Goal: Obtain resource: Obtain resource

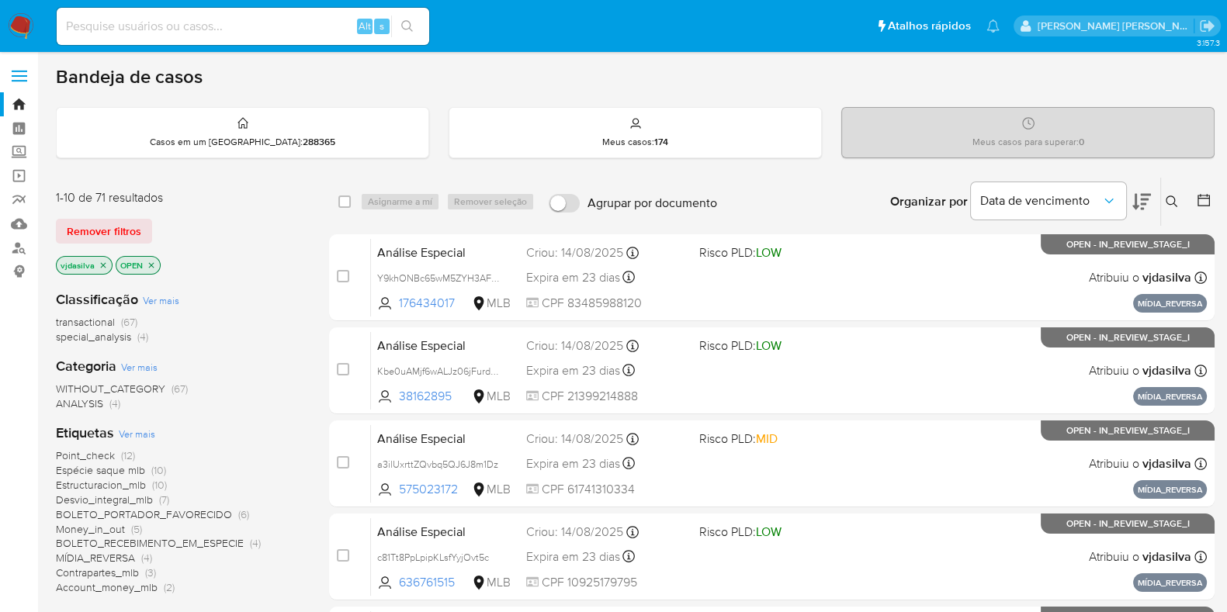
click at [143, 437] on span "Ver mais" at bounding box center [137, 434] width 36 height 14
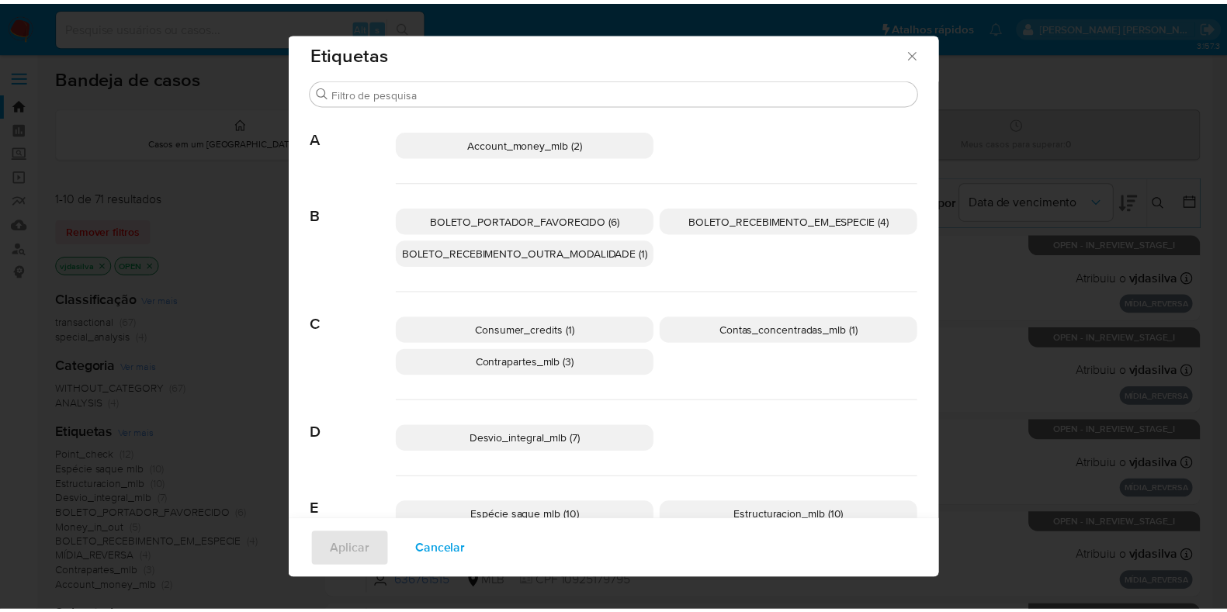
scroll to position [10, 0]
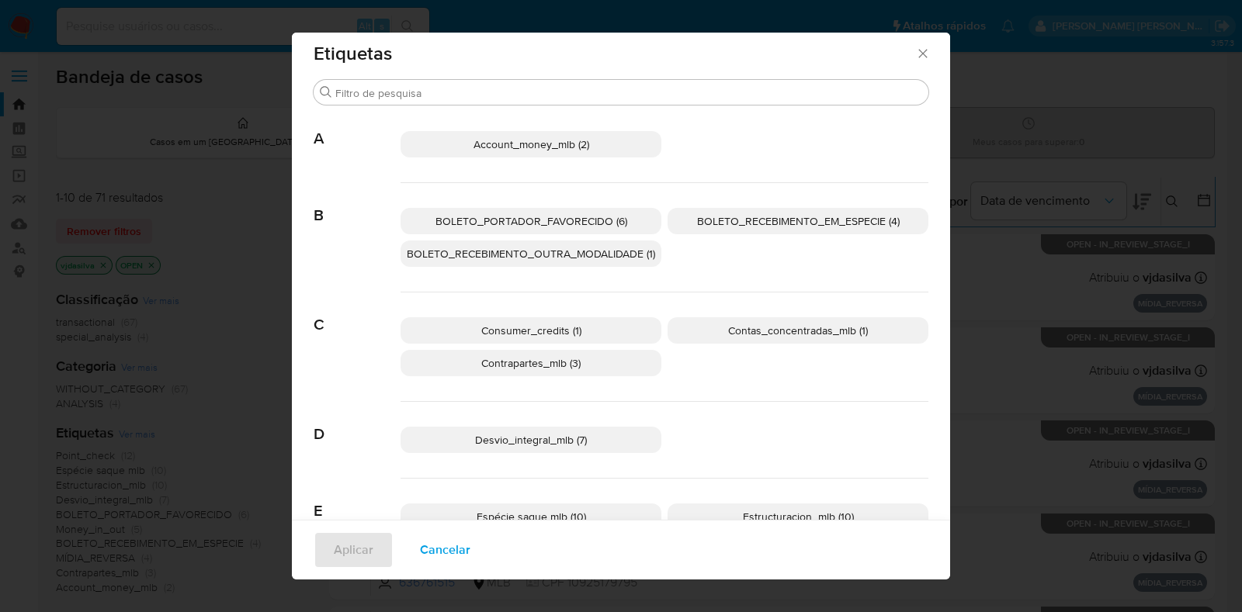
click at [918, 52] on icon "Fechar" at bounding box center [922, 53] width 9 height 9
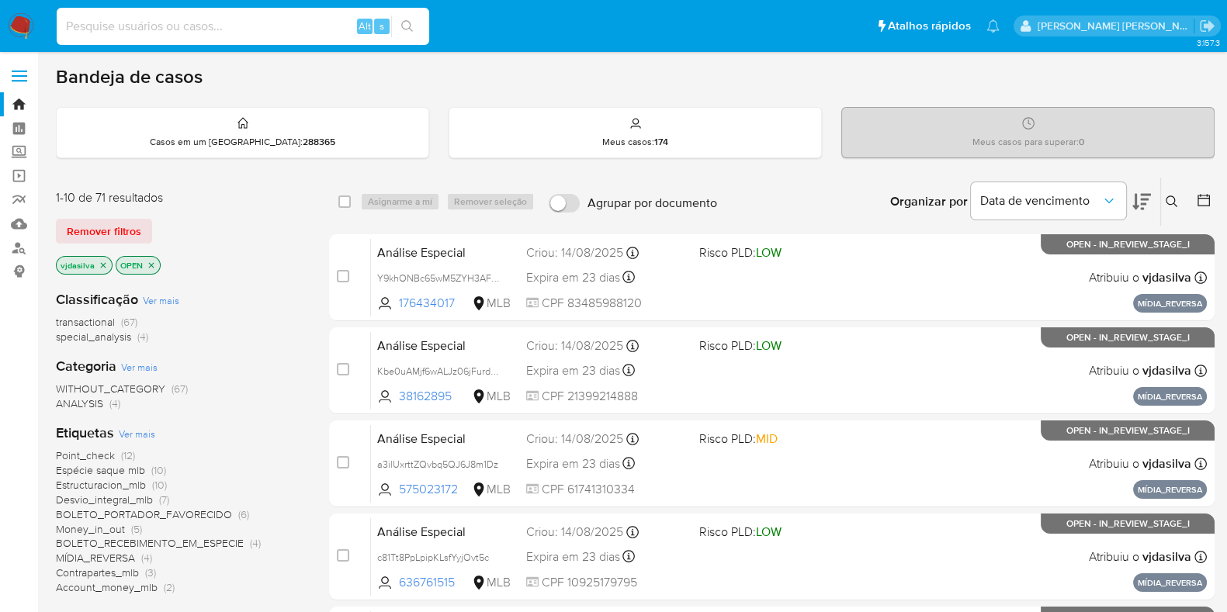
click at [210, 30] on input at bounding box center [243, 26] width 373 height 20
paste input "RhH8GRiZ3wjaodp1WQLiFZak"
type input "RhH8GRiZ3wjaodp1WQLiFZak"
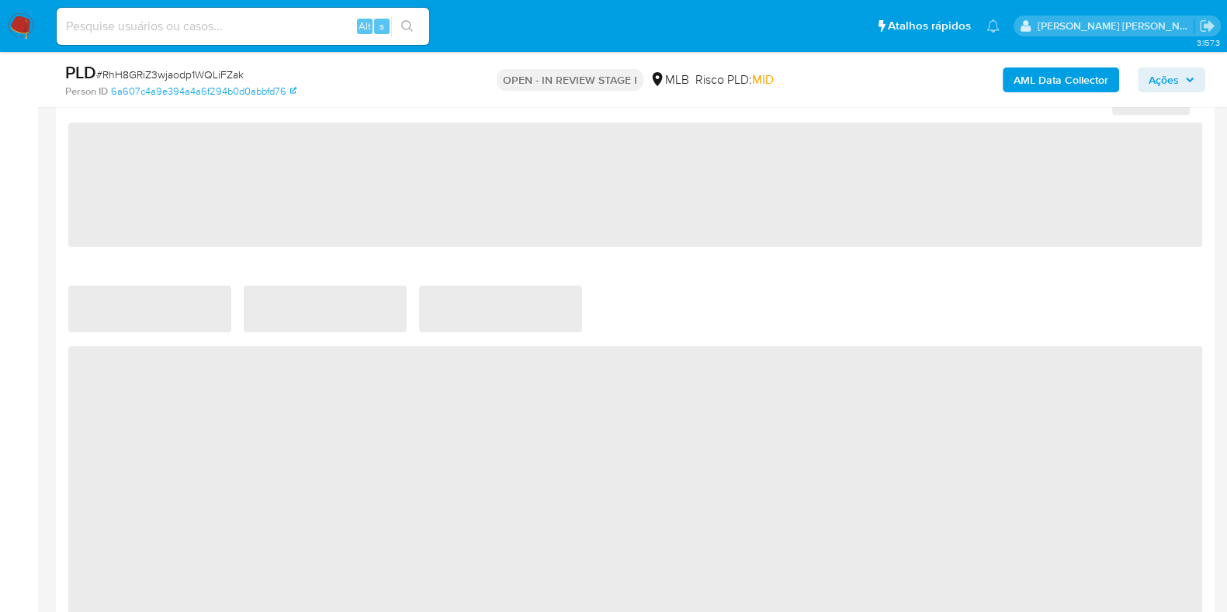
select select "10"
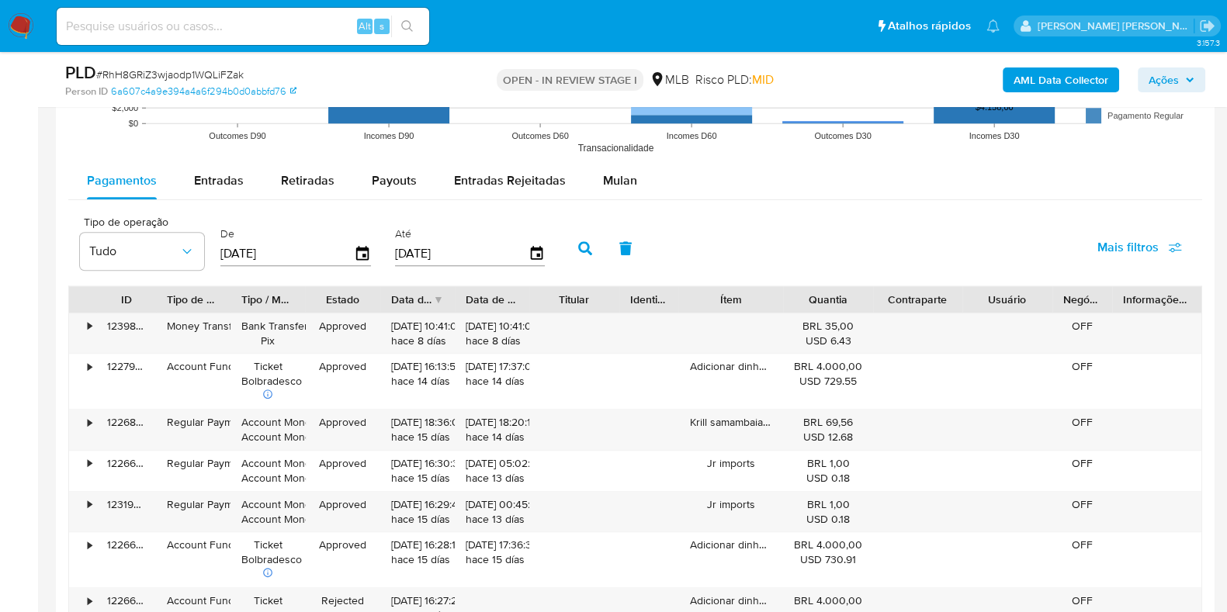
scroll to position [1638, 0]
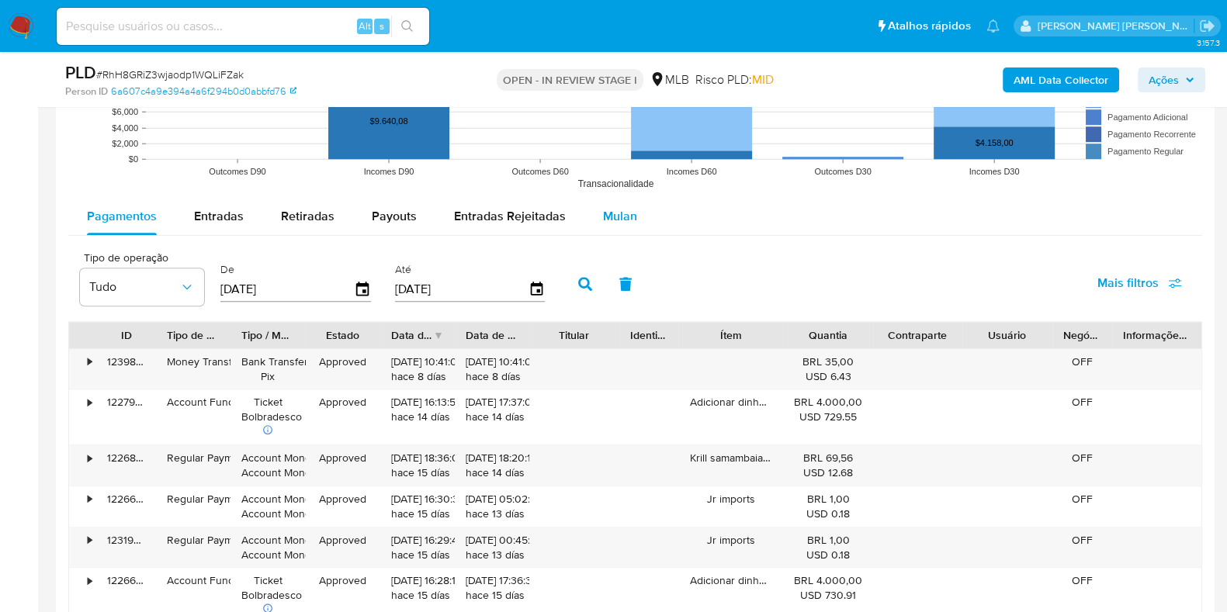
click at [617, 223] on span "Mulan" at bounding box center [620, 216] width 34 height 18
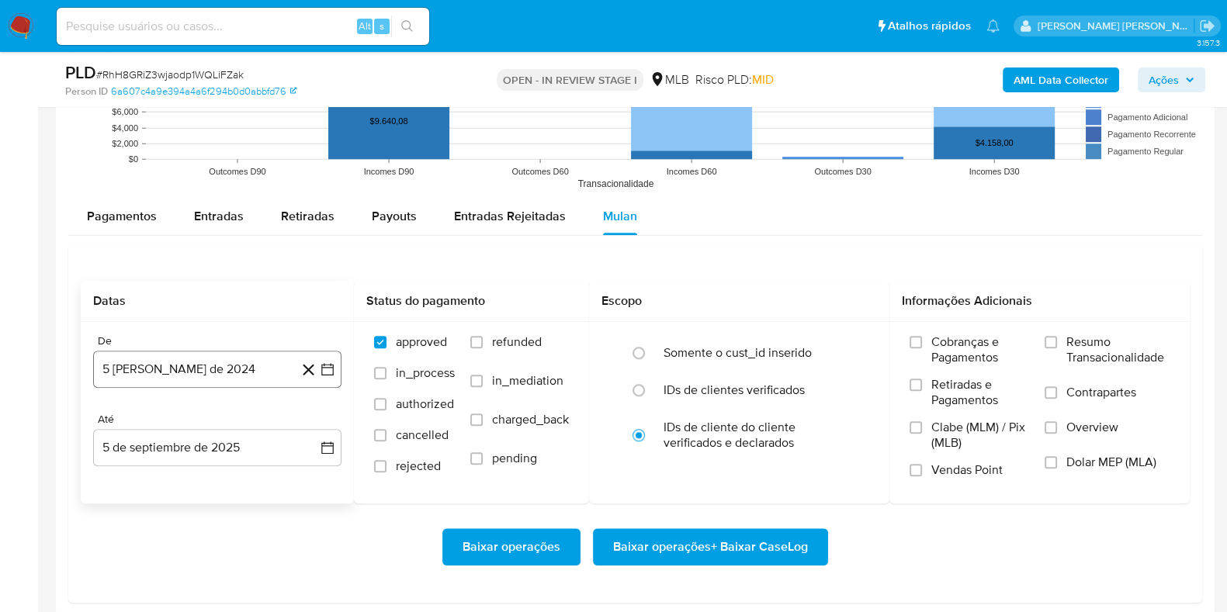
click at [220, 368] on button "5 [PERSON_NAME] de 2024" at bounding box center [217, 369] width 248 height 37
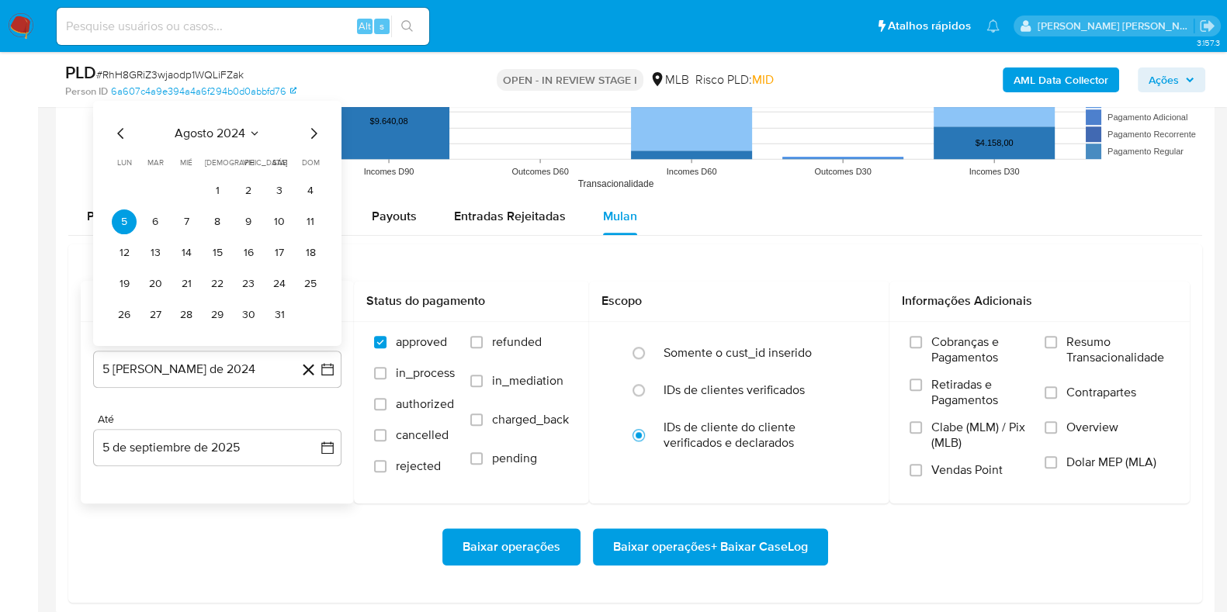
click at [232, 134] on span "agosto 2024" at bounding box center [210, 133] width 71 height 16
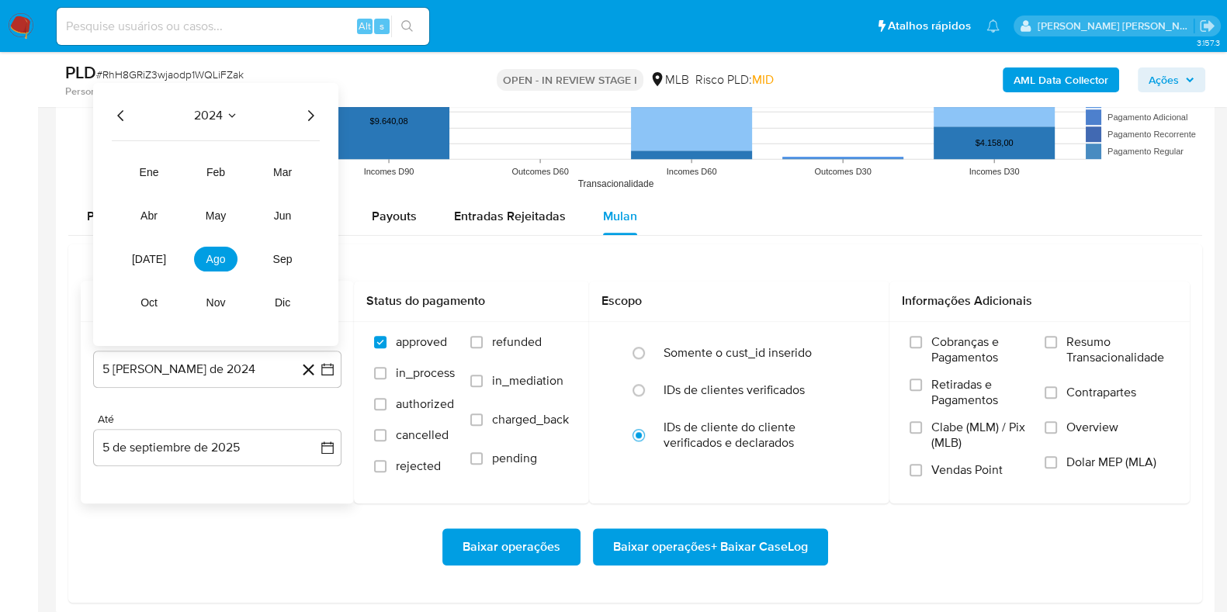
click at [312, 118] on icon "Año siguiente" at bounding box center [310, 115] width 19 height 19
click at [159, 255] on button "[DATE]" at bounding box center [148, 258] width 43 height 25
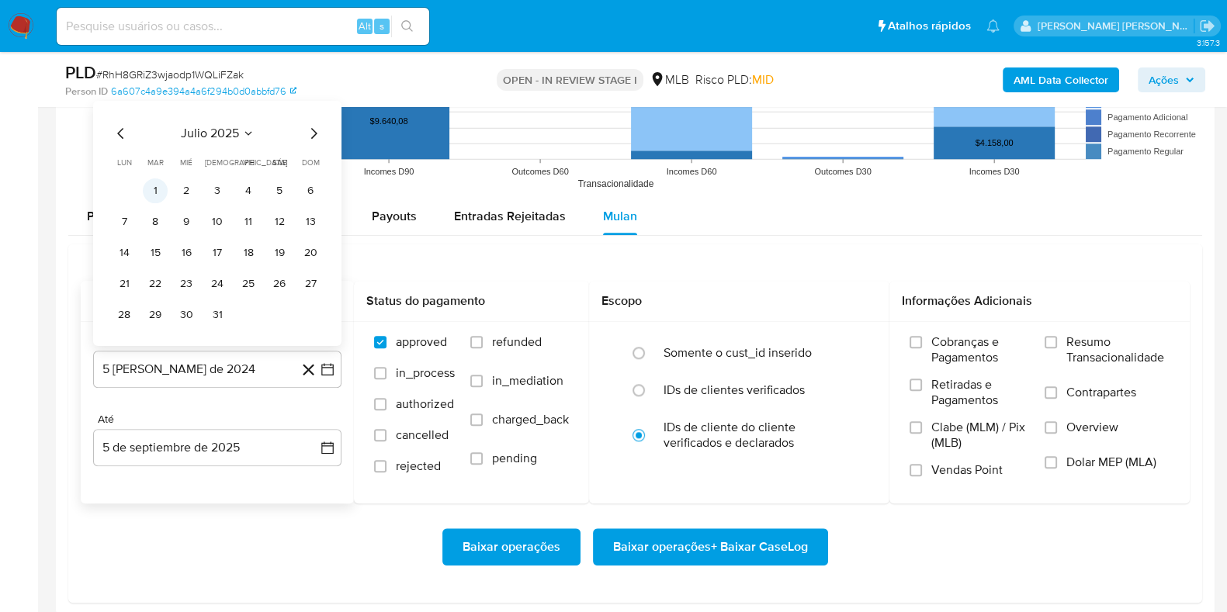
click at [160, 186] on button "1" at bounding box center [155, 190] width 25 height 25
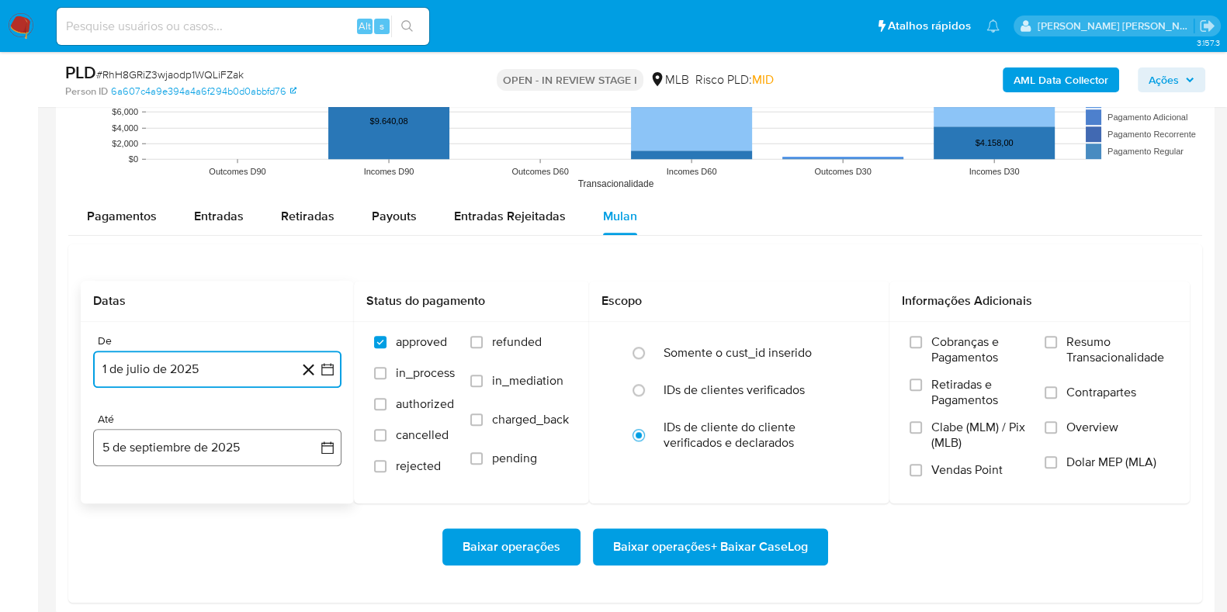
click at [220, 438] on button "5 de septiembre de 2025" at bounding box center [217, 447] width 248 height 37
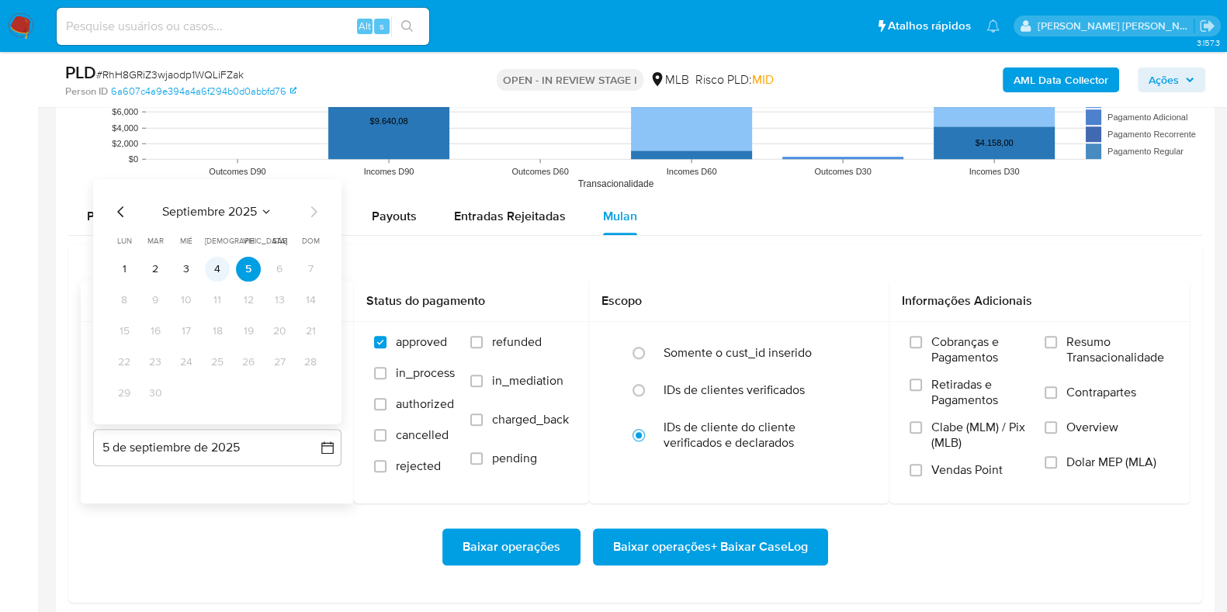
click at [221, 266] on button "4" at bounding box center [217, 268] width 25 height 25
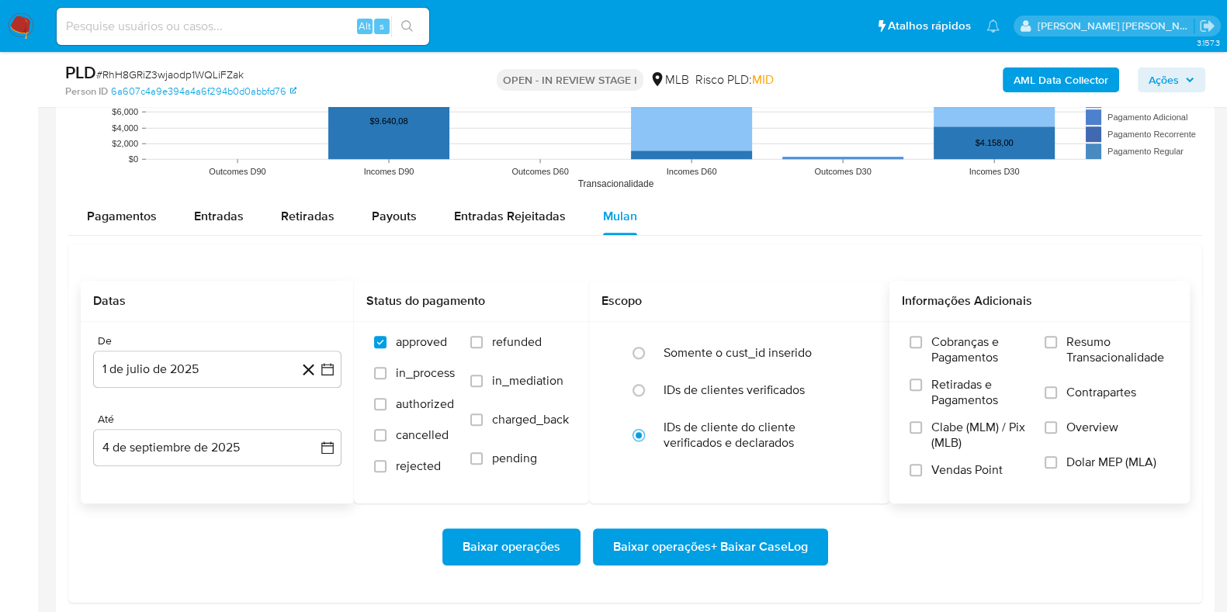
click at [1109, 342] on span "Resumo Transacionalidade" at bounding box center [1118, 350] width 103 height 31
click at [1057, 342] on input "Resumo Transacionalidade" at bounding box center [1051, 342] width 12 height 12
click at [1064, 390] on label "Contrapartes" at bounding box center [1107, 402] width 125 height 35
click at [1057, 390] on input "Contrapartes" at bounding box center [1051, 393] width 12 height 12
click at [699, 539] on span "Baixar operações + Baixar CaseLog" at bounding box center [710, 547] width 195 height 34
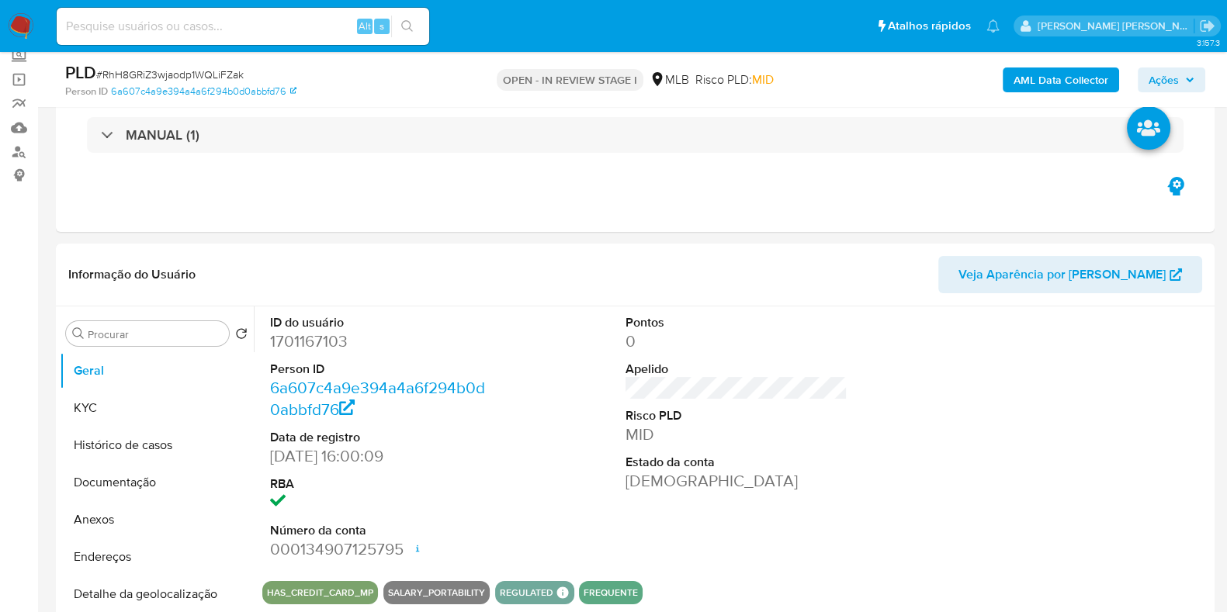
scroll to position [76, 0]
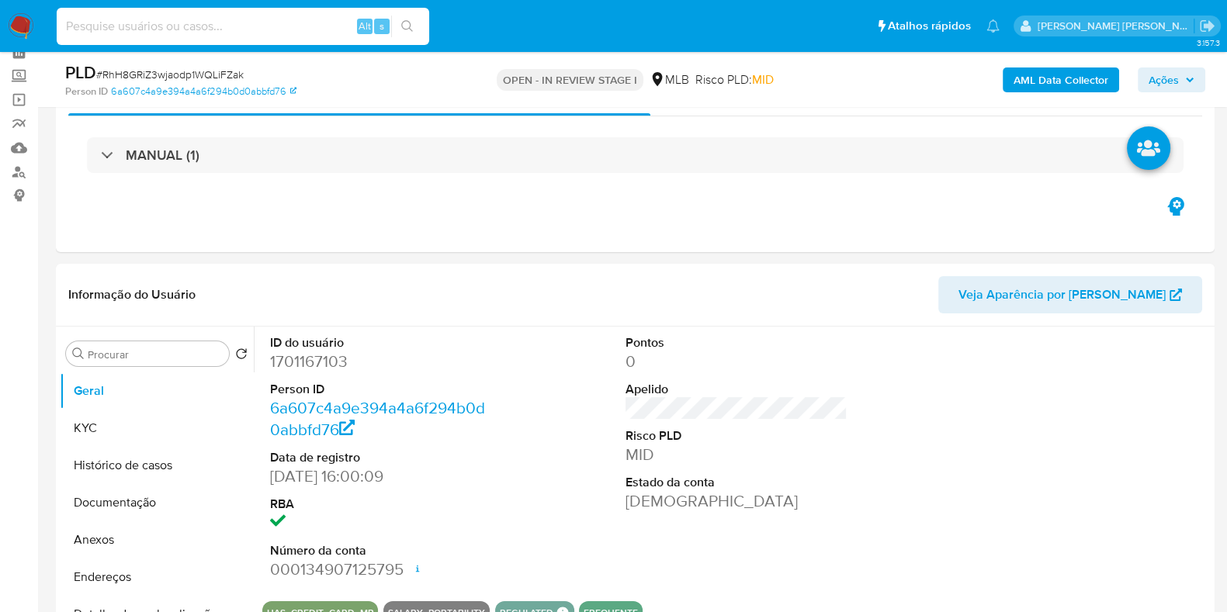
click at [244, 29] on input at bounding box center [243, 26] width 373 height 20
paste input "dwTpIhQq7zPKwW4LjJOBrTLk"
type input "dwTpIhQq7zPKwW4LjJOBrTLk"
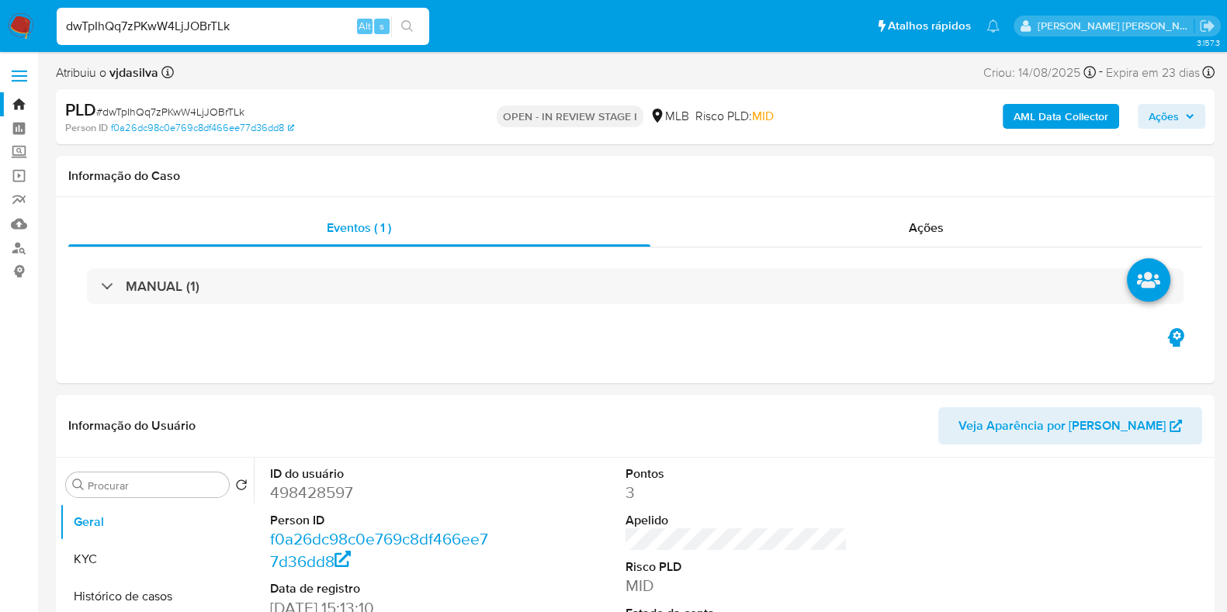
select select "10"
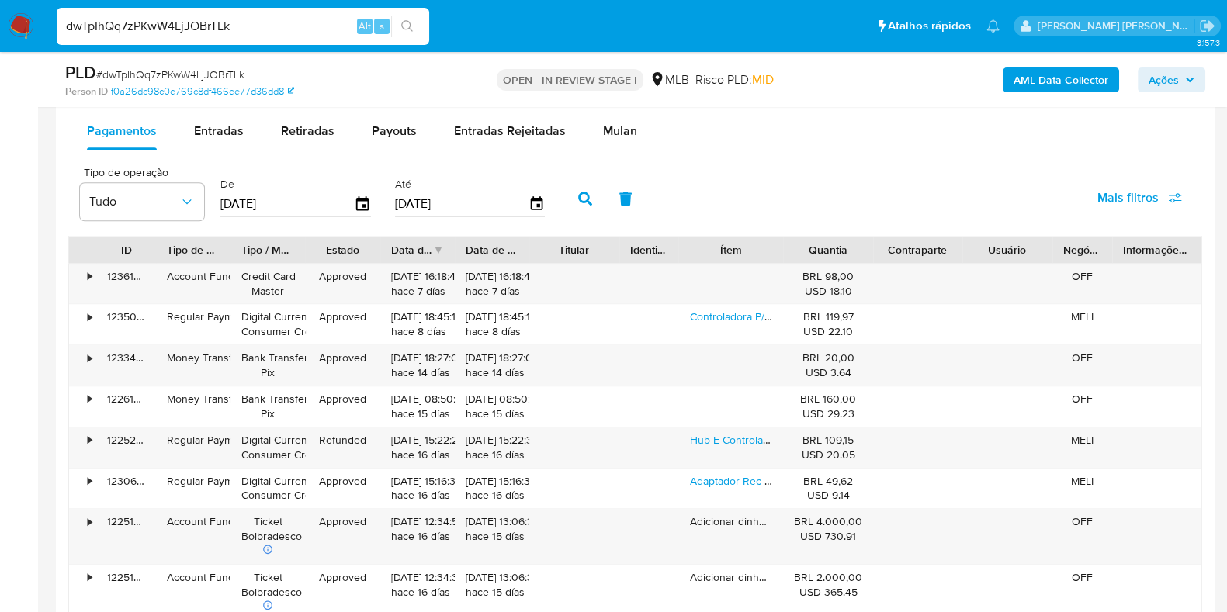
scroll to position [1731, 0]
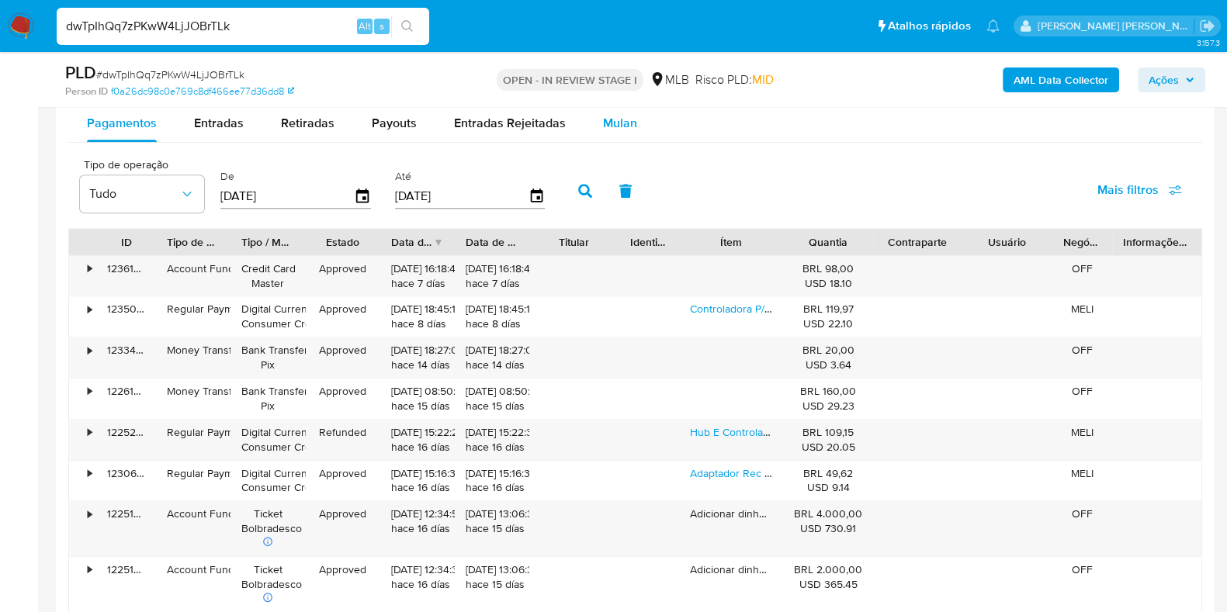
click at [607, 122] on span "Mulan" at bounding box center [620, 123] width 34 height 18
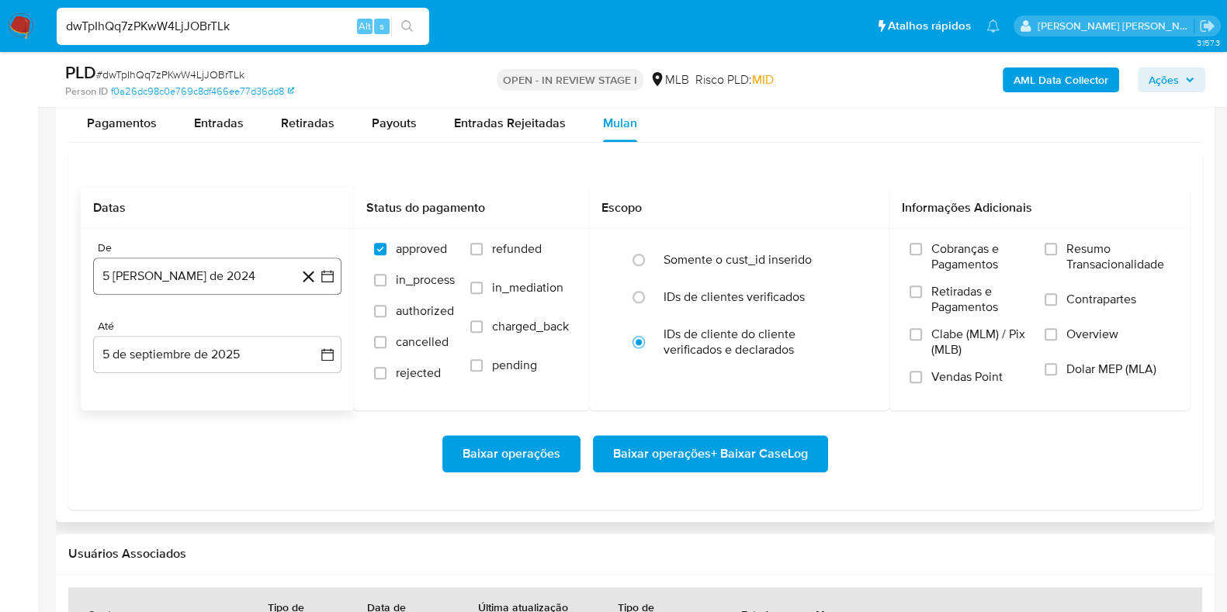
click at [195, 281] on button "5 [PERSON_NAME] de 2024" at bounding box center [217, 276] width 248 height 37
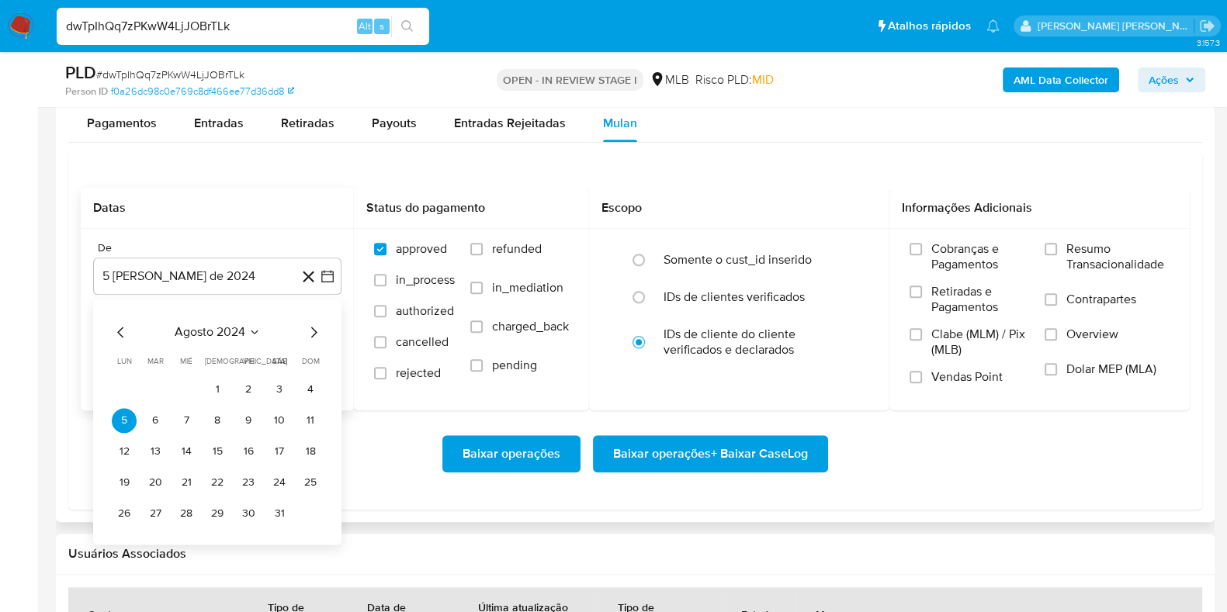
click at [248, 330] on icon "Seleccionar mes y año" at bounding box center [254, 332] width 12 height 12
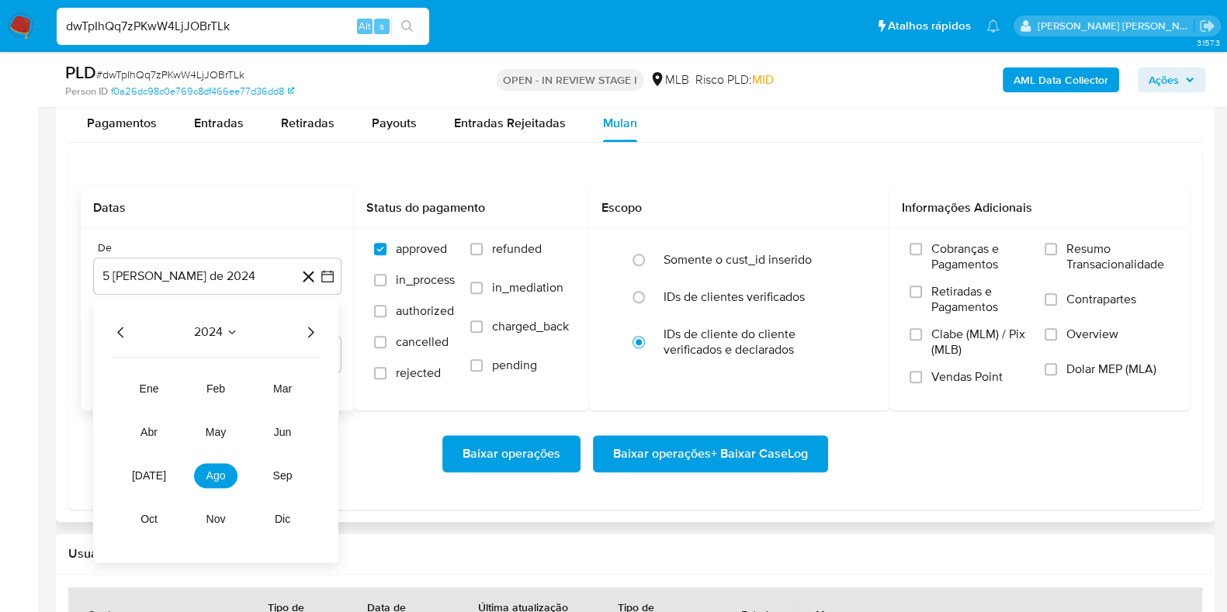
click at [306, 331] on icon "Año siguiente" at bounding box center [310, 332] width 19 height 19
click at [140, 473] on button "[DATE]" at bounding box center [148, 475] width 43 height 25
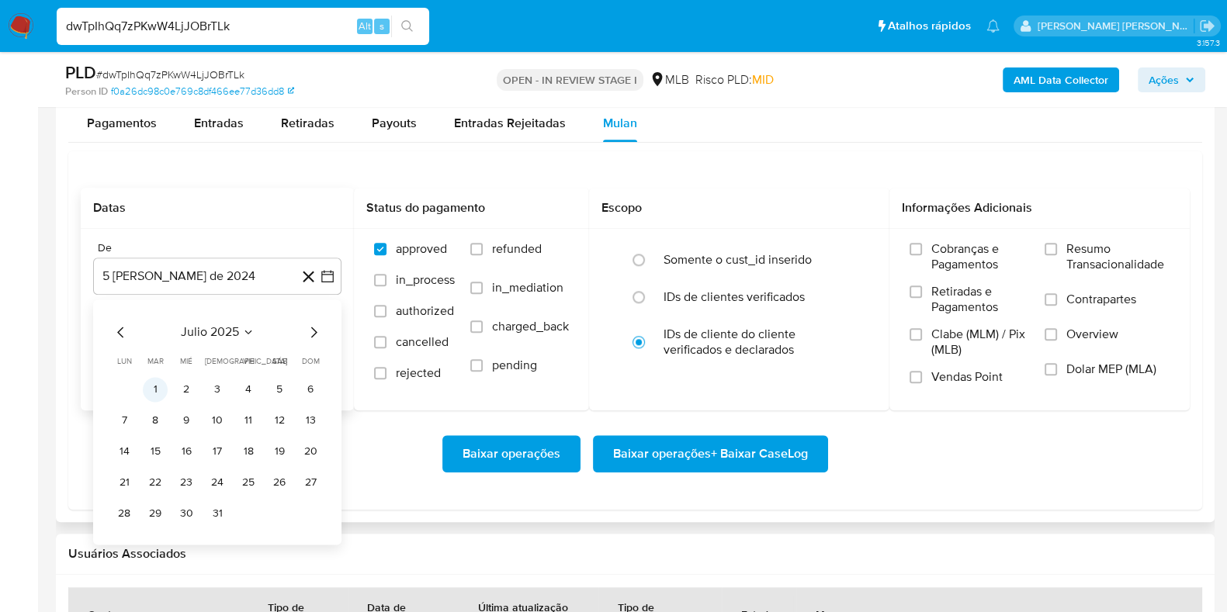
click at [163, 385] on button "1" at bounding box center [155, 389] width 25 height 25
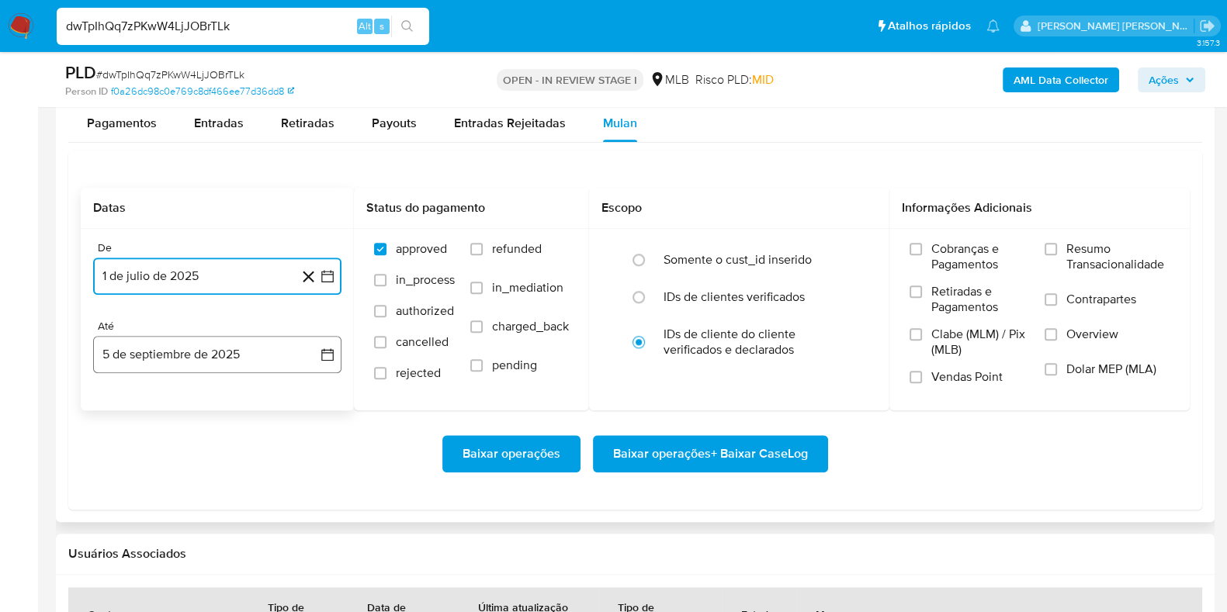
click at [265, 347] on button "5 de septiembre de 2025" at bounding box center [217, 354] width 248 height 37
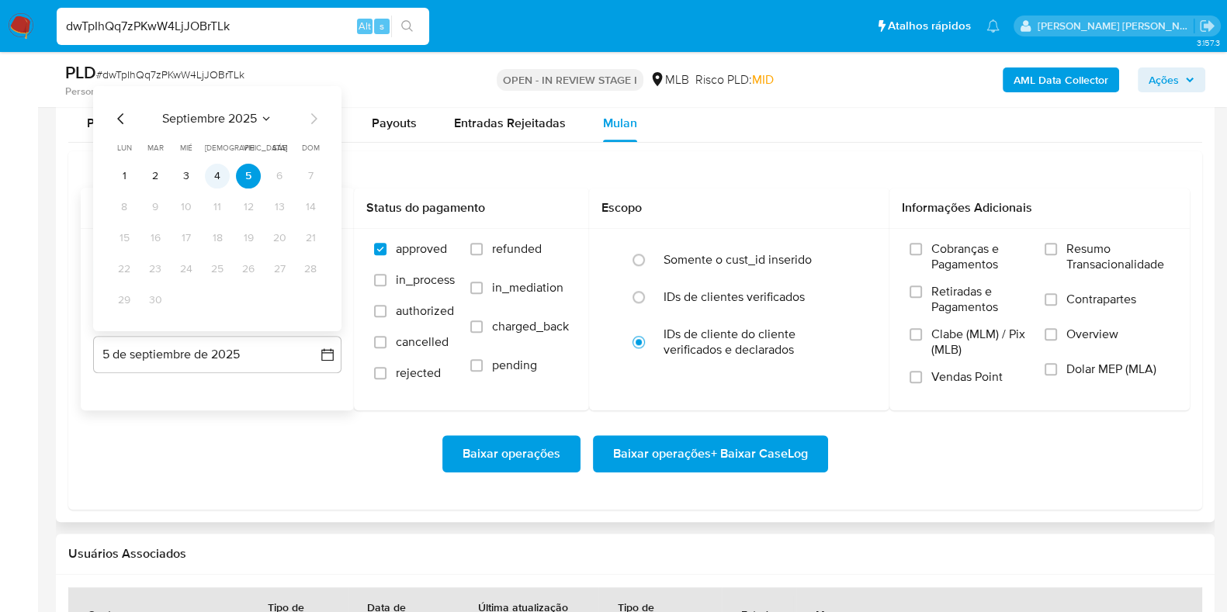
click at [224, 176] on button "4" at bounding box center [217, 175] width 25 height 25
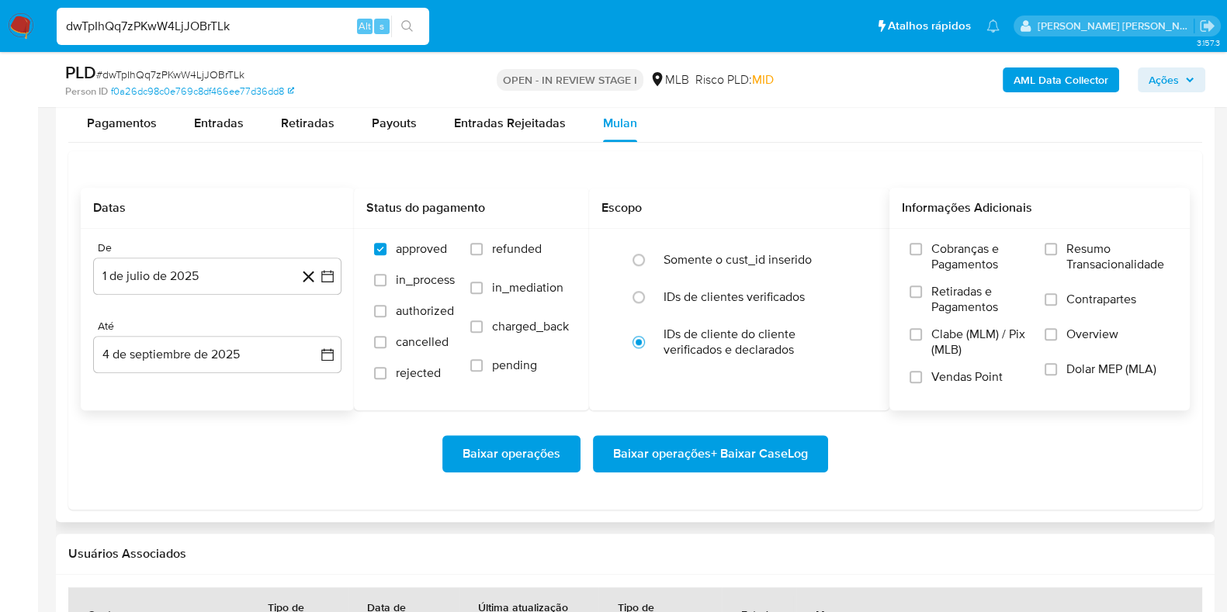
click at [1094, 244] on span "Resumo Transacionalidade" at bounding box center [1118, 256] width 103 height 31
click at [1057, 244] on input "Resumo Transacionalidade" at bounding box center [1051, 249] width 12 height 12
click at [1083, 283] on label "Resumo Transacionalidade" at bounding box center [1107, 266] width 125 height 50
click at [1057, 255] on input "Resumo Transacionalidade" at bounding box center [1051, 249] width 12 height 12
click at [1081, 283] on label "Resumo Transacionalidade" at bounding box center [1107, 266] width 125 height 50
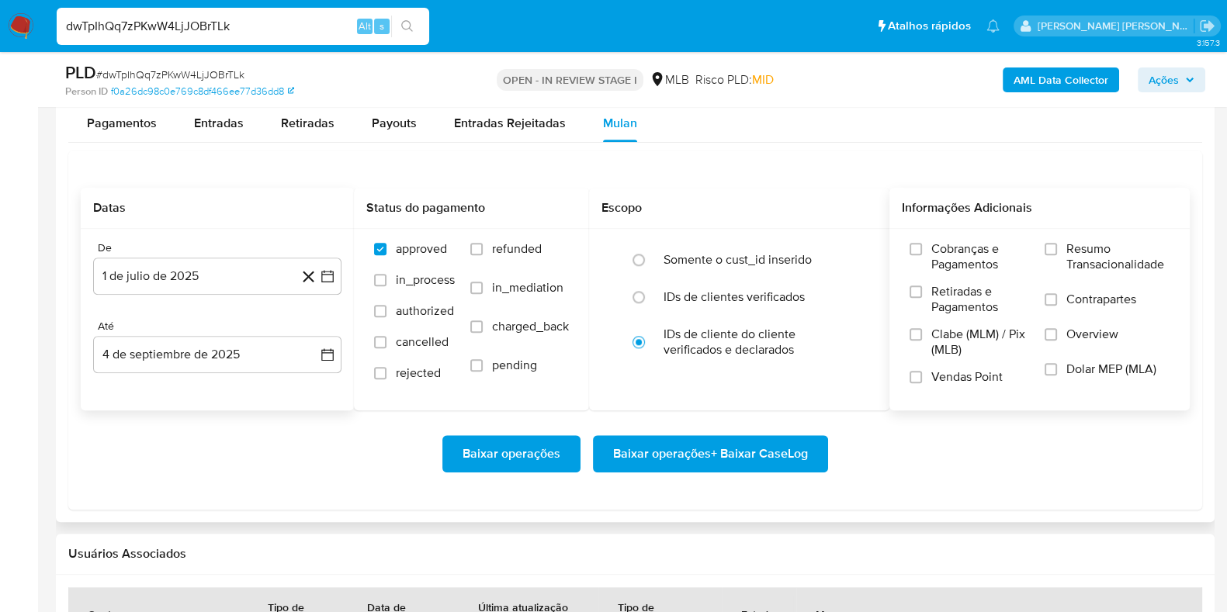
click at [1057, 255] on input "Resumo Transacionalidade" at bounding box center [1051, 249] width 12 height 12
click at [1067, 310] on label "Contrapartes" at bounding box center [1107, 309] width 125 height 35
click at [1057, 306] on input "Contrapartes" at bounding box center [1051, 299] width 12 height 12
click at [748, 442] on span "Baixar operações + Baixar CaseLog" at bounding box center [710, 454] width 195 height 34
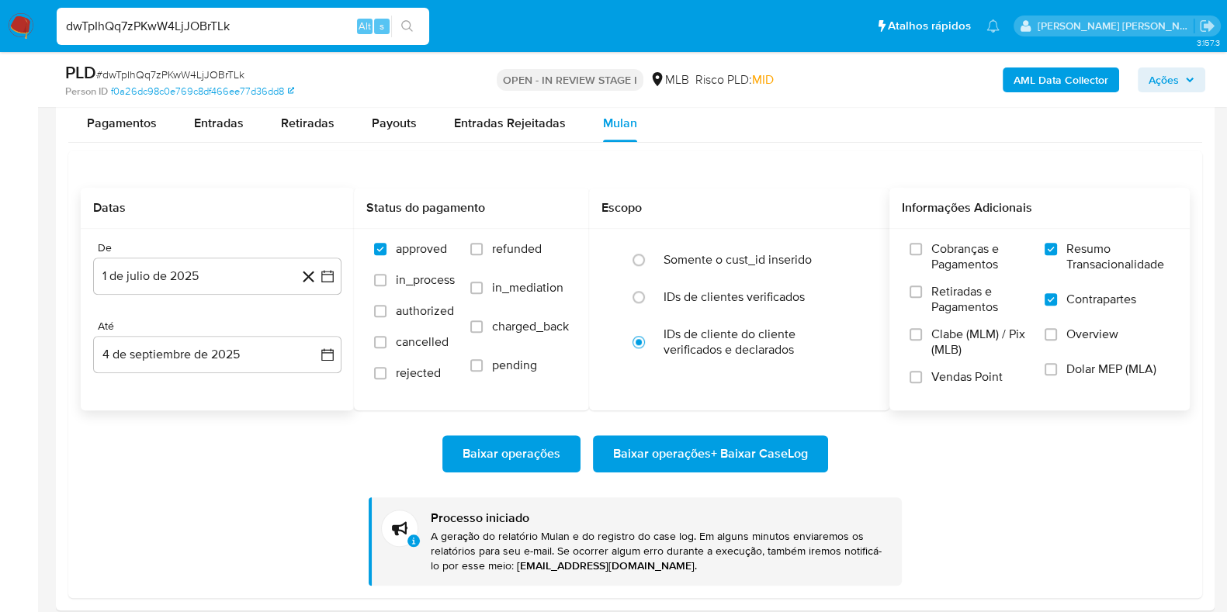
click at [241, 25] on input "dwTpIhQq7zPKwW4LjJOBrTLk" at bounding box center [243, 26] width 373 height 20
paste input "1bwoPveuMnSNJtQddo1lINdw"
type input "1bwoPveuMnSNJtQddo1lINdw"
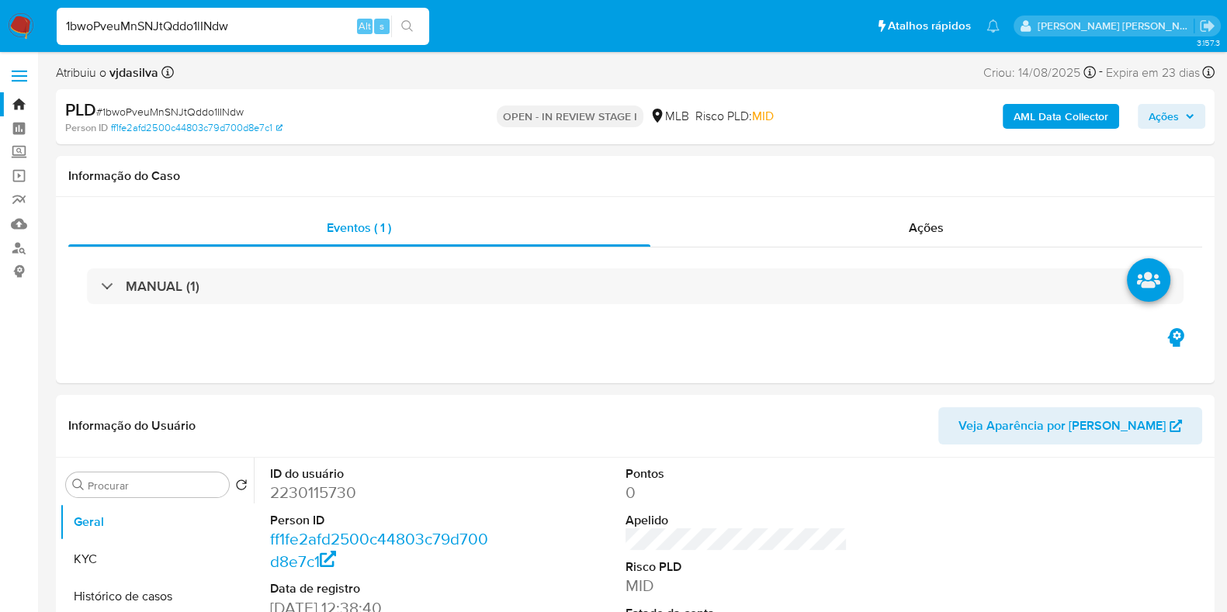
select select "10"
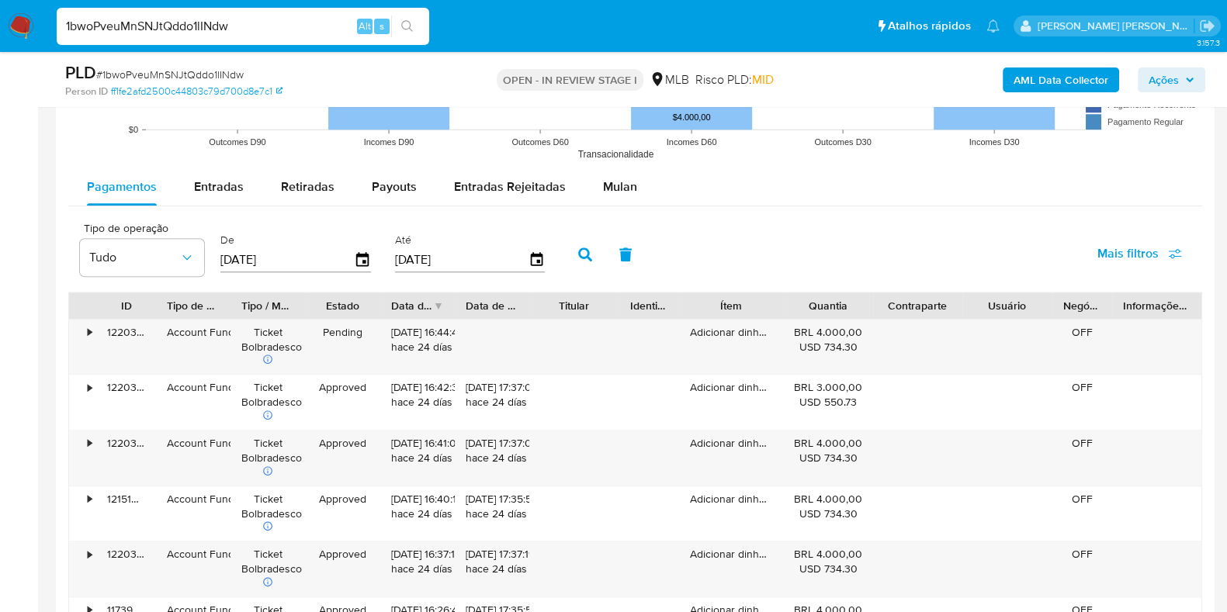
scroll to position [1678, 0]
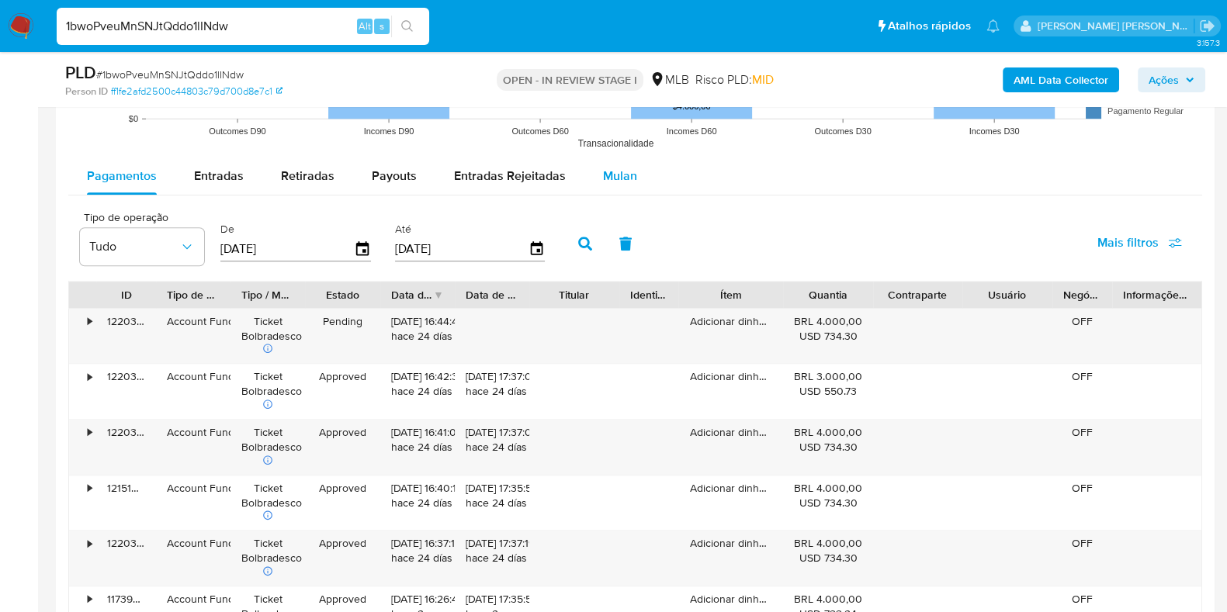
click at [607, 169] on span "Mulan" at bounding box center [620, 176] width 34 height 18
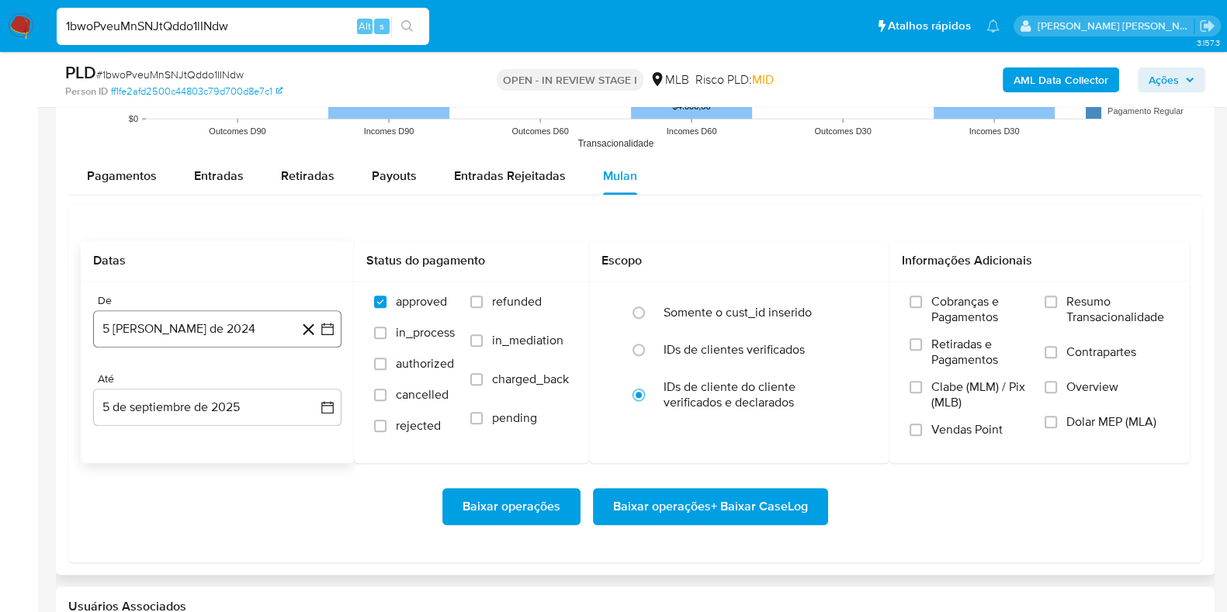
click at [220, 321] on button "5 [PERSON_NAME] de 2024" at bounding box center [217, 329] width 248 height 37
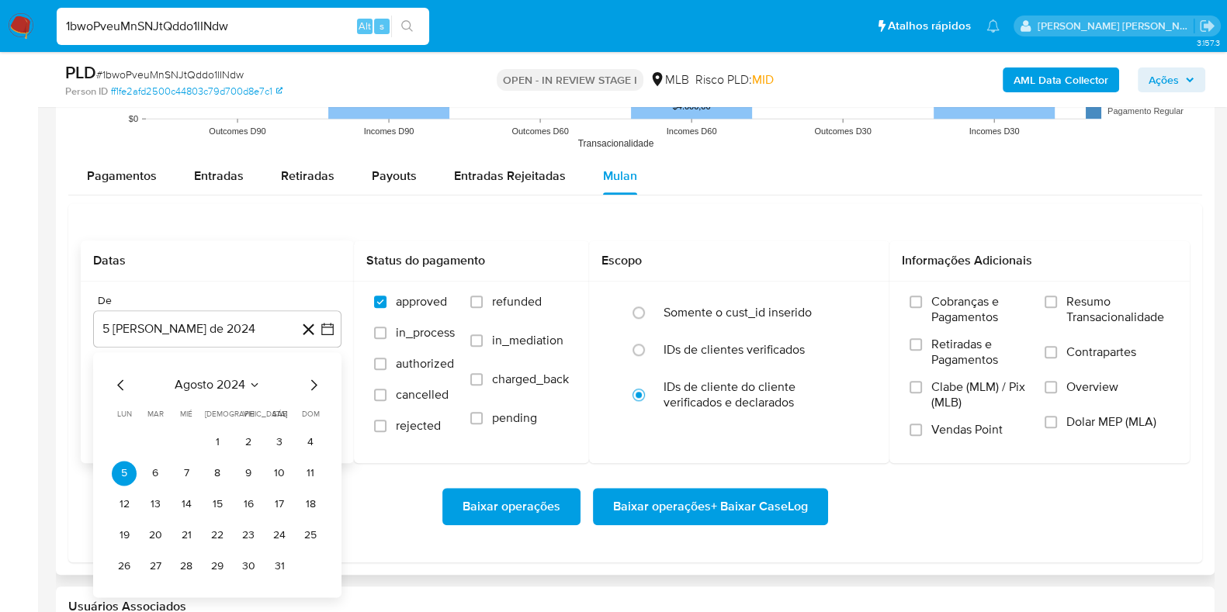
click at [246, 378] on button "agosto 2024" at bounding box center [218, 385] width 86 height 16
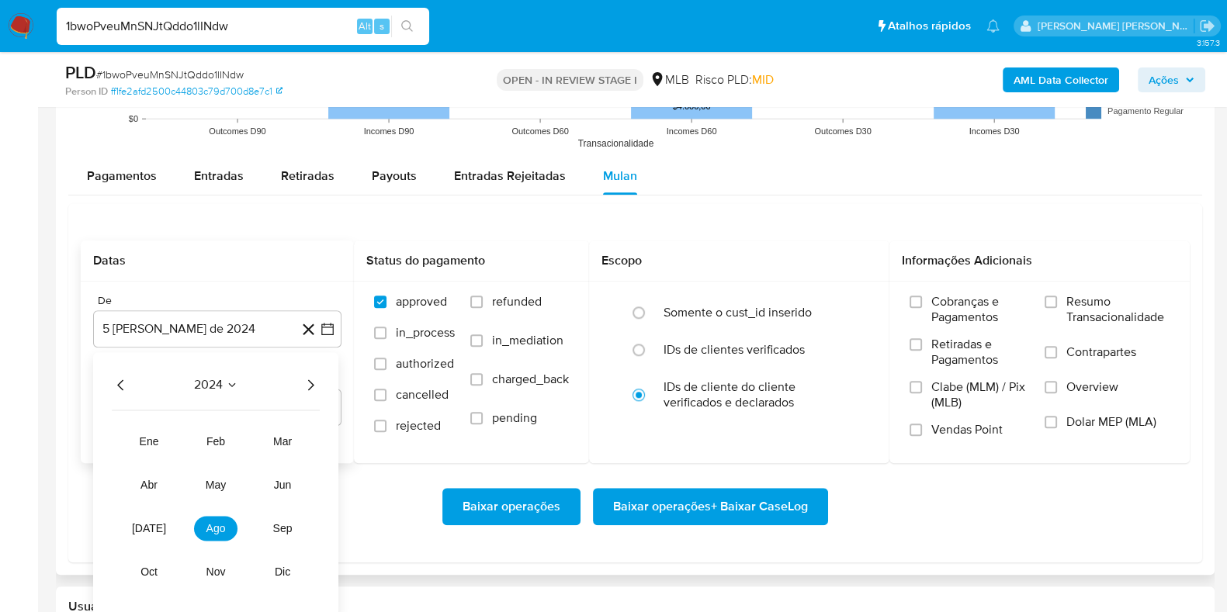
click at [307, 386] on icon "Año siguiente" at bounding box center [310, 385] width 19 height 19
click at [160, 529] on button "[DATE]" at bounding box center [148, 528] width 43 height 25
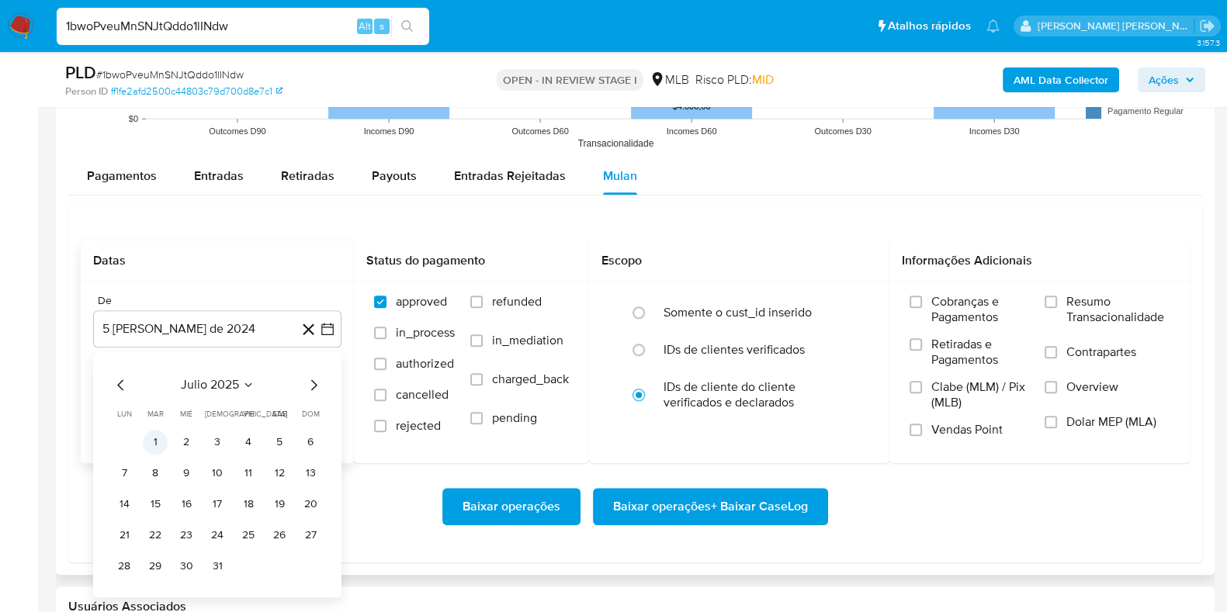
click at [159, 435] on button "1" at bounding box center [155, 442] width 25 height 25
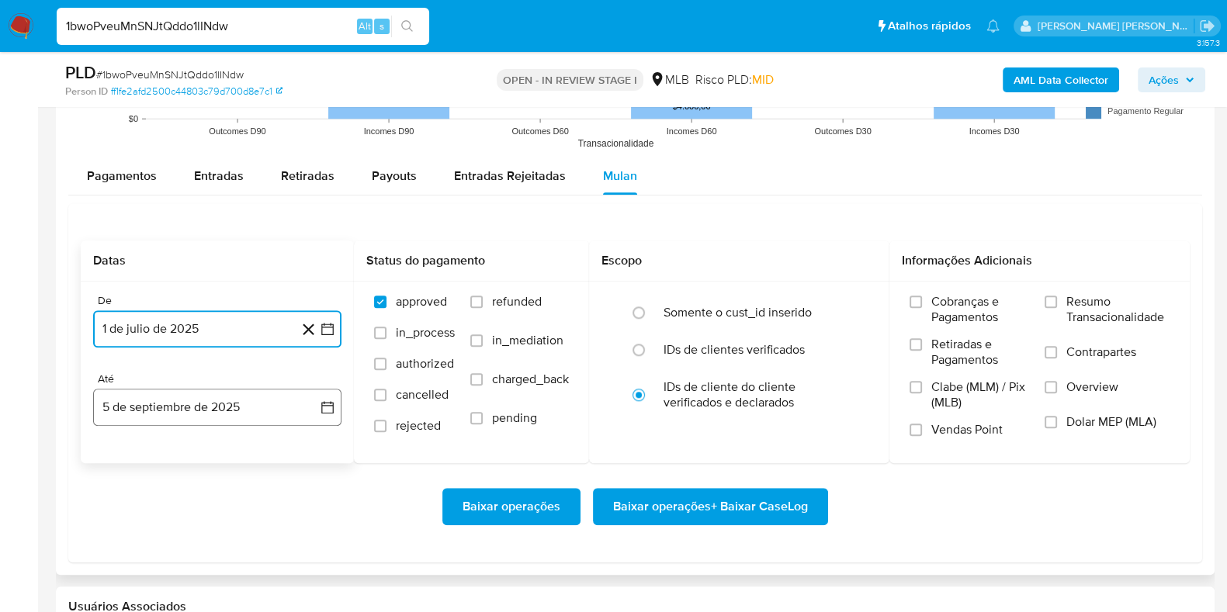
click at [158, 408] on button "5 de septiembre de 2025" at bounding box center [217, 407] width 248 height 37
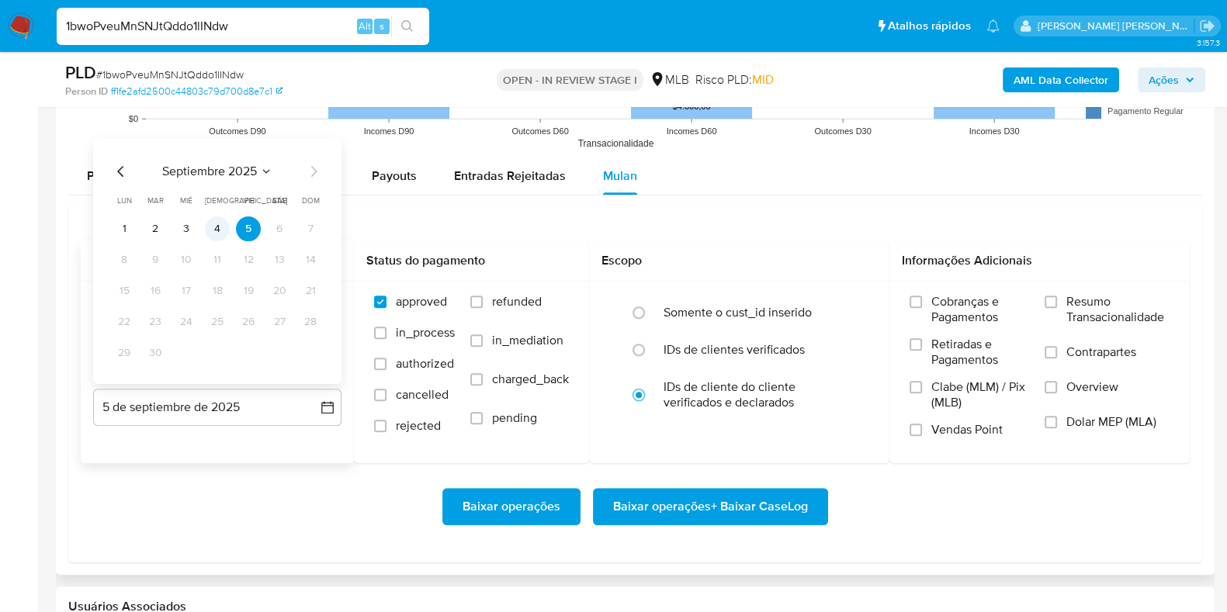
click at [224, 224] on button "4" at bounding box center [217, 228] width 25 height 25
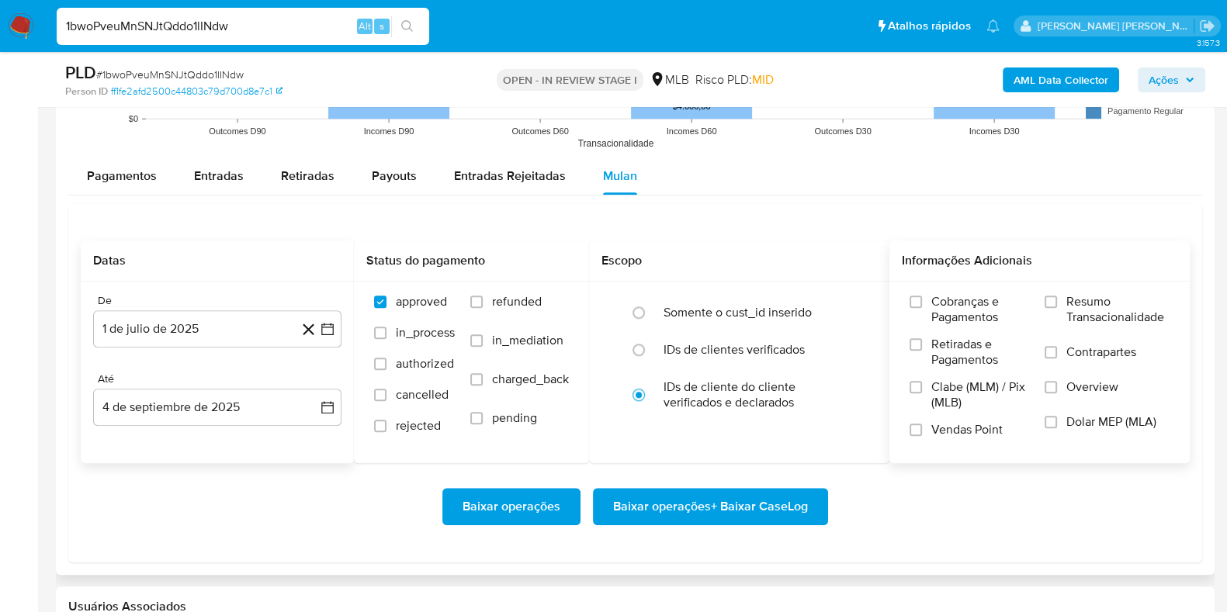
click at [1074, 297] on span "Resumo Transacionalidade" at bounding box center [1118, 309] width 103 height 31
click at [1057, 297] on input "Resumo Transacionalidade" at bounding box center [1051, 302] width 12 height 12
click at [1076, 351] on span "Contrapartes" at bounding box center [1102, 353] width 70 height 16
click at [1057, 351] on input "Contrapartes" at bounding box center [1051, 352] width 12 height 12
click at [745, 505] on span "Baixar operações + Baixar CaseLog" at bounding box center [710, 507] width 195 height 34
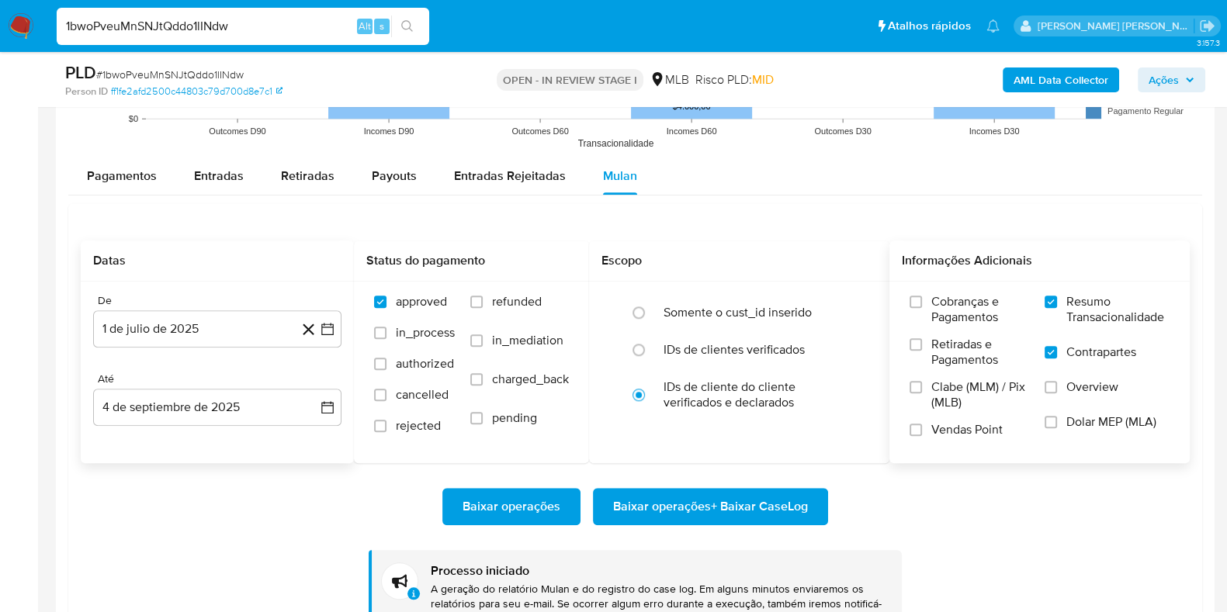
click at [250, 26] on input "1bwoPveuMnSNJtQddo1lINdw" at bounding box center [243, 26] width 373 height 20
paste input "hY1FFE4kYuKBIagPYdh1fvDX"
type input "hY1FFE4kYuKBIagPYdh1fvDX"
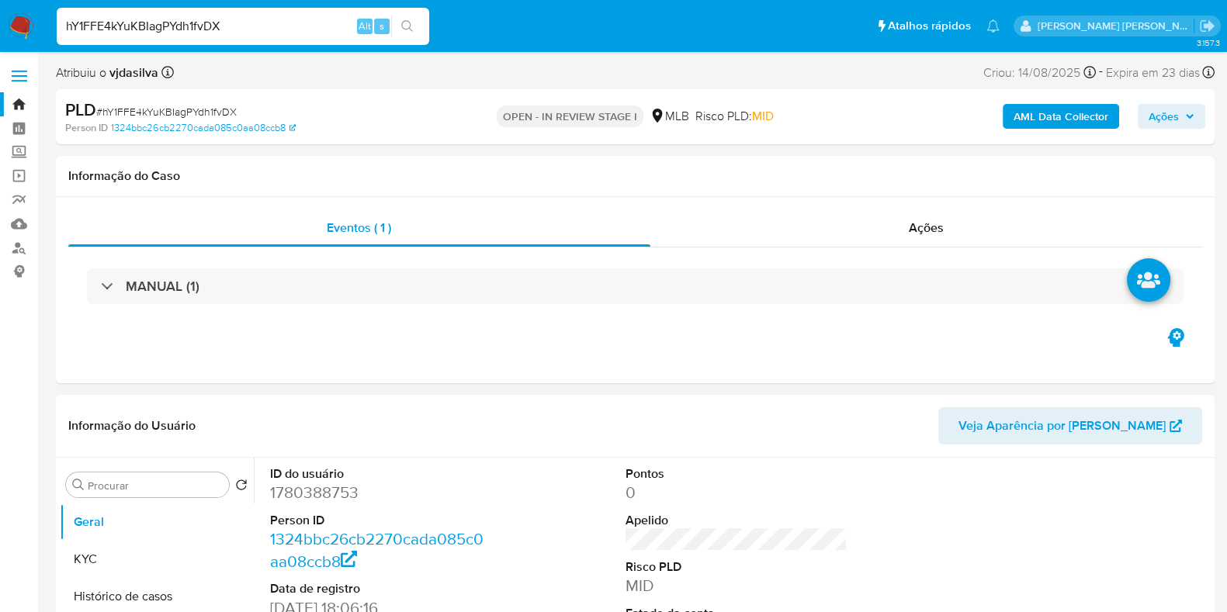
select select "10"
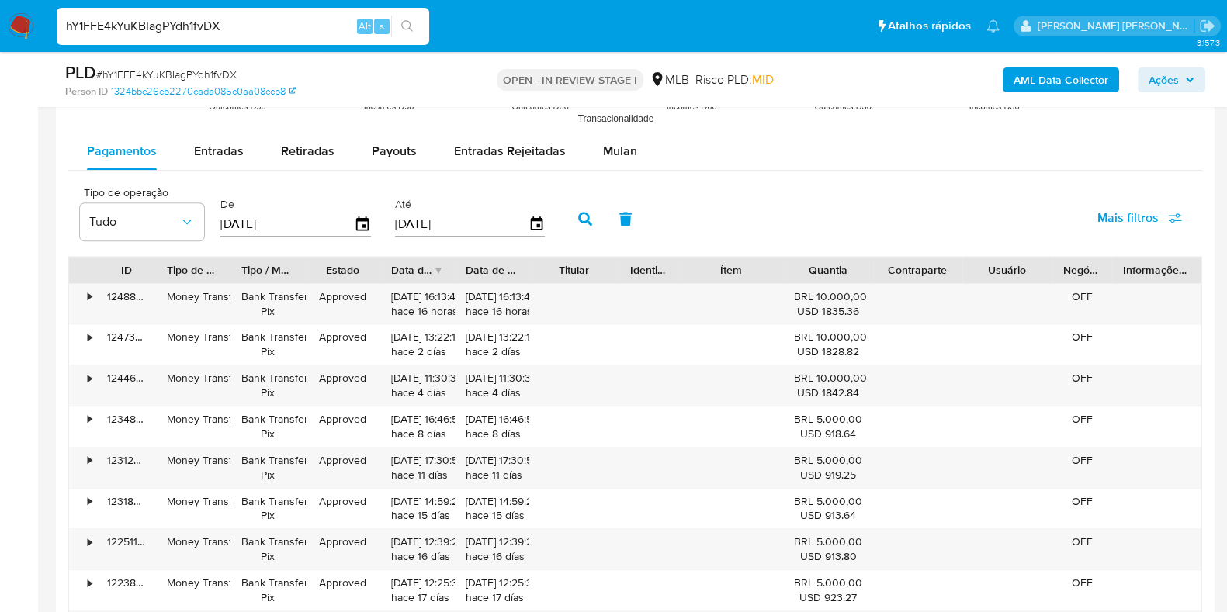
scroll to position [1654, 0]
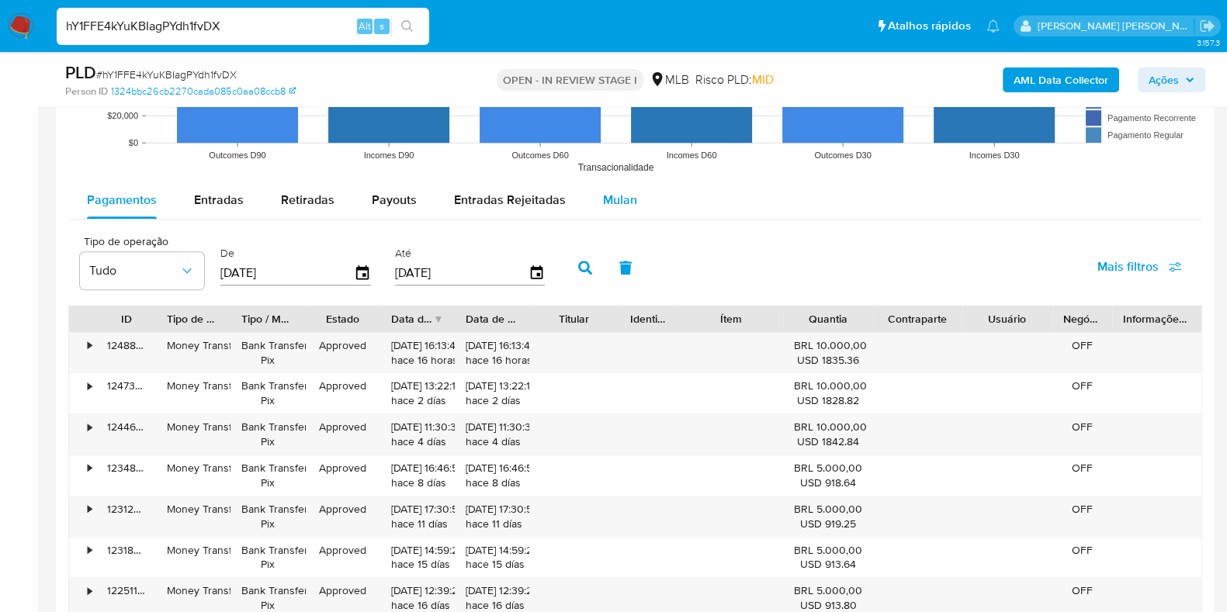
click at [607, 200] on span "Mulan" at bounding box center [620, 200] width 34 height 18
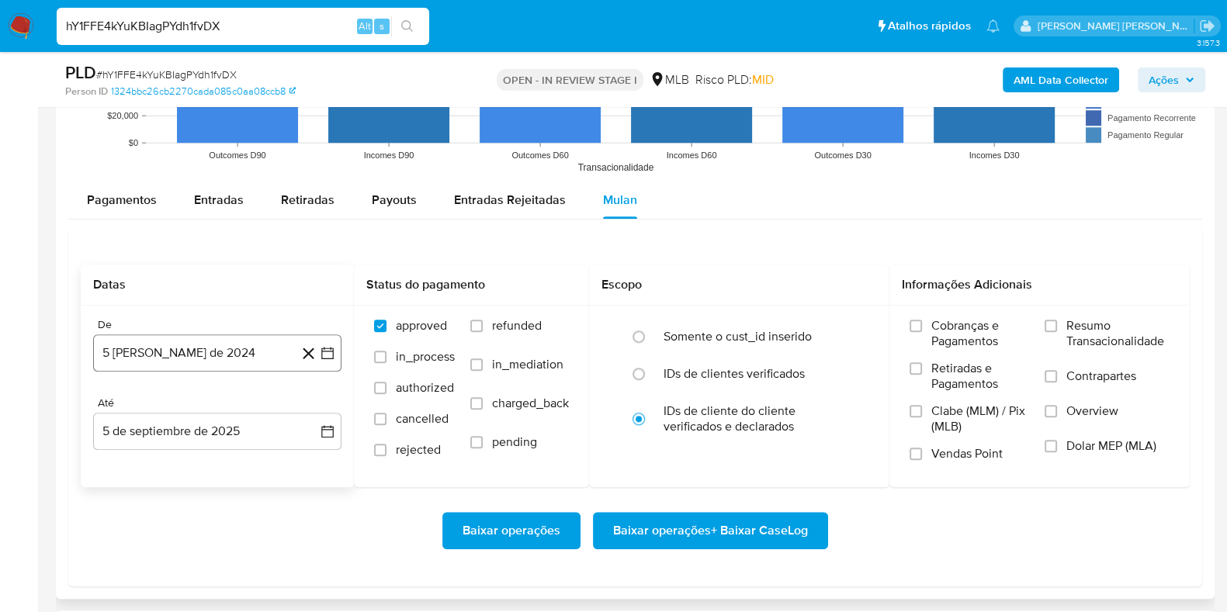
click at [195, 352] on button "5 [PERSON_NAME] de 2024" at bounding box center [217, 353] width 248 height 37
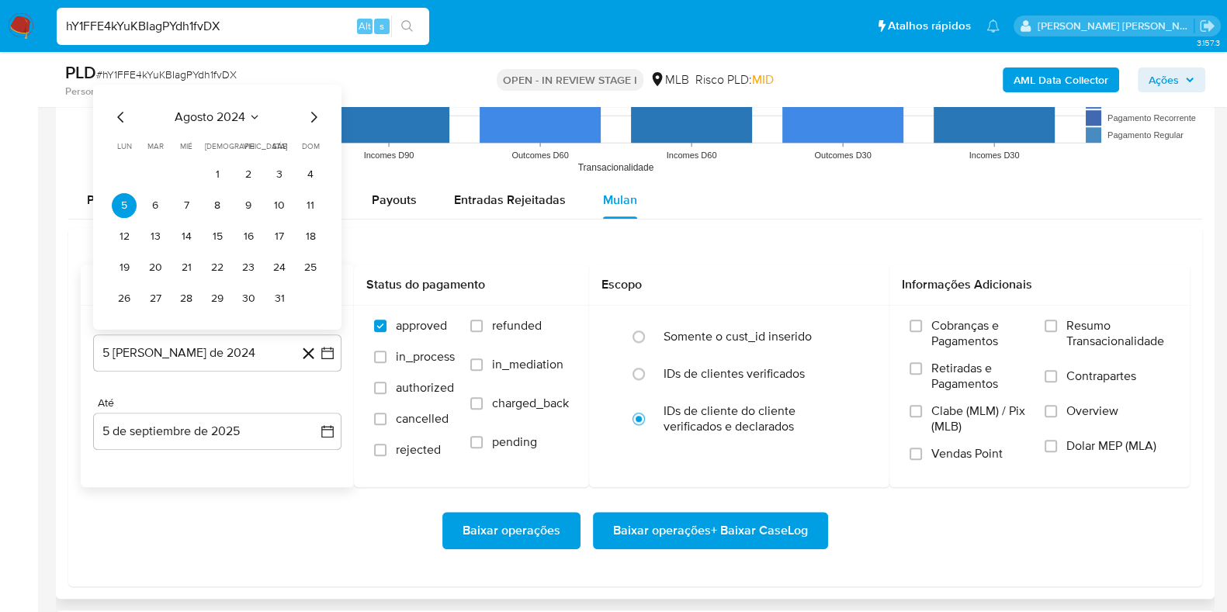
click at [225, 113] on span "agosto 2024" at bounding box center [210, 117] width 71 height 16
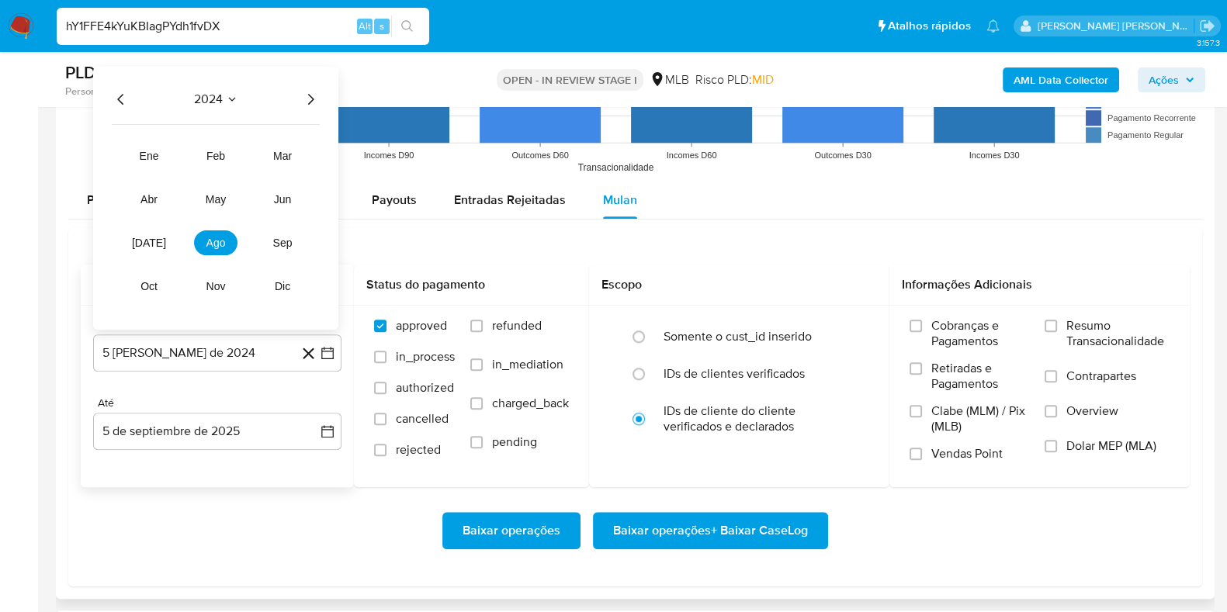
click at [307, 106] on icon "Año siguiente" at bounding box center [310, 98] width 19 height 19
click at [138, 251] on button "[DATE]" at bounding box center [148, 242] width 43 height 25
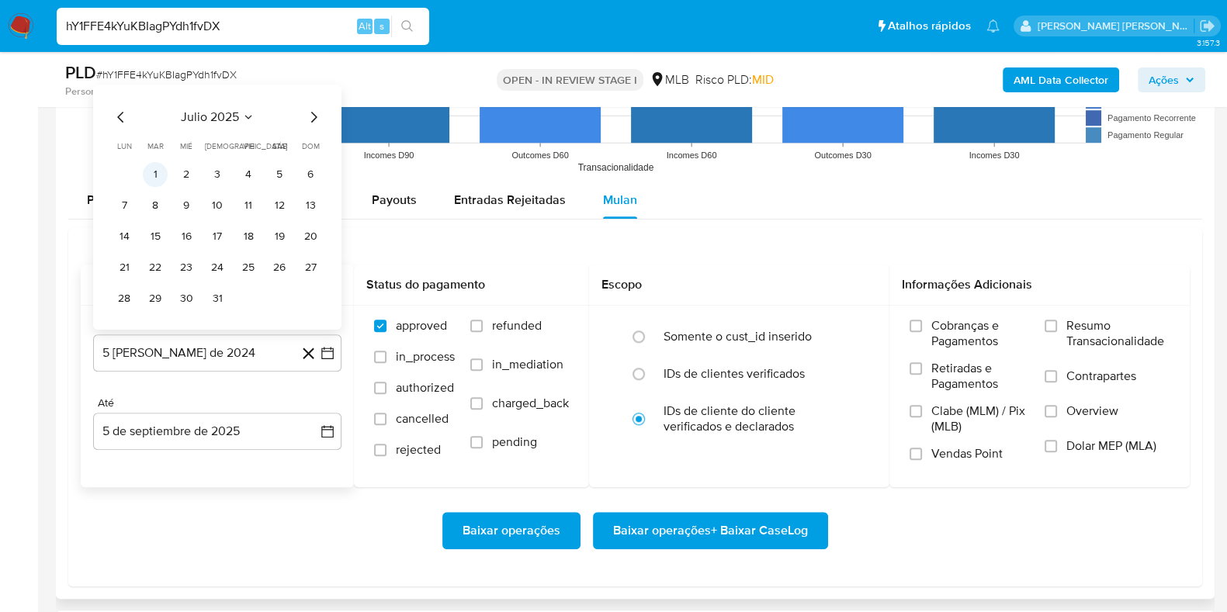
click at [159, 172] on button "1" at bounding box center [155, 173] width 25 height 25
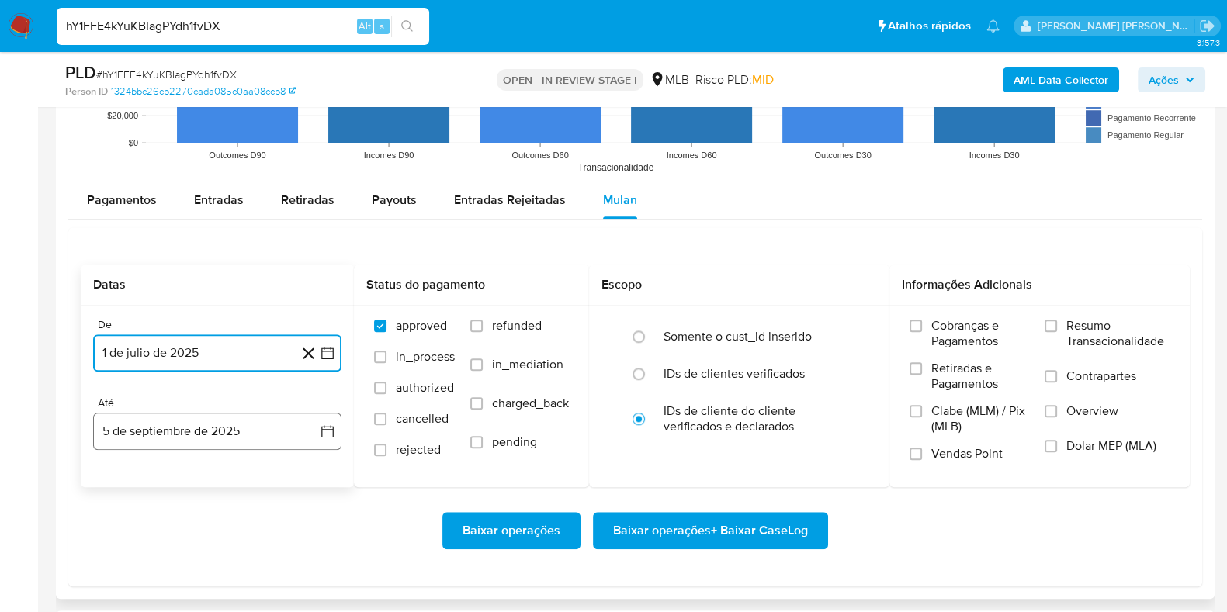
click at [226, 421] on button "5 de septiembre de 2025" at bounding box center [217, 431] width 248 height 37
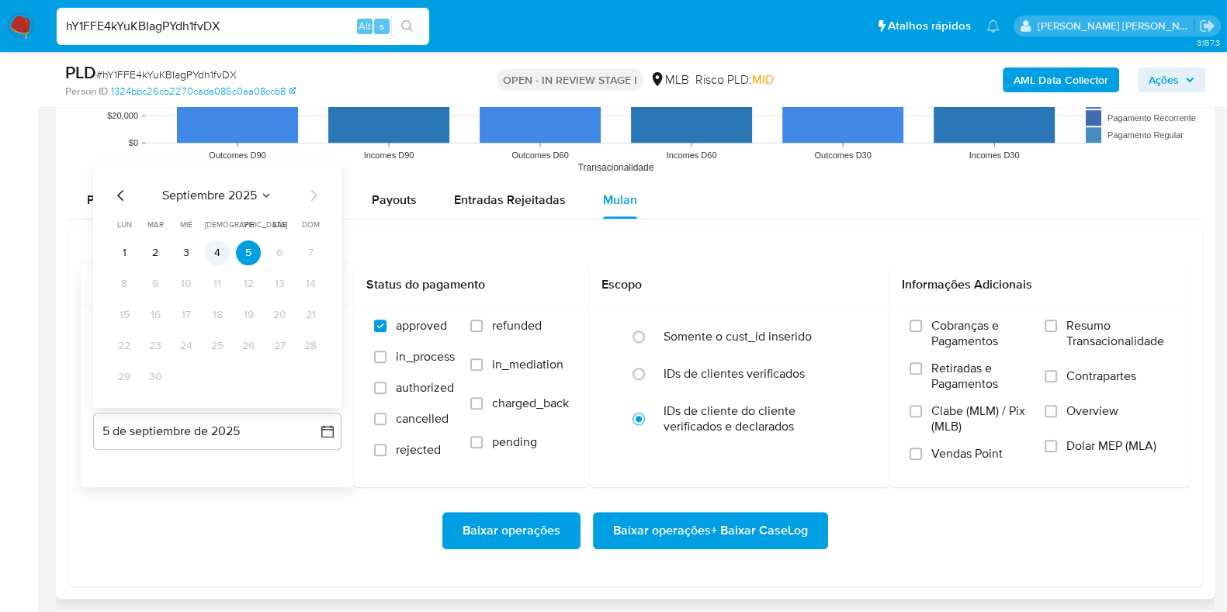
click at [217, 254] on button "4" at bounding box center [217, 252] width 25 height 25
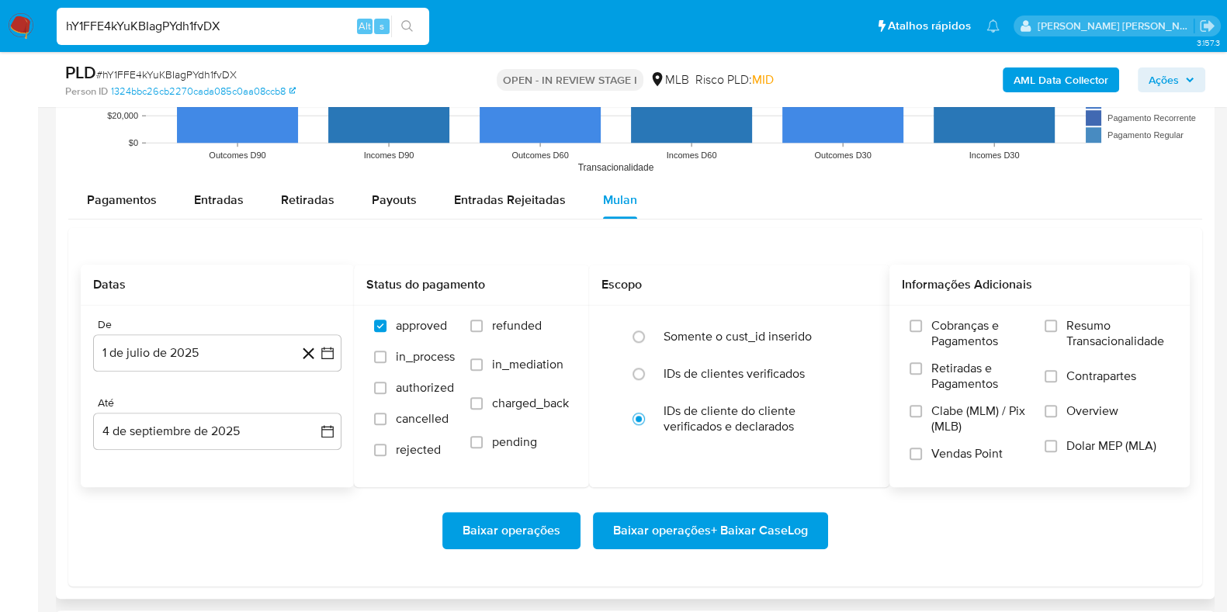
click at [1077, 328] on span "Resumo Transacionalidade" at bounding box center [1118, 333] width 103 height 31
click at [1057, 328] on input "Resumo Transacionalidade" at bounding box center [1051, 326] width 12 height 12
click at [1070, 376] on span "Contrapartes" at bounding box center [1102, 377] width 70 height 16
click at [1057, 376] on input "Contrapartes" at bounding box center [1051, 376] width 12 height 12
click at [767, 524] on span "Baixar operações + Baixar CaseLog" at bounding box center [710, 531] width 195 height 34
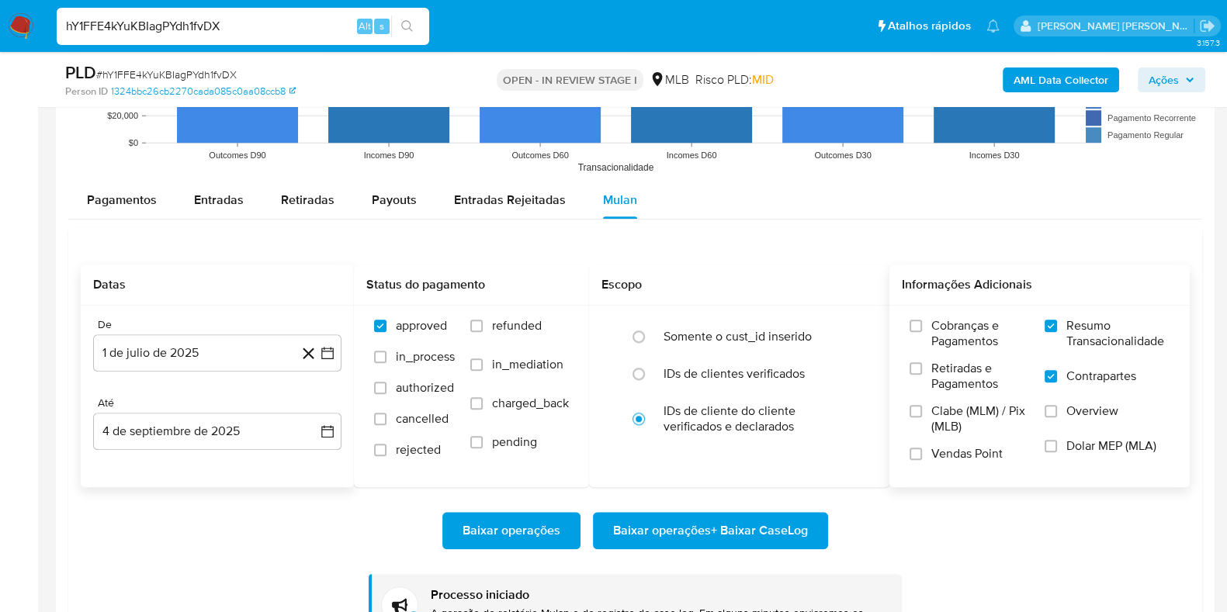
click at [224, 30] on input "hY1FFE4kYuKBIagPYdh1fvDX" at bounding box center [243, 26] width 373 height 20
paste input "75j96BNkJsTpI9kjDpCCbWAh"
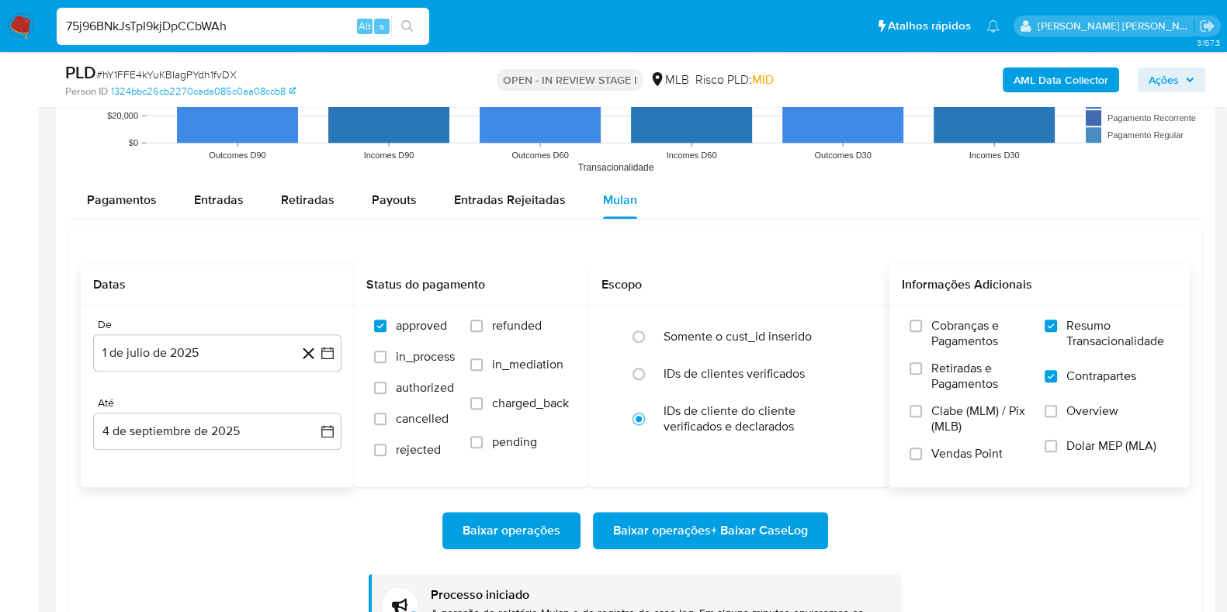
type input "75j96BNkJsTpI9kjDpCCbWAh"
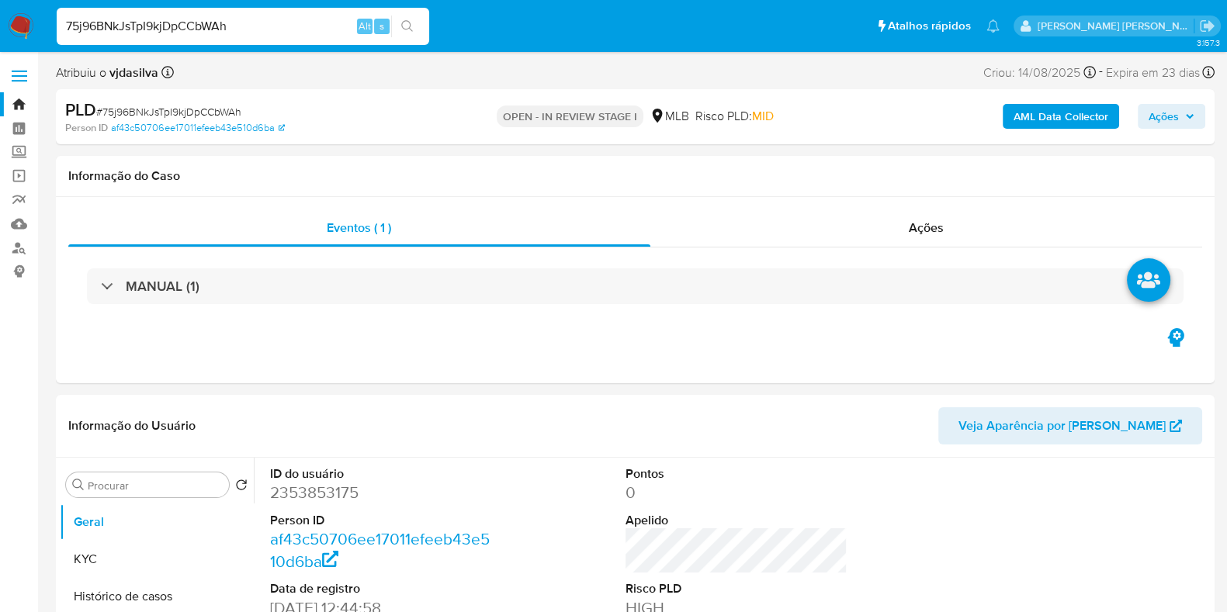
select select "10"
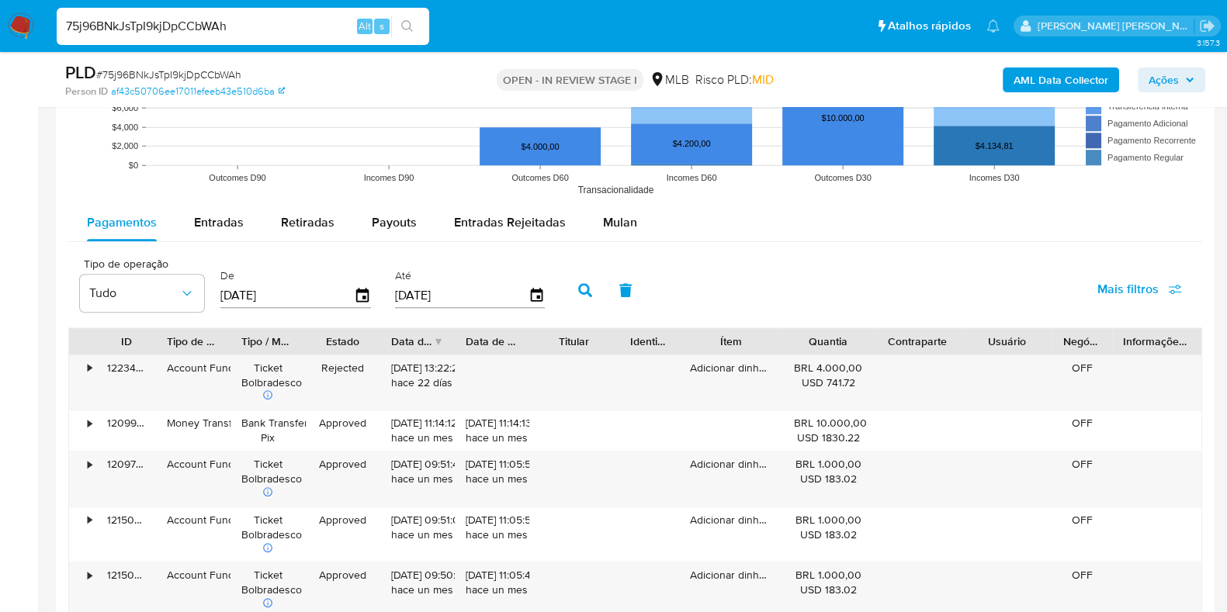
scroll to position [1636, 0]
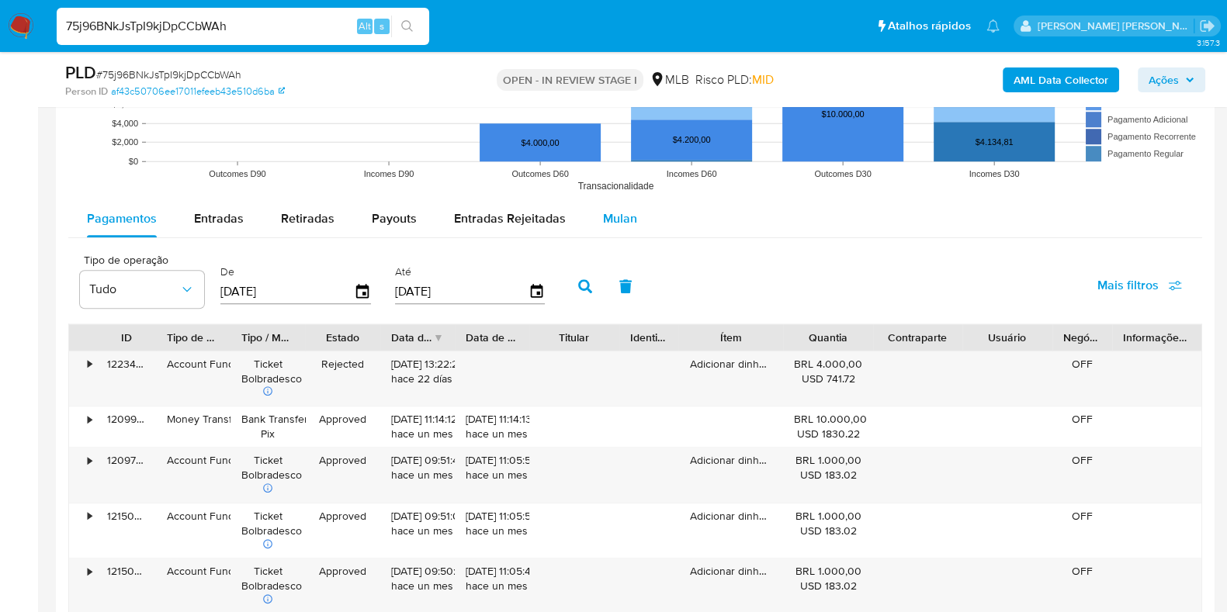
click at [633, 217] on button "Mulan" at bounding box center [620, 218] width 71 height 37
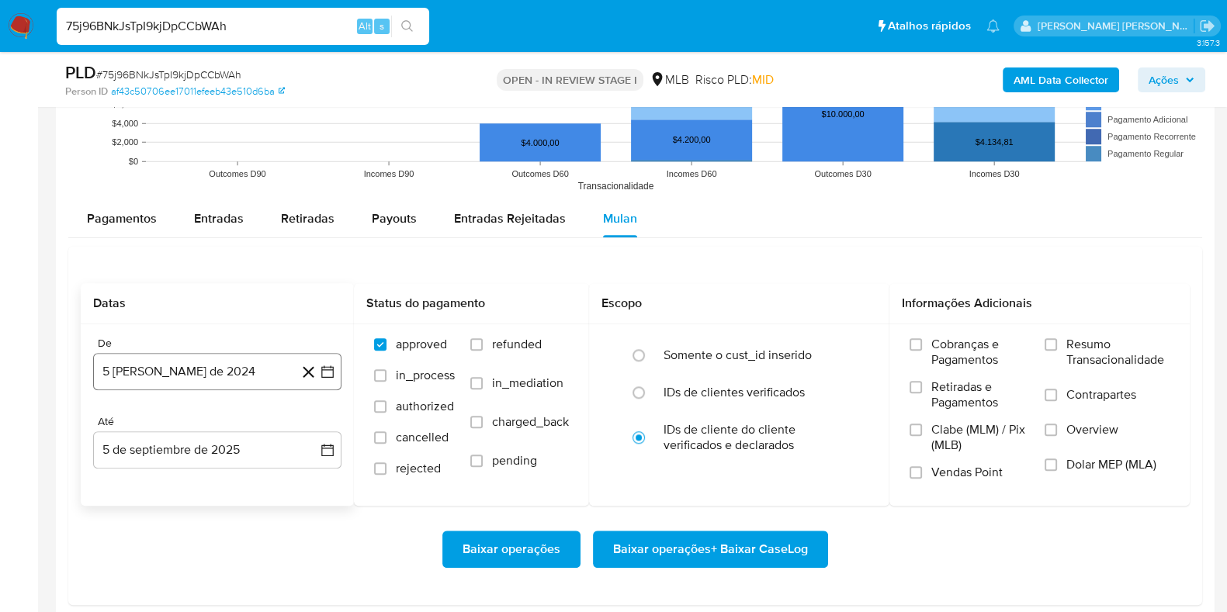
click at [210, 372] on button "5 [PERSON_NAME] de 2024" at bounding box center [217, 371] width 248 height 37
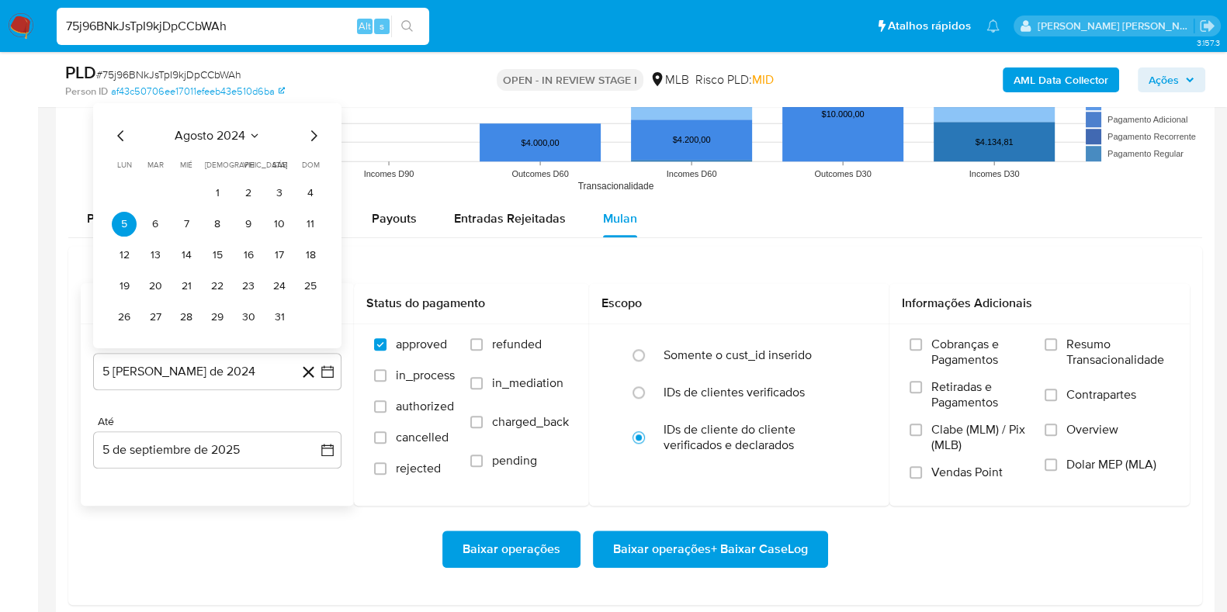
click at [214, 138] on span "agosto 2024" at bounding box center [210, 135] width 71 height 16
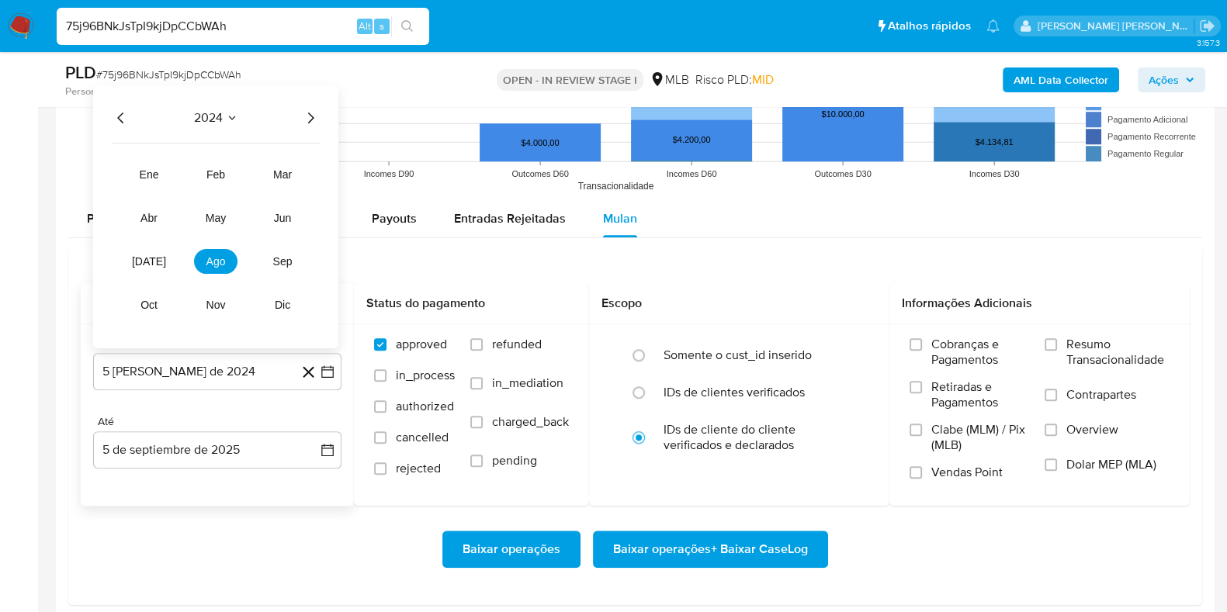
click at [314, 119] on icon "Año siguiente" at bounding box center [310, 117] width 19 height 19
click at [154, 262] on span "[DATE]" at bounding box center [149, 261] width 34 height 12
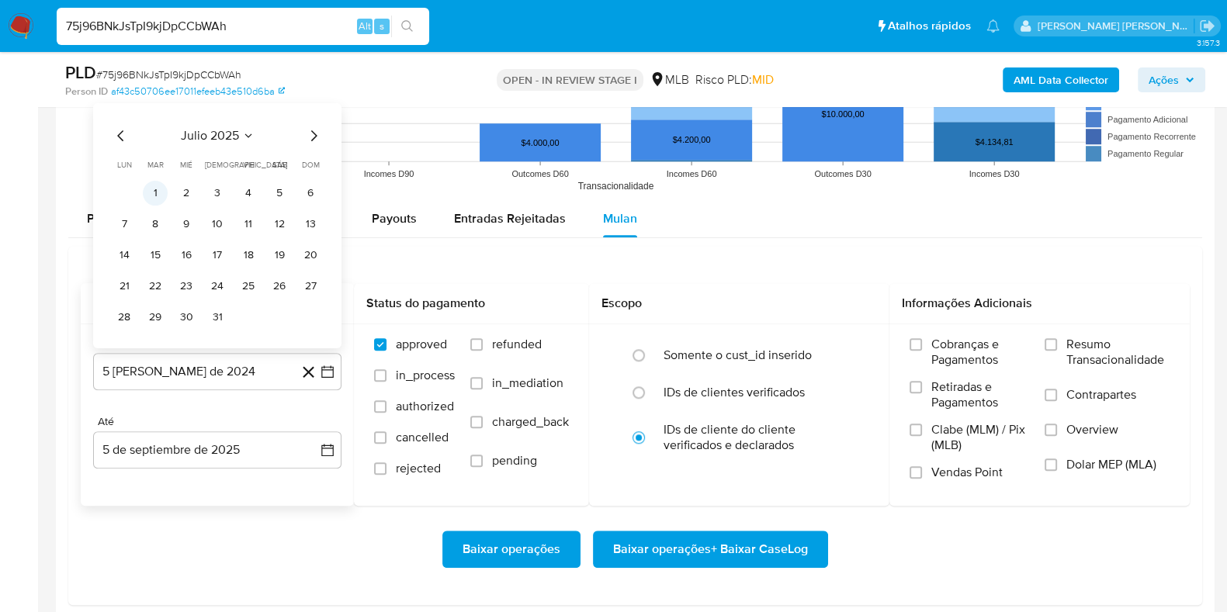
click at [154, 192] on button "1" at bounding box center [155, 192] width 25 height 25
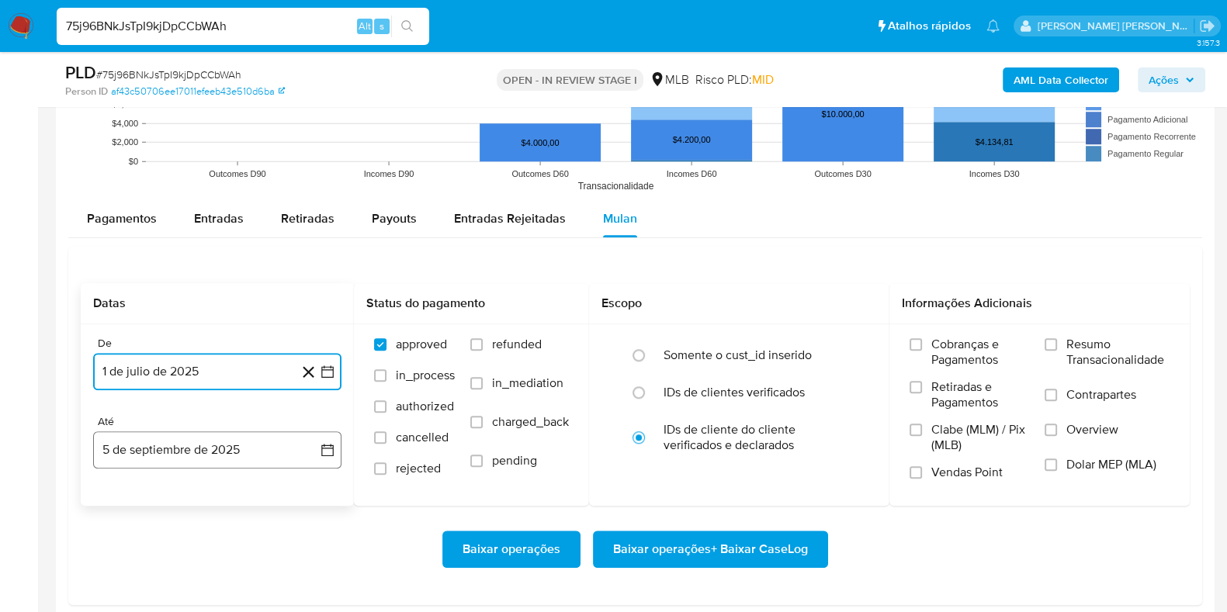
click at [202, 451] on button "5 de septiembre de 2025" at bounding box center [217, 450] width 248 height 37
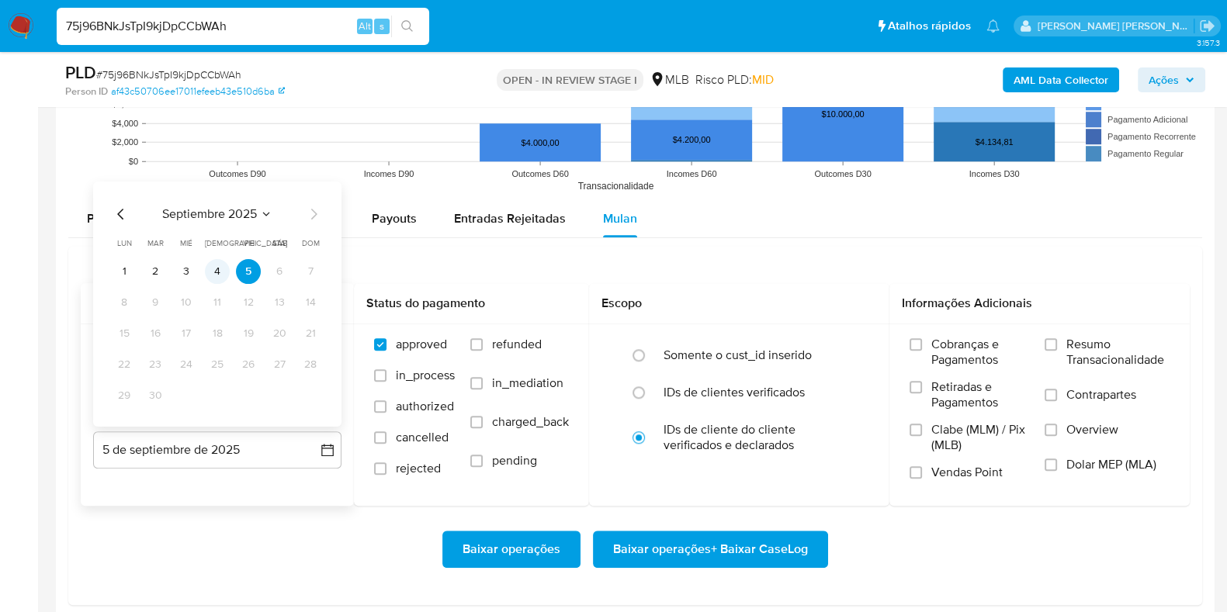
click at [220, 269] on button "4" at bounding box center [217, 270] width 25 height 25
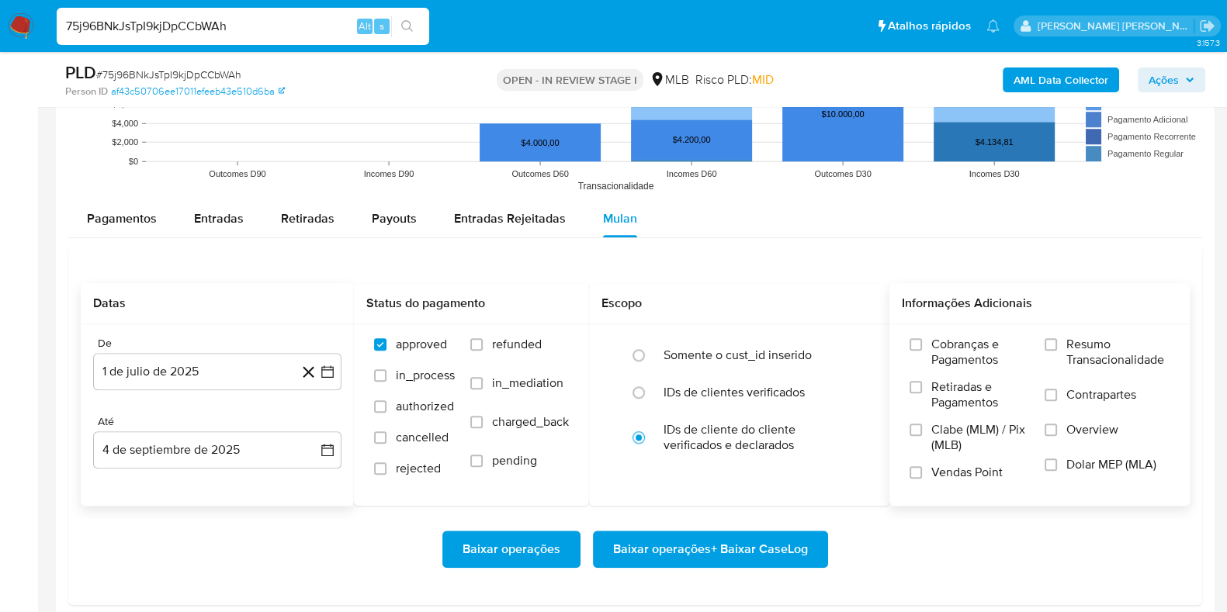
click at [1107, 339] on span "Resumo Transacionalidade" at bounding box center [1118, 352] width 103 height 31
click at [1057, 339] on input "Resumo Transacionalidade" at bounding box center [1051, 344] width 12 height 12
click at [1090, 394] on span "Contrapartes" at bounding box center [1102, 395] width 70 height 16
click at [1057, 394] on input "Contrapartes" at bounding box center [1051, 395] width 12 height 12
click at [741, 543] on span "Baixar operações + Baixar CaseLog" at bounding box center [710, 550] width 195 height 34
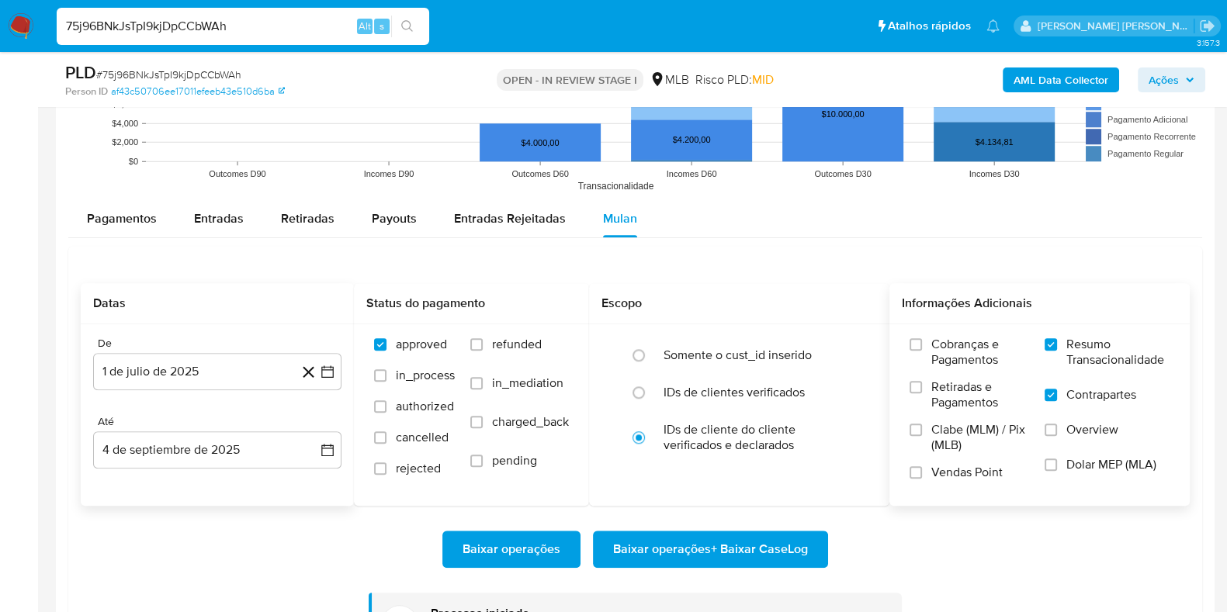
click at [256, 23] on input "75j96BNkJsTpI9kjDpCCbWAh" at bounding box center [243, 26] width 373 height 20
paste input "EI1kYII2idR4TPahlirlWnpL"
type input "EI1kYII2idR4TPahlirlWnpL"
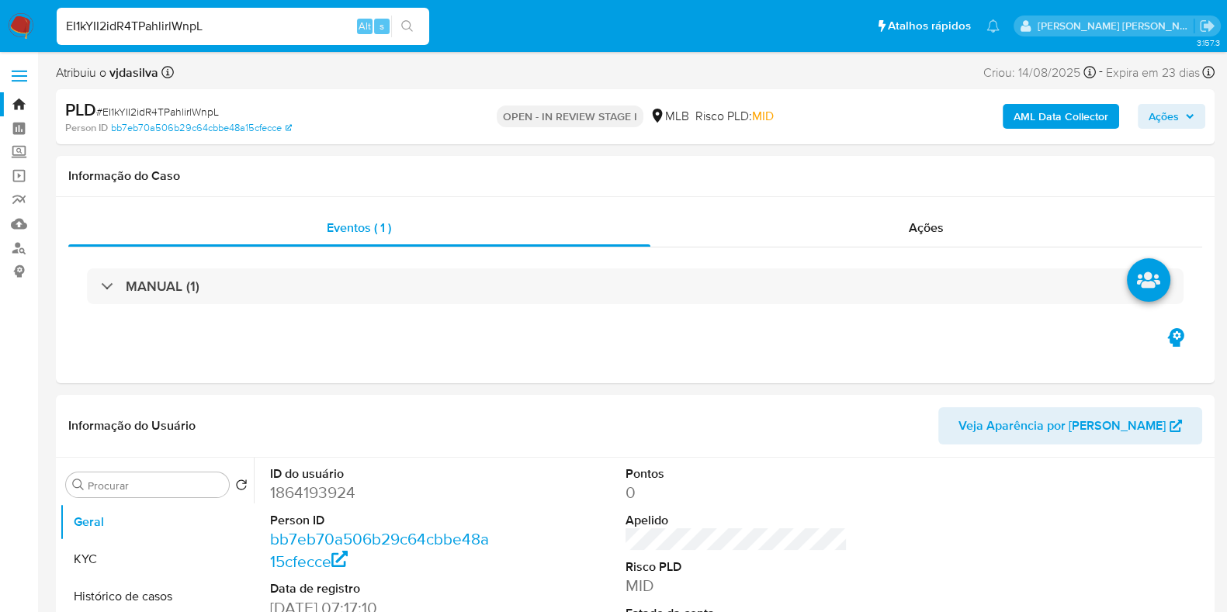
select select "10"
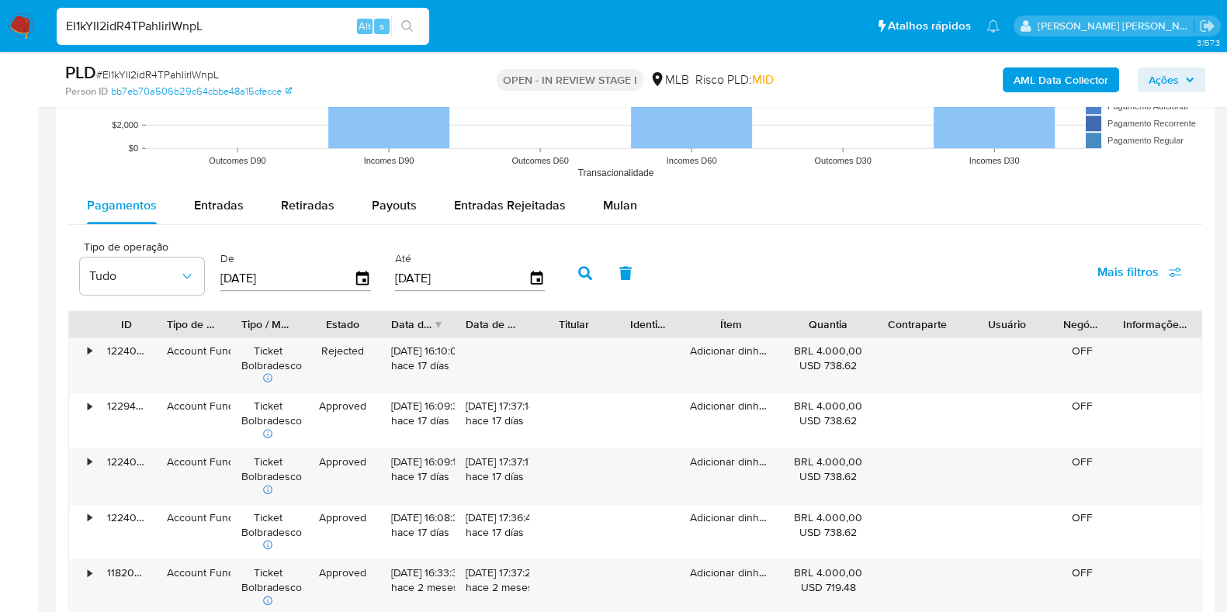
scroll to position [1660, 0]
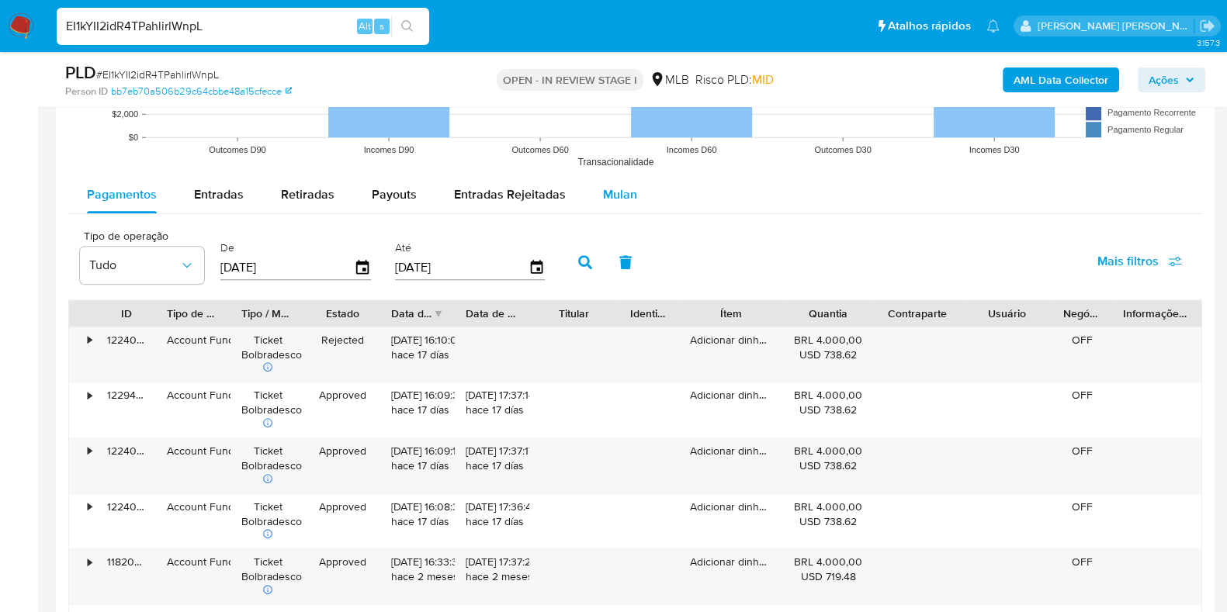
click at [605, 203] on div "Mulan" at bounding box center [620, 194] width 34 height 37
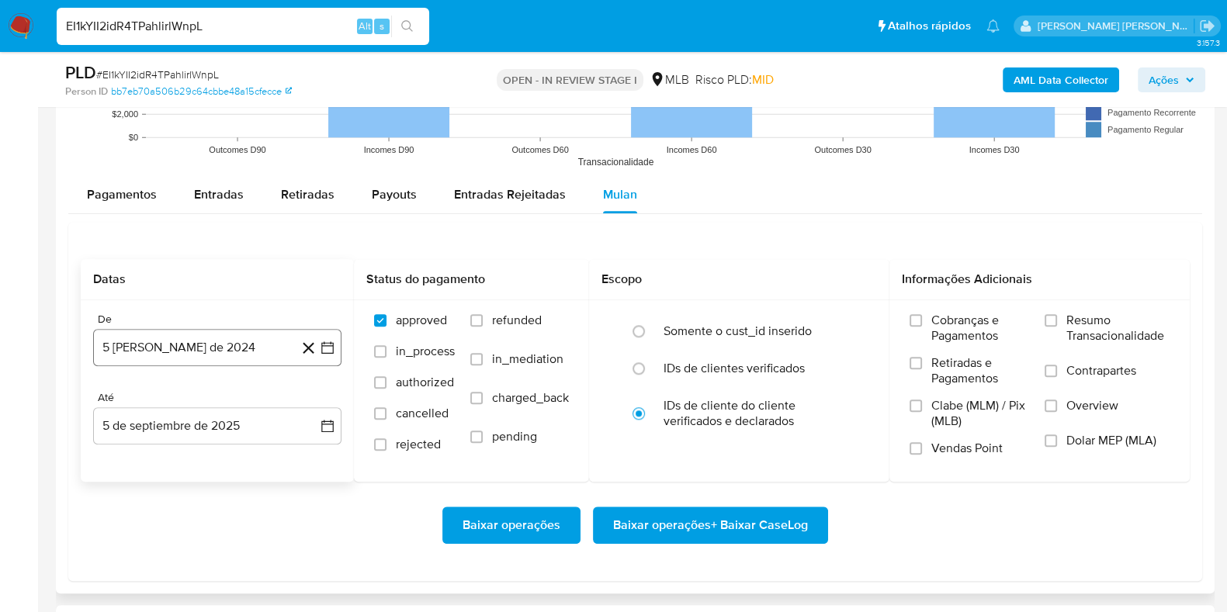
click at [207, 345] on button "5 [PERSON_NAME] de 2024" at bounding box center [217, 347] width 248 height 37
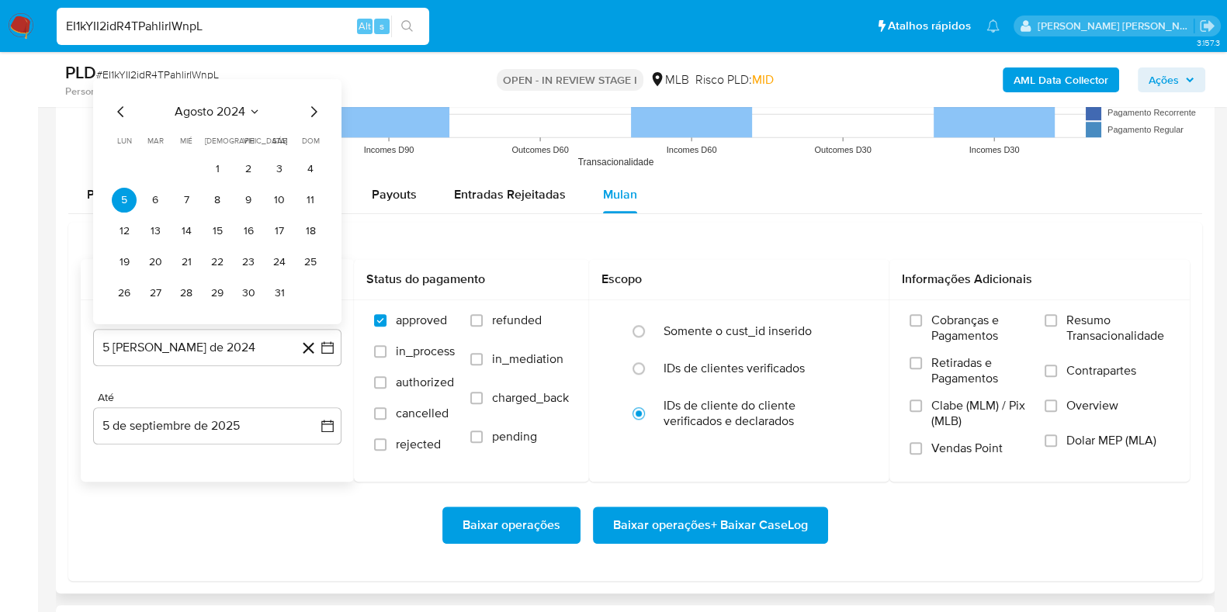
click at [193, 110] on span "agosto 2024" at bounding box center [210, 111] width 71 height 16
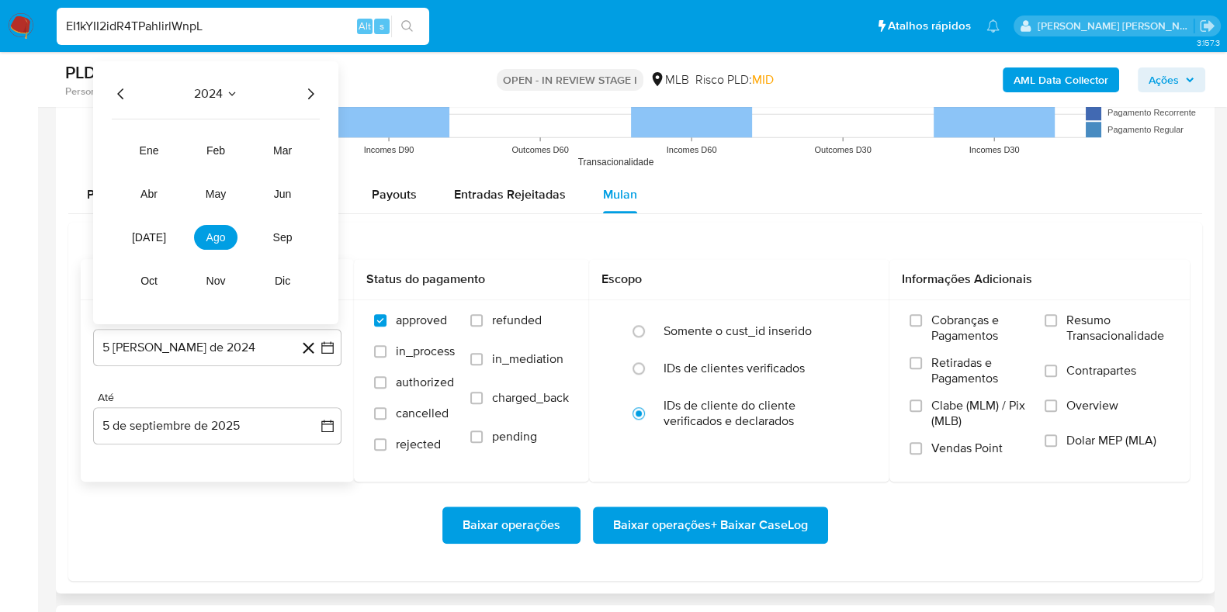
click at [313, 88] on icon "Año siguiente" at bounding box center [310, 93] width 19 height 19
click at [158, 238] on button "[DATE]" at bounding box center [148, 236] width 43 height 25
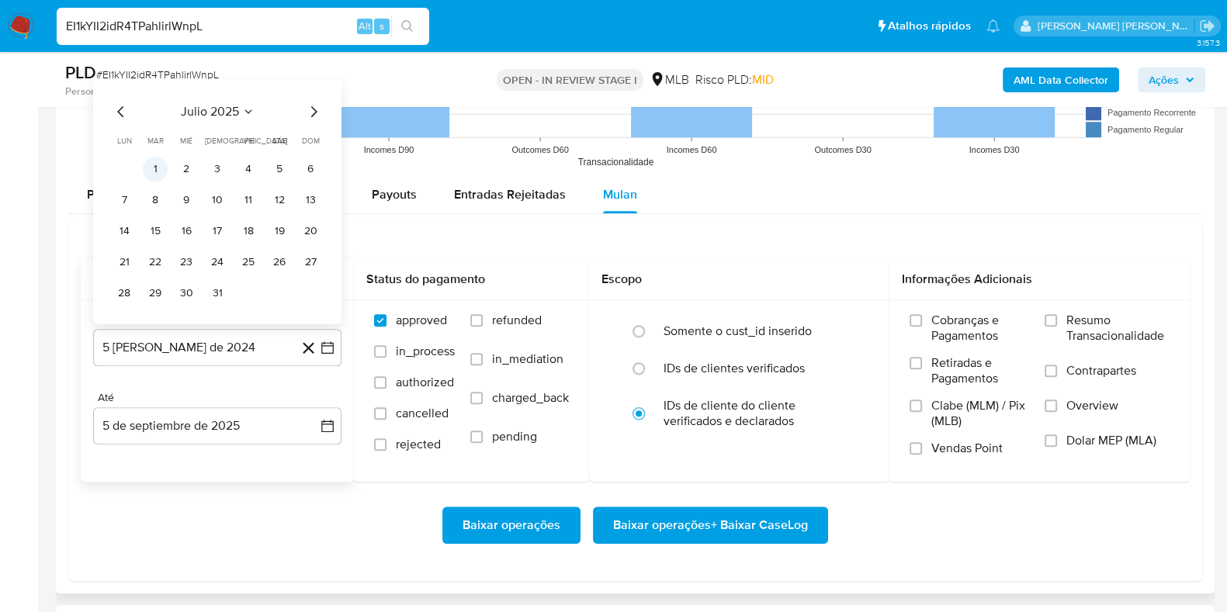
click at [158, 157] on button "1" at bounding box center [155, 168] width 25 height 25
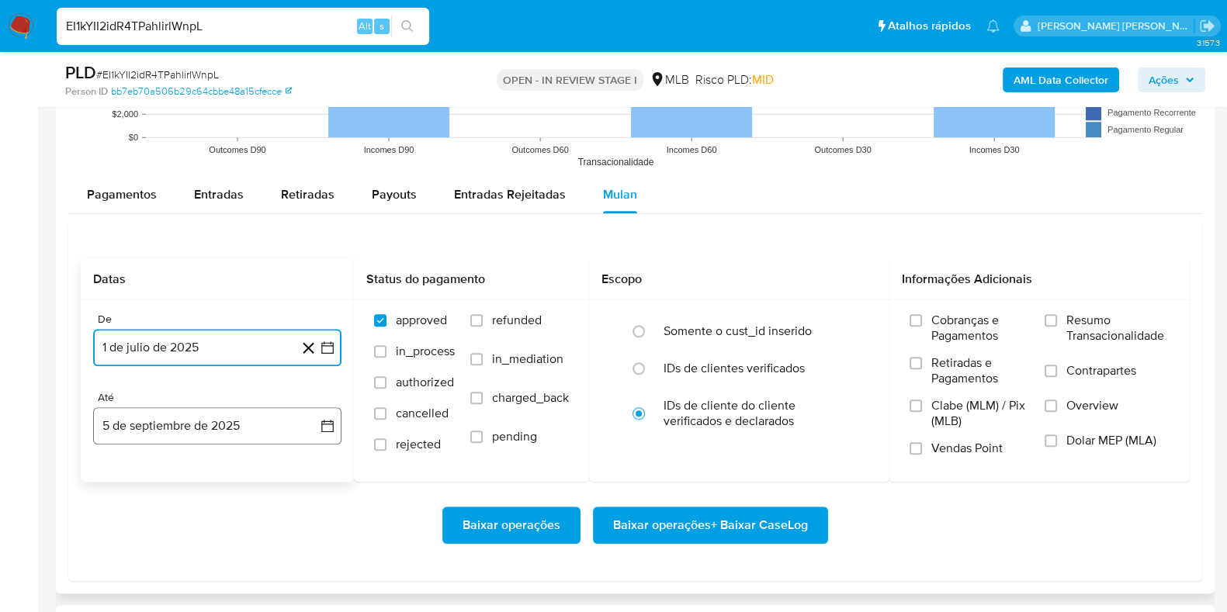
click at [269, 431] on button "5 de septiembre de 2025" at bounding box center [217, 426] width 248 height 37
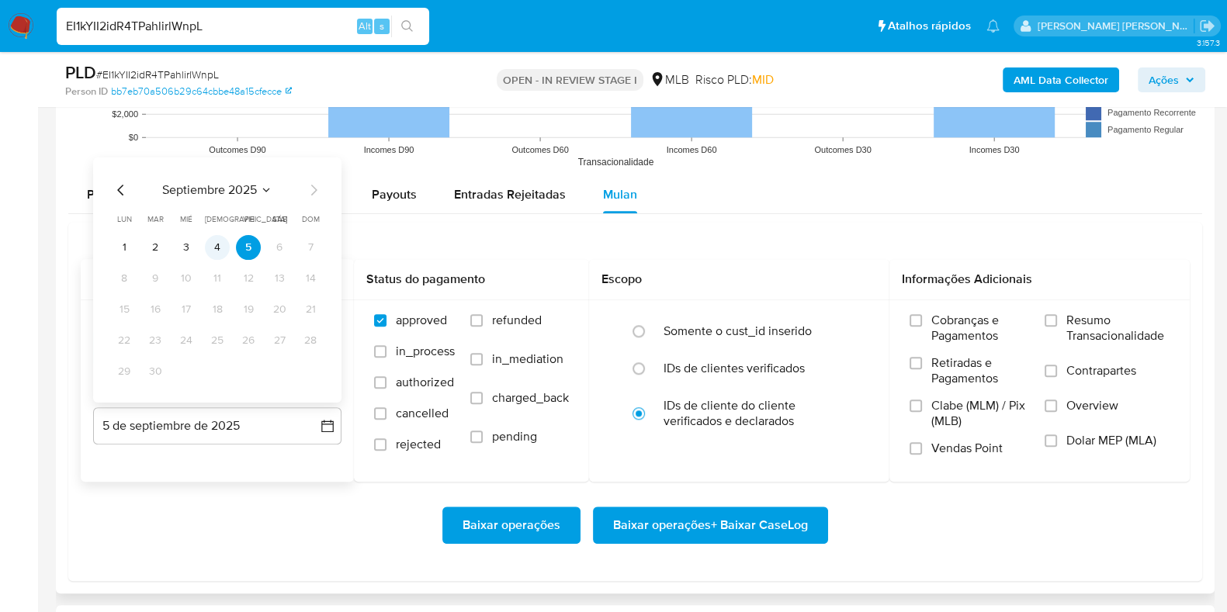
click at [220, 250] on button "4" at bounding box center [217, 246] width 25 height 25
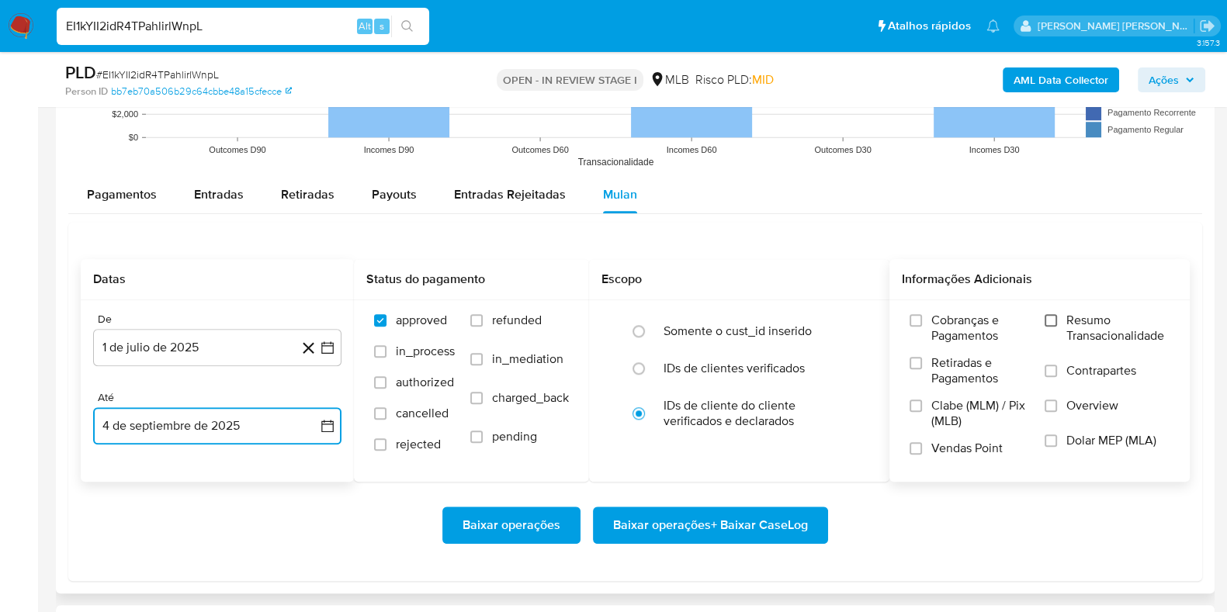
click at [1052, 317] on input "Resumo Transacionalidade" at bounding box center [1051, 320] width 12 height 12
click at [1063, 370] on label "Contrapartes" at bounding box center [1107, 380] width 125 height 35
click at [1057, 370] on input "Contrapartes" at bounding box center [1051, 371] width 12 height 12
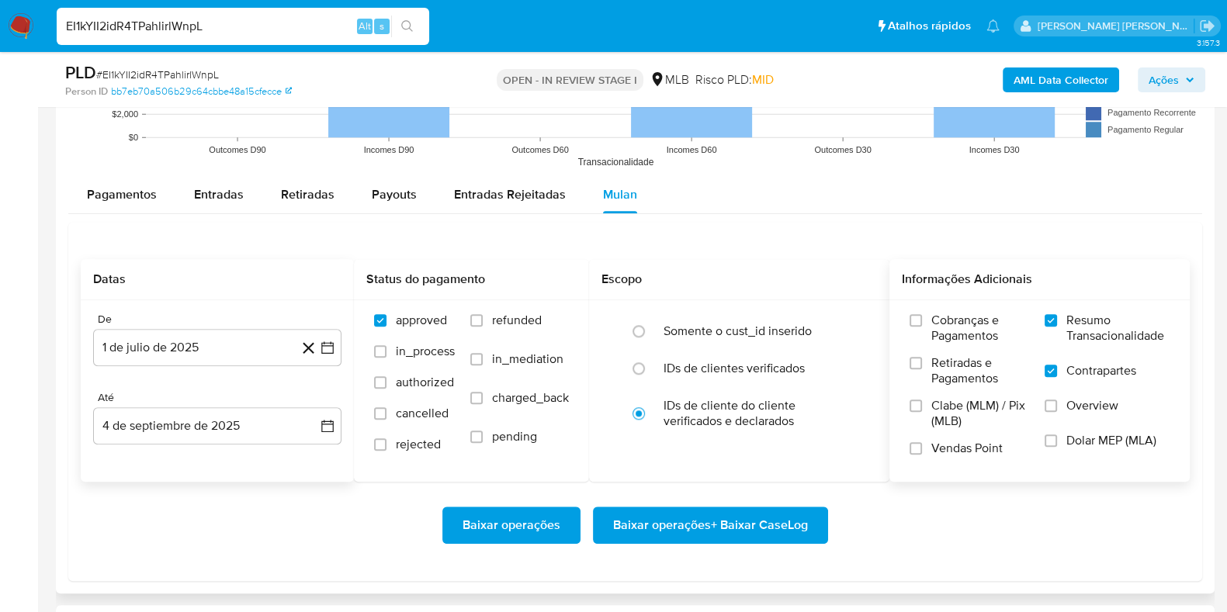
click at [725, 518] on span "Baixar operações + Baixar CaseLog" at bounding box center [710, 525] width 195 height 34
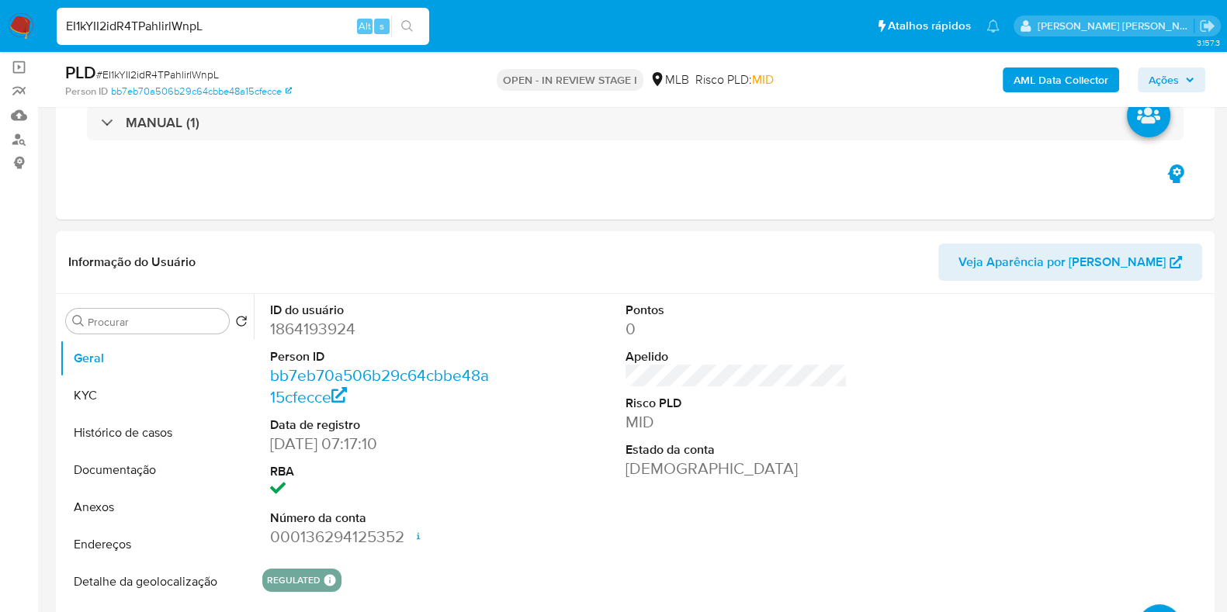
scroll to position [95, 0]
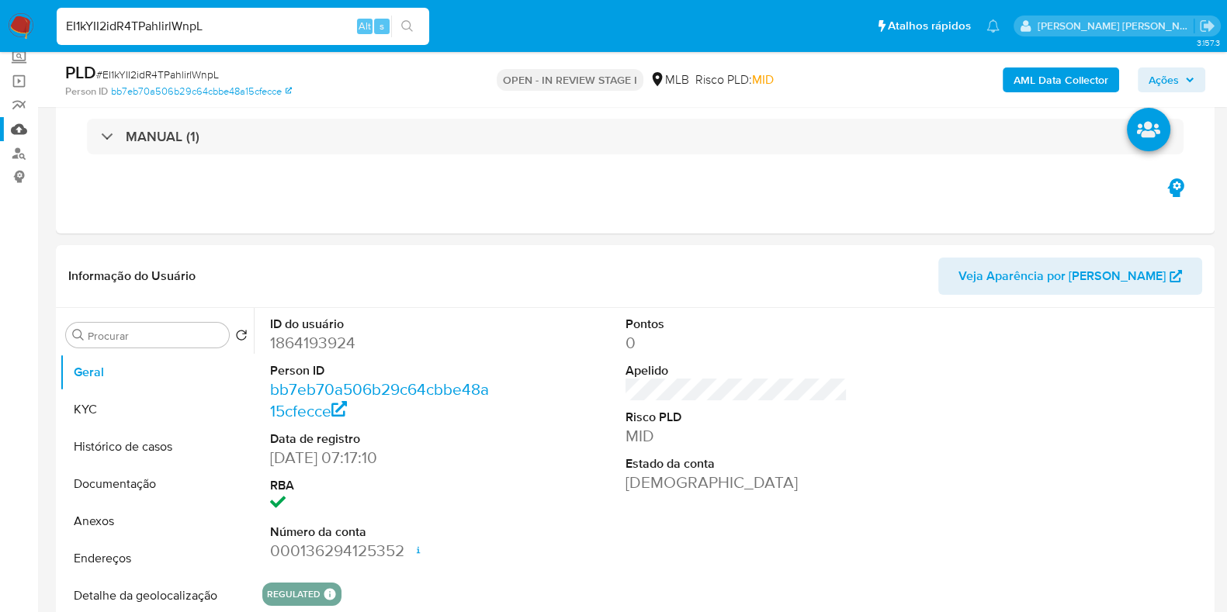
click at [12, 127] on link "Mulan" at bounding box center [92, 129] width 185 height 24
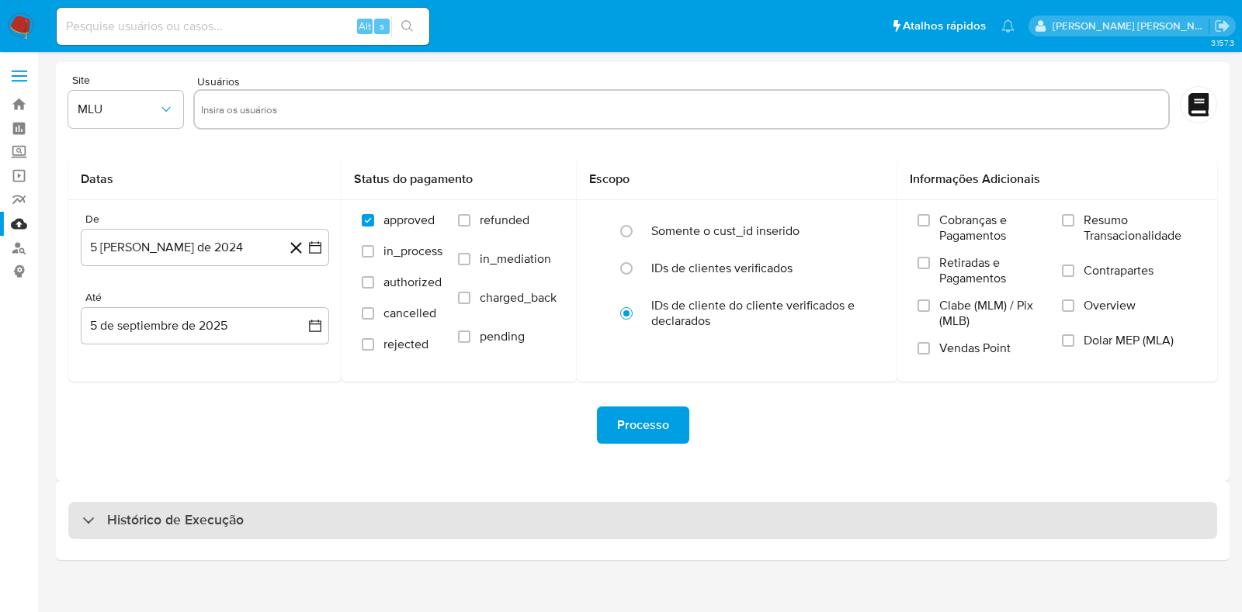
click at [291, 532] on div "Histórico de Execução" at bounding box center [642, 520] width 1149 height 37
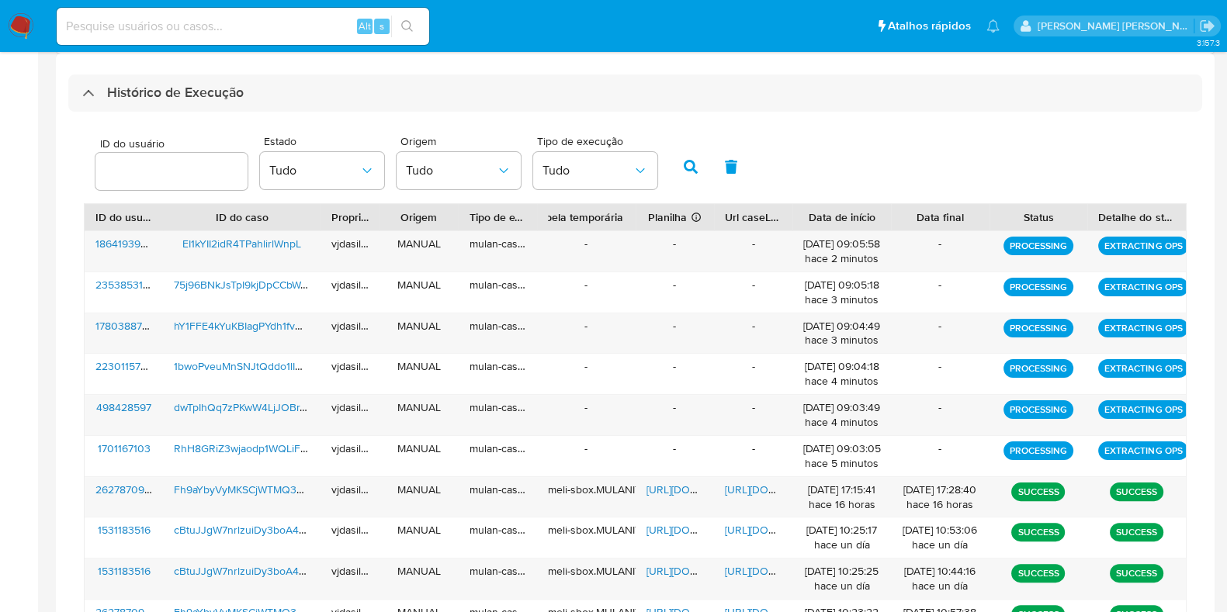
scroll to position [541, 0]
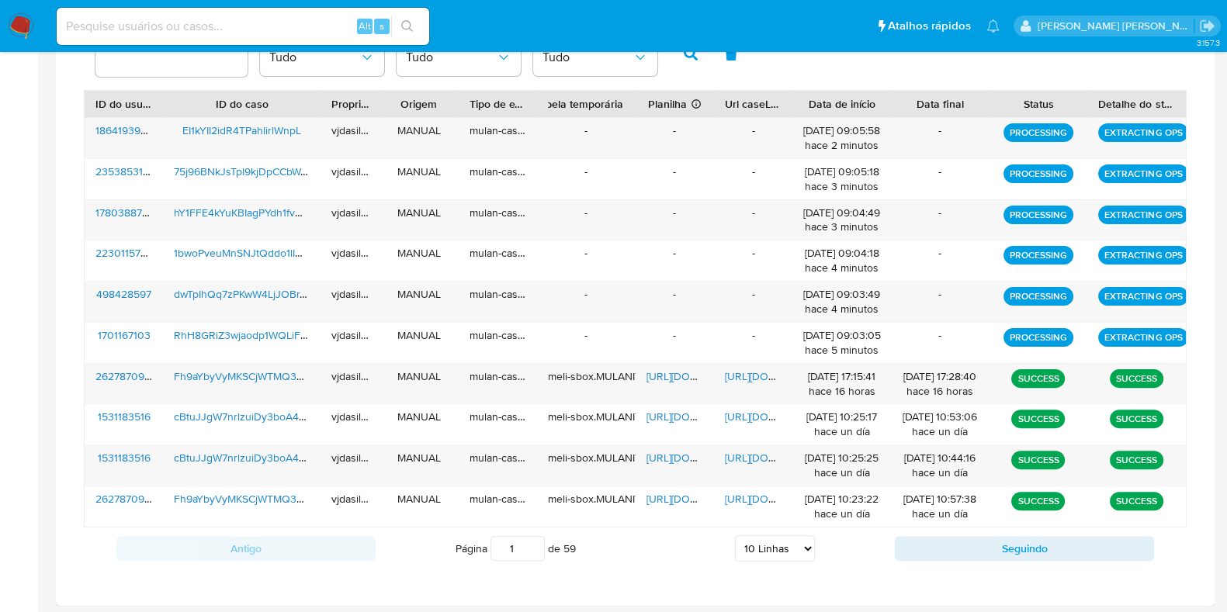
click at [781, 544] on select "5 Linhas 10 Linhas 20 Linhas 25 Linhas 50 Linhas 100 Linhas" at bounding box center [775, 549] width 80 height 26
select select "50"
click at [735, 536] on select "5 Linhas 10 Linhas 20 Linhas 25 Linhas 50 Linhas 100 Linhas" at bounding box center [775, 549] width 80 height 26
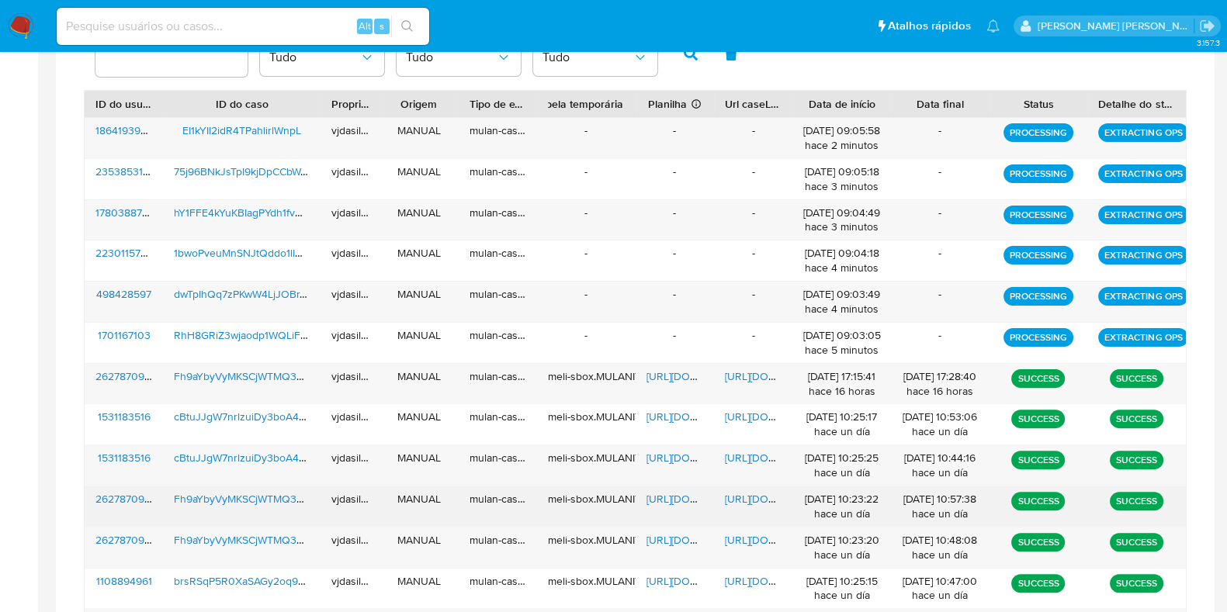
scroll to position [1098, 0]
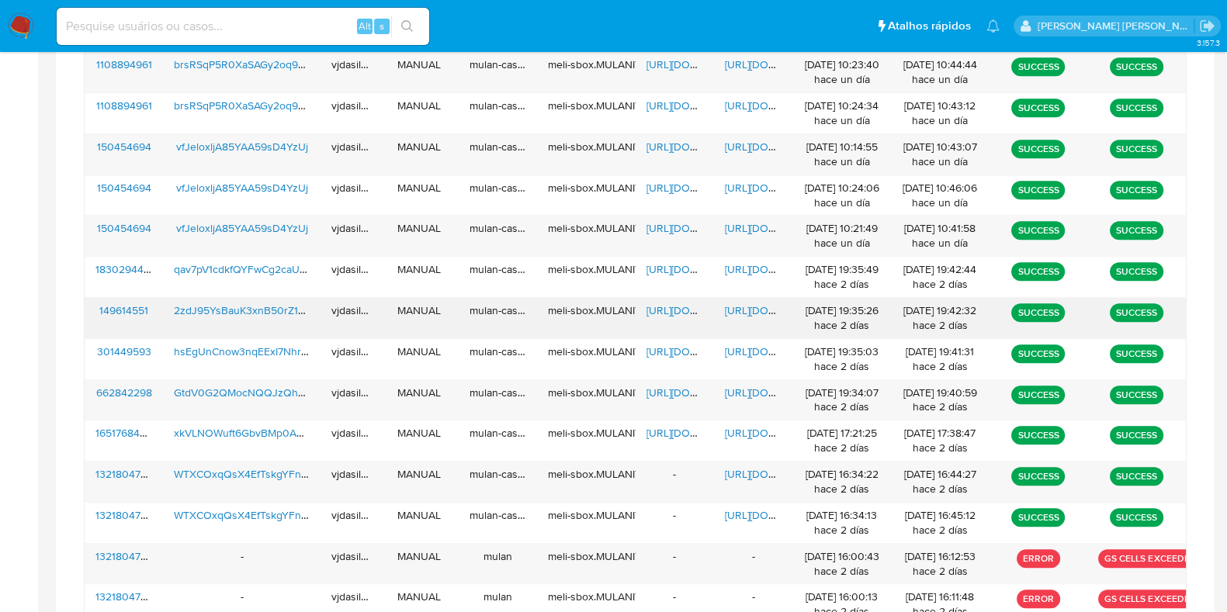
click at [729, 307] on span "https://docs.google.com/document/d/1oYLk7x-sk0LfmnDcX24nlrvgvMAY6Rj4A9Szh79YcN4…" at bounding box center [778, 311] width 107 height 16
click at [675, 308] on span "https://docs.google.com/spreadsheets/d/1JhwiOoGWhWxzi-aTTYiqtqXV4o4lb5Jo5SV66Ux…" at bounding box center [700, 311] width 107 height 16
click at [279, 304] on span "2zdJ95YsBauK3xnB50rZ1k2I" at bounding box center [243, 311] width 138 height 16
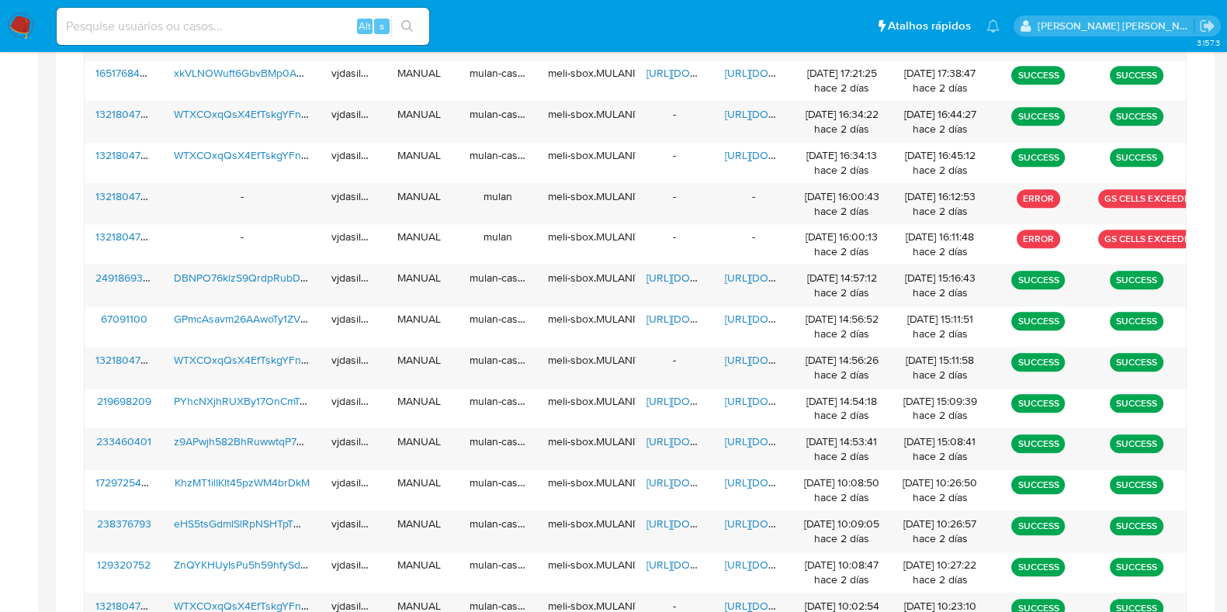
scroll to position [1466, 0]
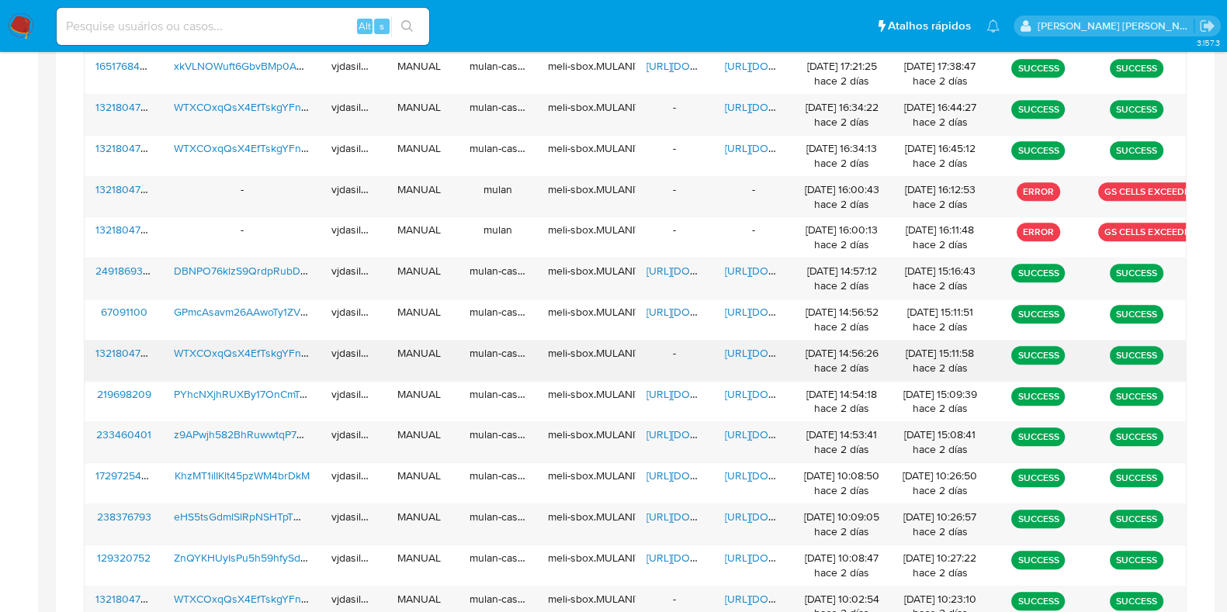
click at [231, 345] on span "WTXCOxqQsX4EfTskgYFnch6N" at bounding box center [250, 353] width 153 height 16
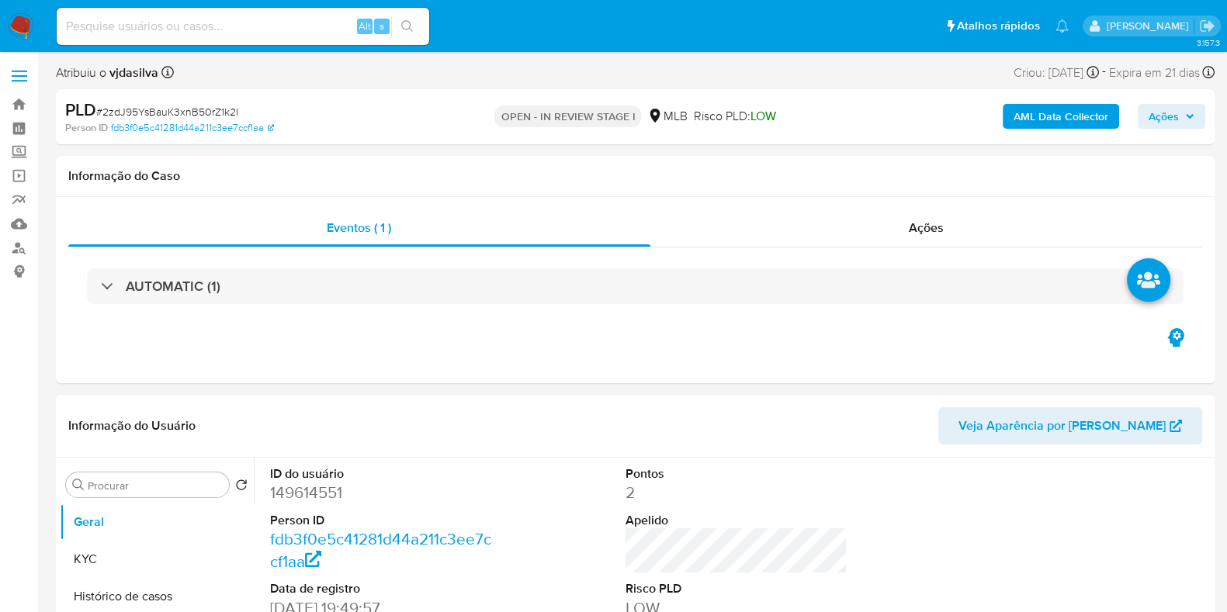
select select "10"
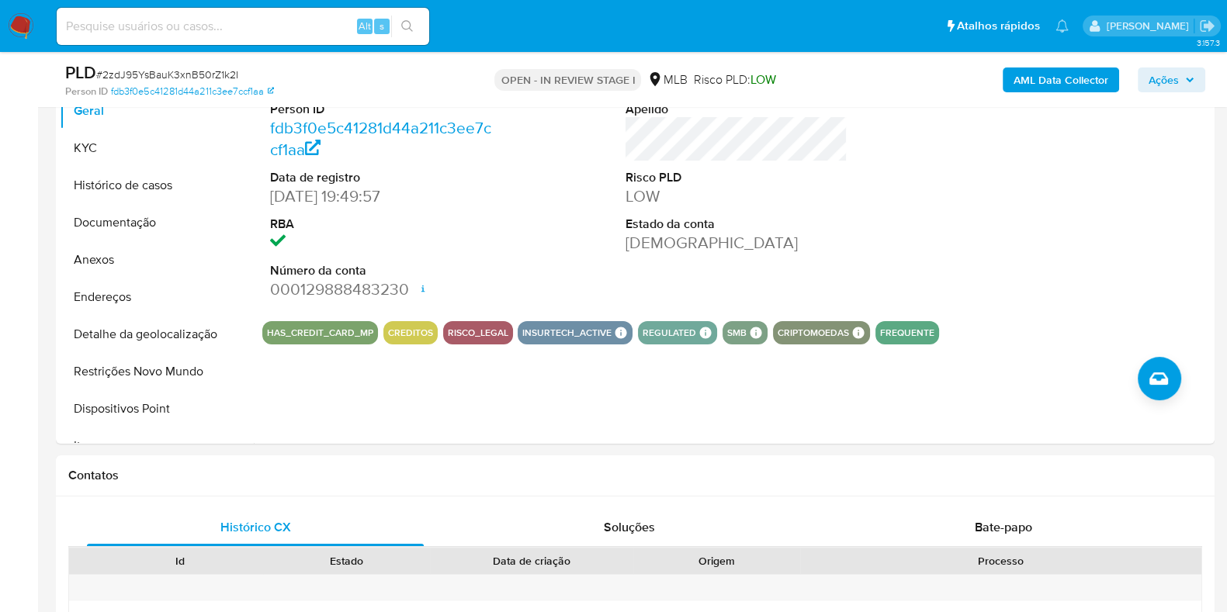
scroll to position [360, 0]
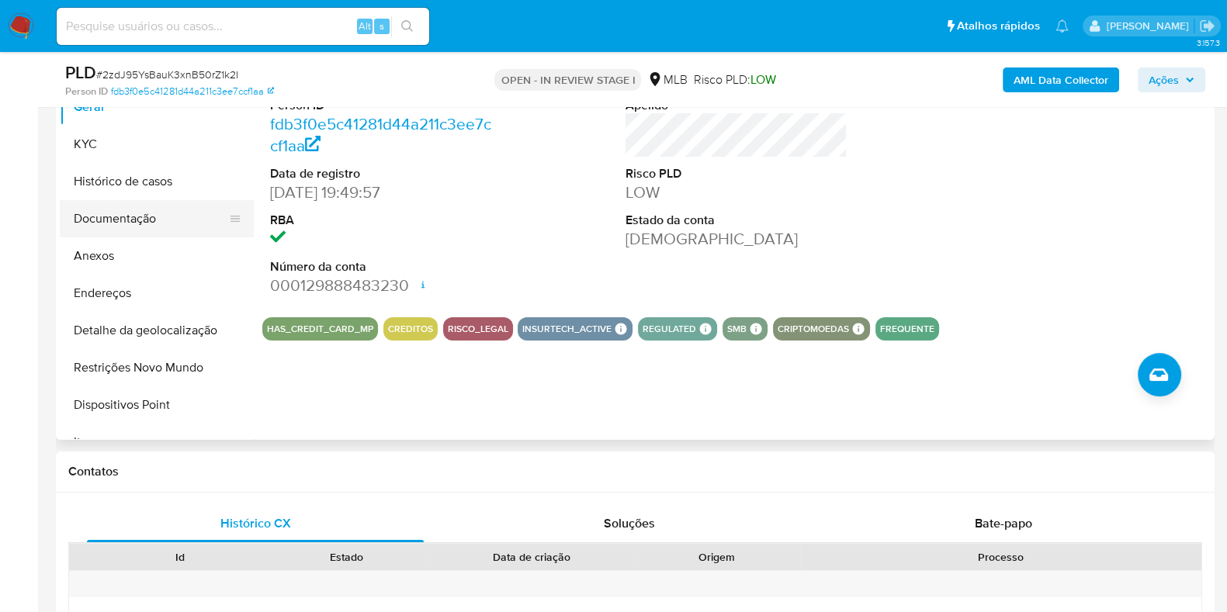
click at [126, 222] on button "Documentação" at bounding box center [151, 218] width 182 height 37
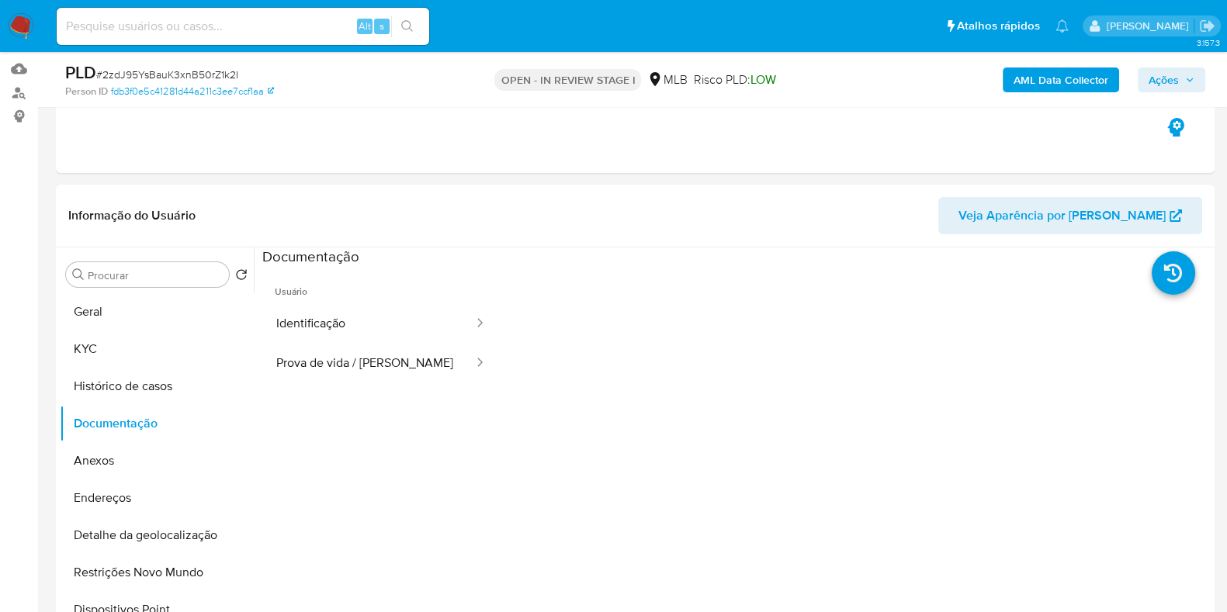
scroll to position [159, 0]
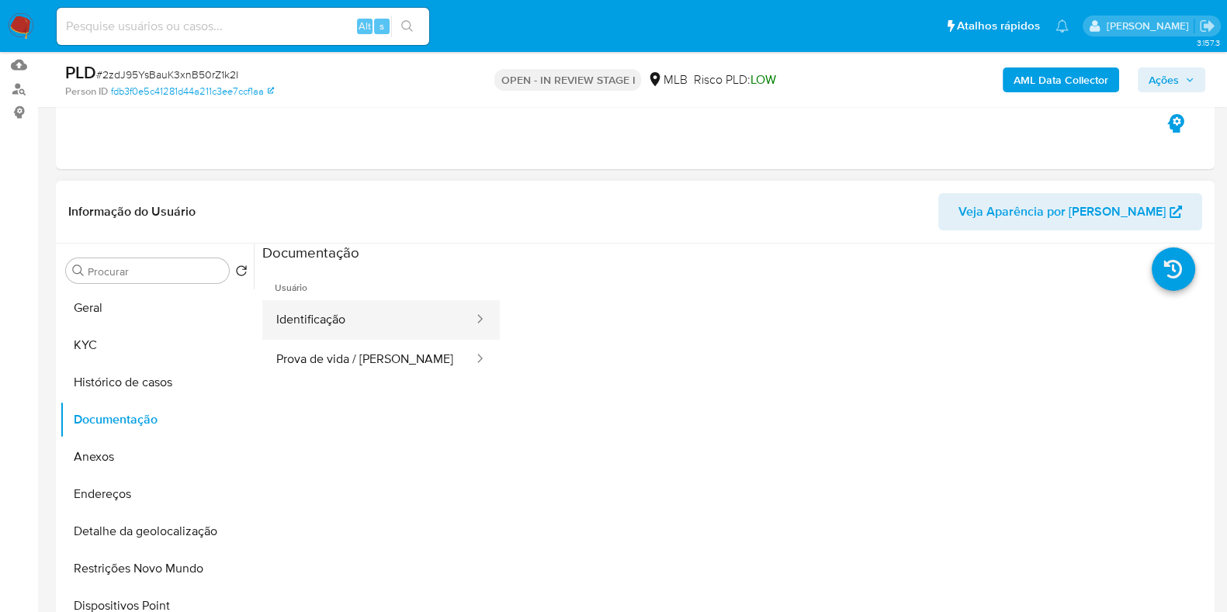
click at [370, 323] on button "Identificação" at bounding box center [368, 320] width 213 height 40
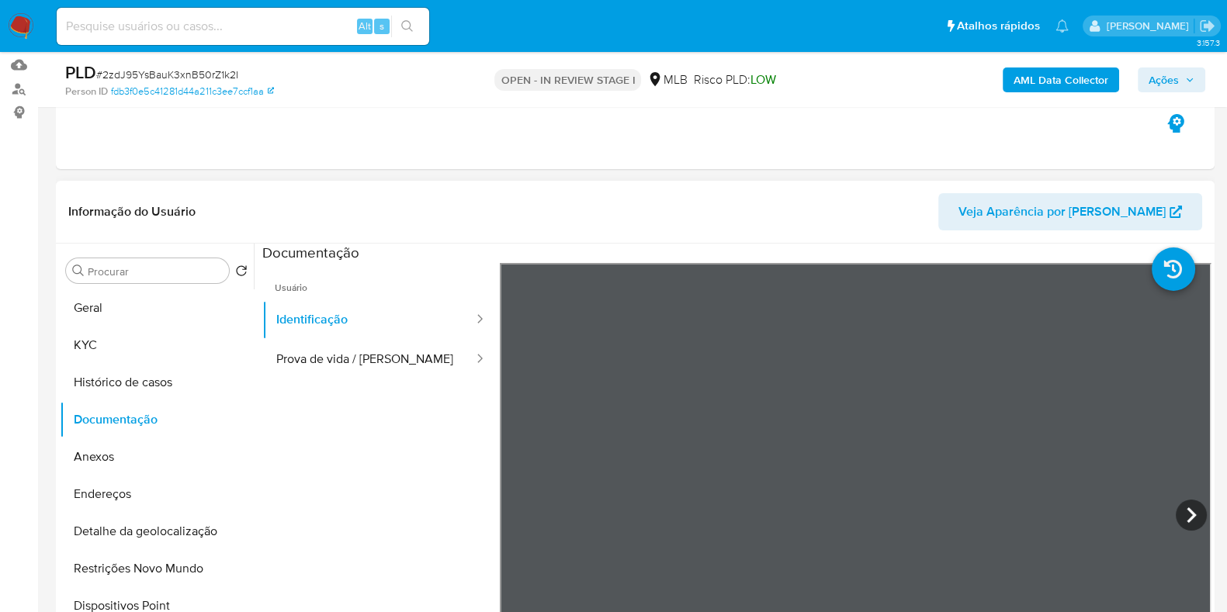
click at [827, 239] on div "Informação do Usuário Veja Aparência por Pessoa Procurar Retornar ao pedido pad…" at bounding box center [635, 411] width 1159 height 460
click at [379, 359] on button "Prova de vida / Selfie" at bounding box center [368, 360] width 213 height 40
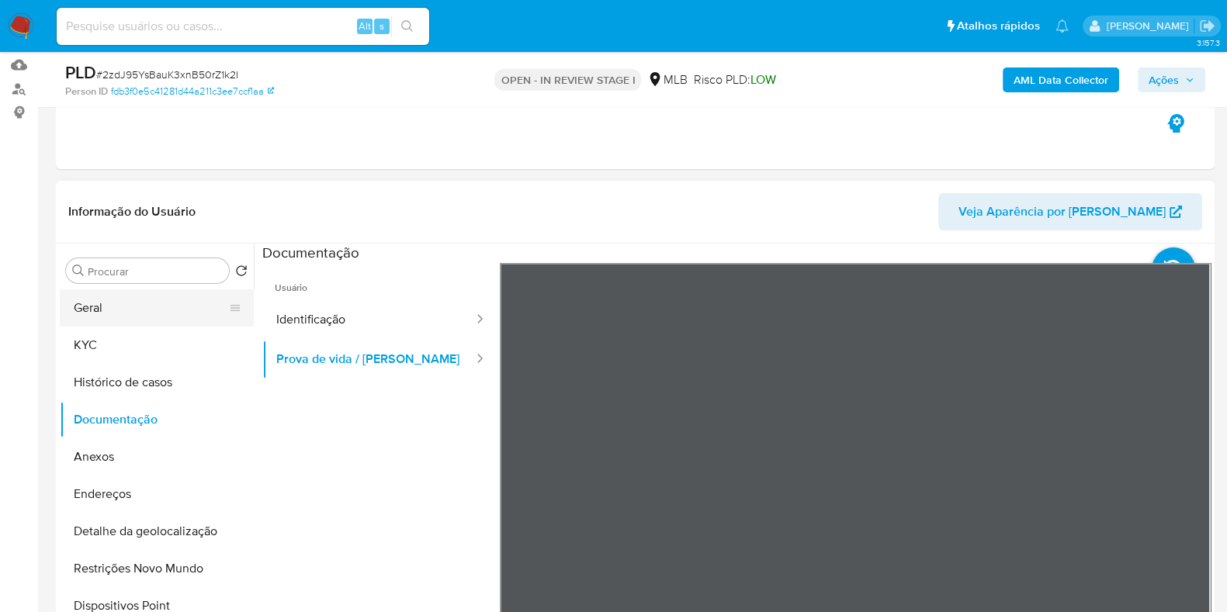
click at [141, 300] on button "Geral" at bounding box center [151, 308] width 182 height 37
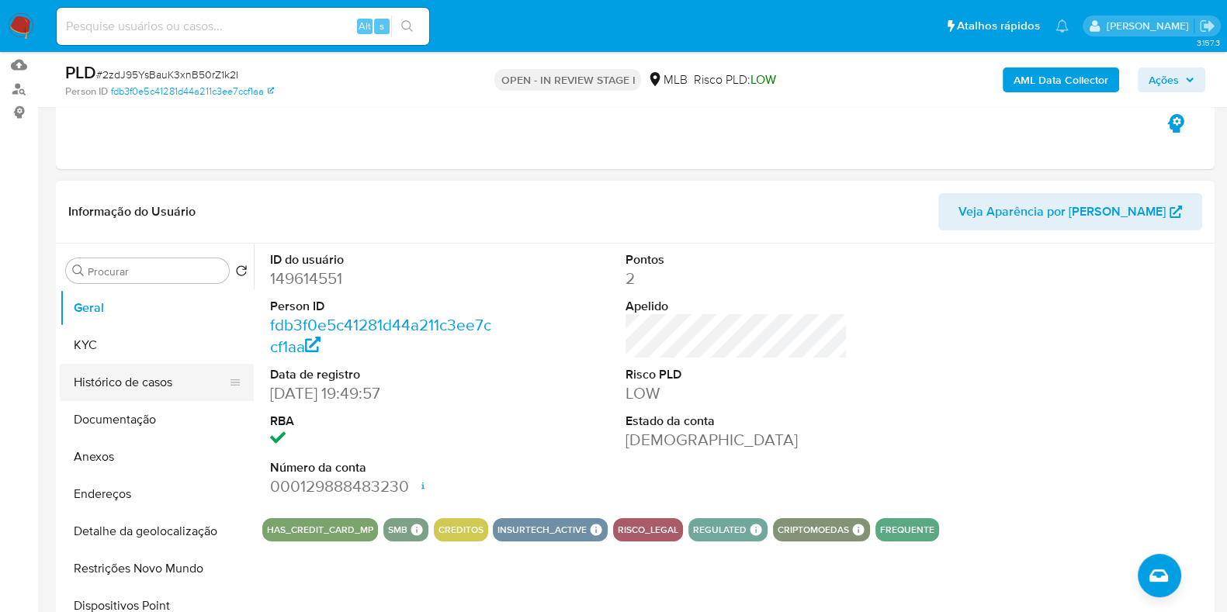
click at [197, 376] on button "Histórico de casos" at bounding box center [151, 382] width 182 height 37
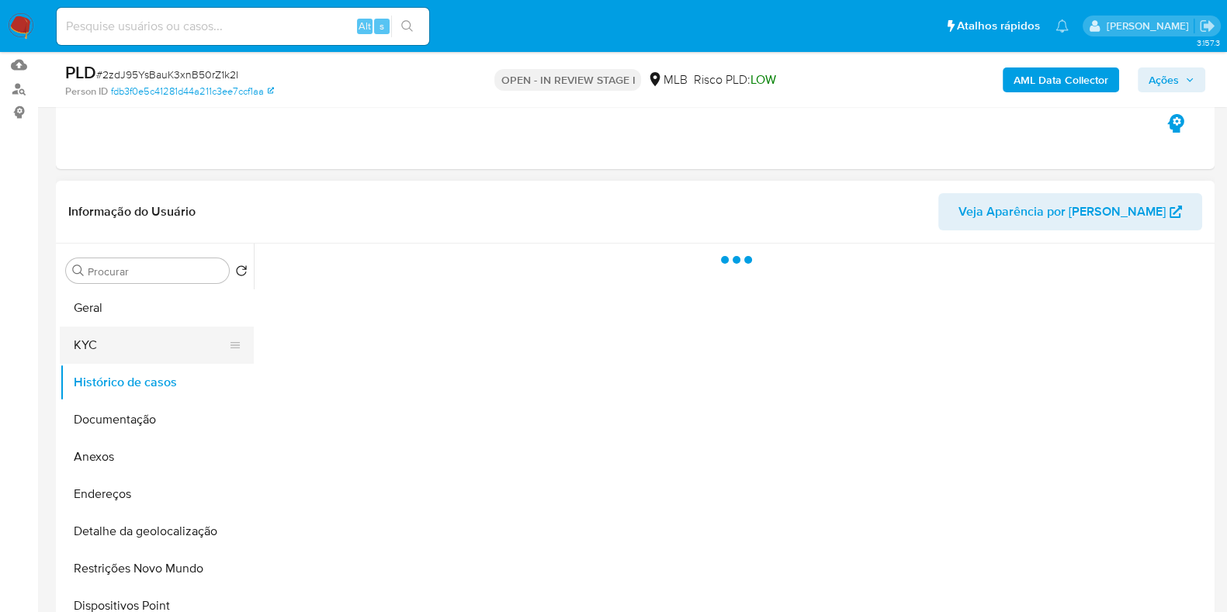
click at [168, 335] on button "KYC" at bounding box center [151, 345] width 182 height 37
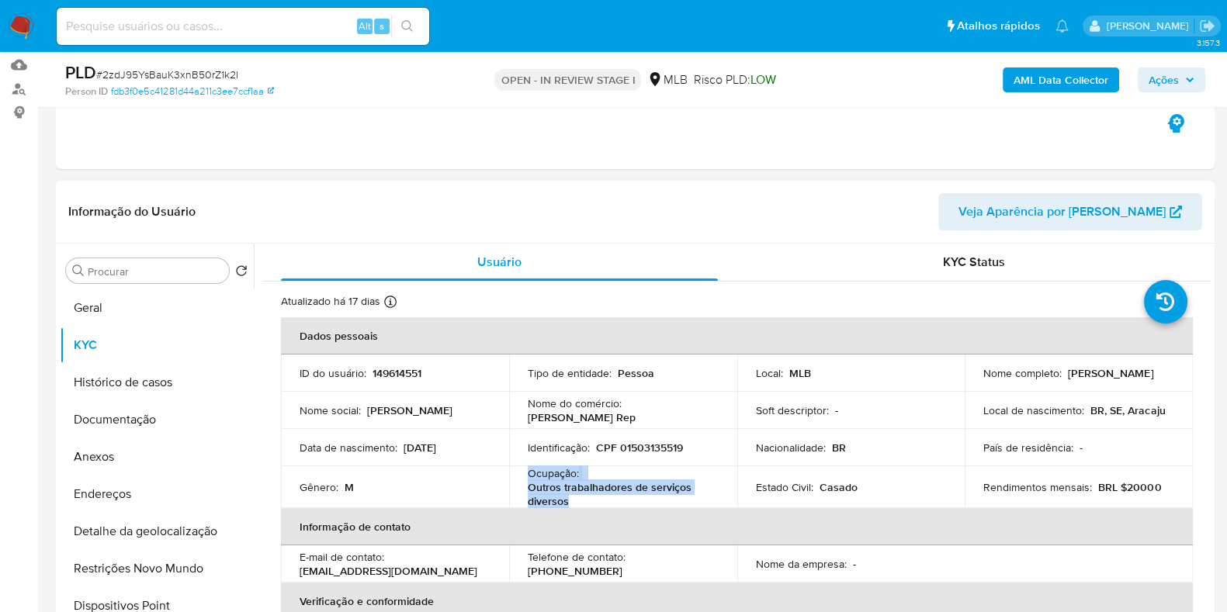
drag, startPoint x: 574, startPoint y: 506, endPoint x: 522, endPoint y: 478, distance: 59.7
click at [522, 478] on td "Ocupação : Outros trabalhadores de serviços diversos" at bounding box center [623, 488] width 228 height 42
copy div "Ocupação : Outros trabalhadores de serviços diversos"
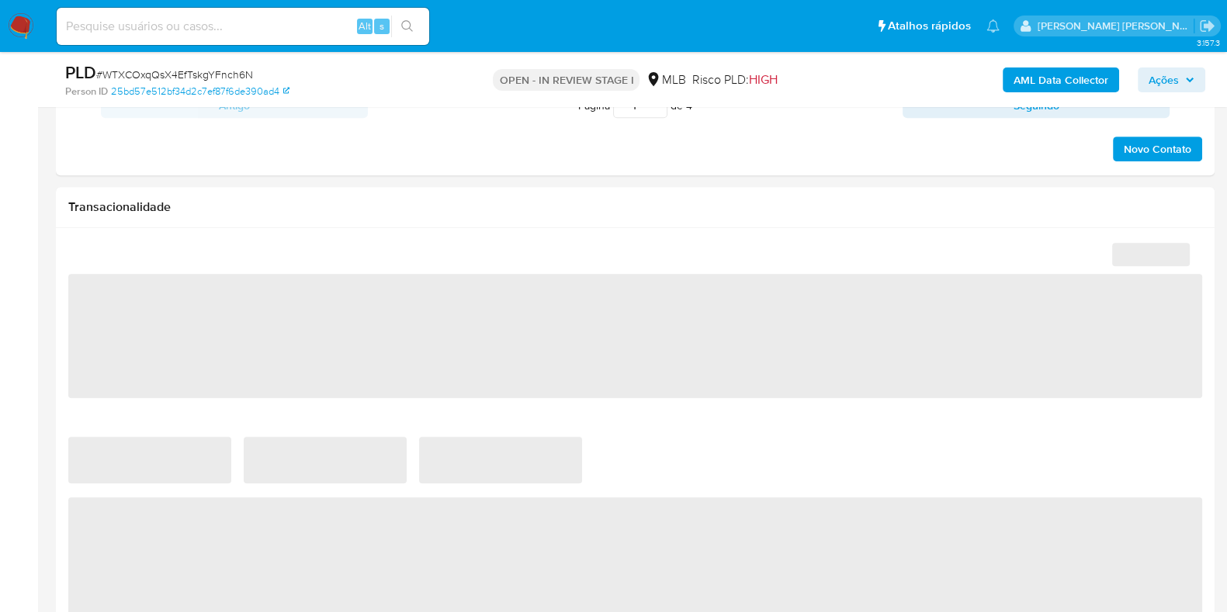
select select "10"
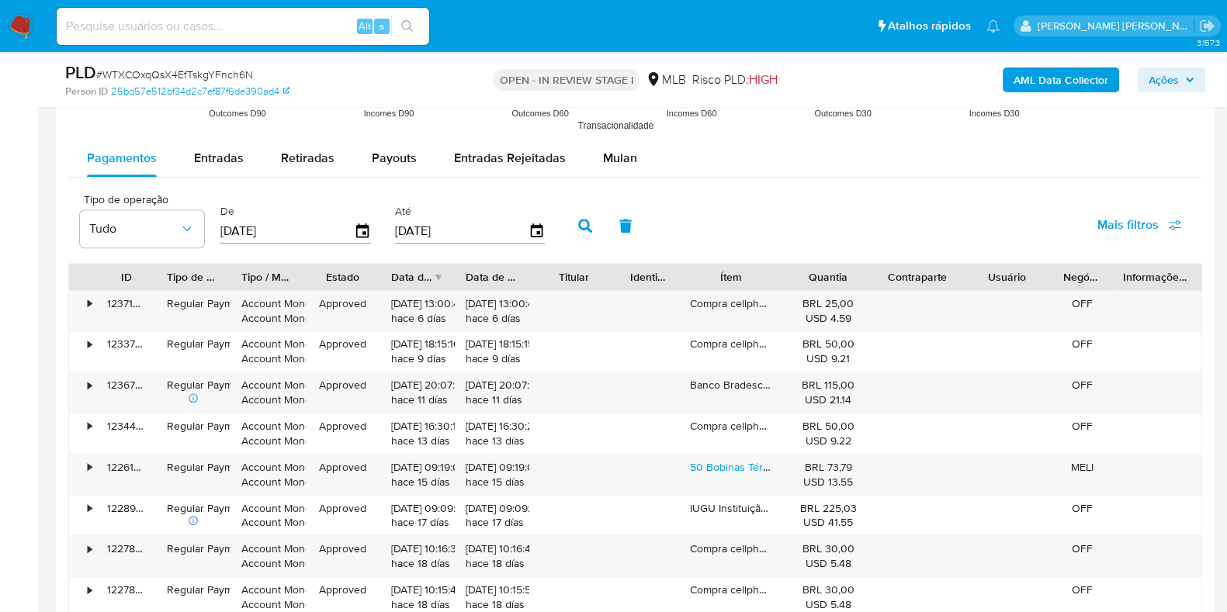
scroll to position [1700, 0]
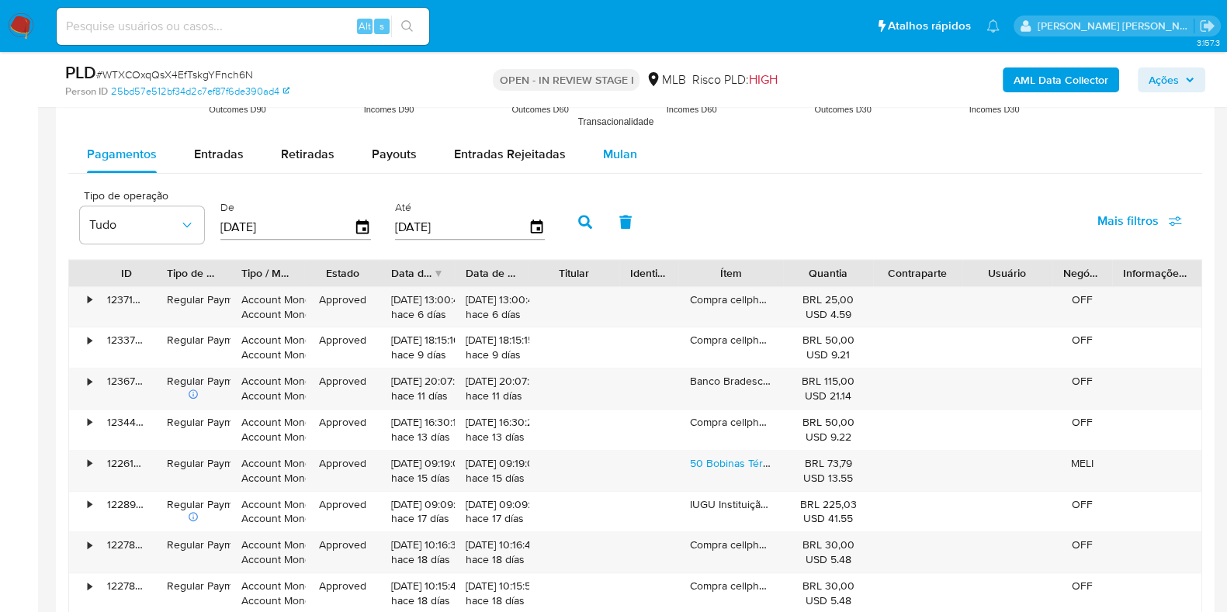
click at [630, 145] on span "Mulan" at bounding box center [620, 154] width 34 height 18
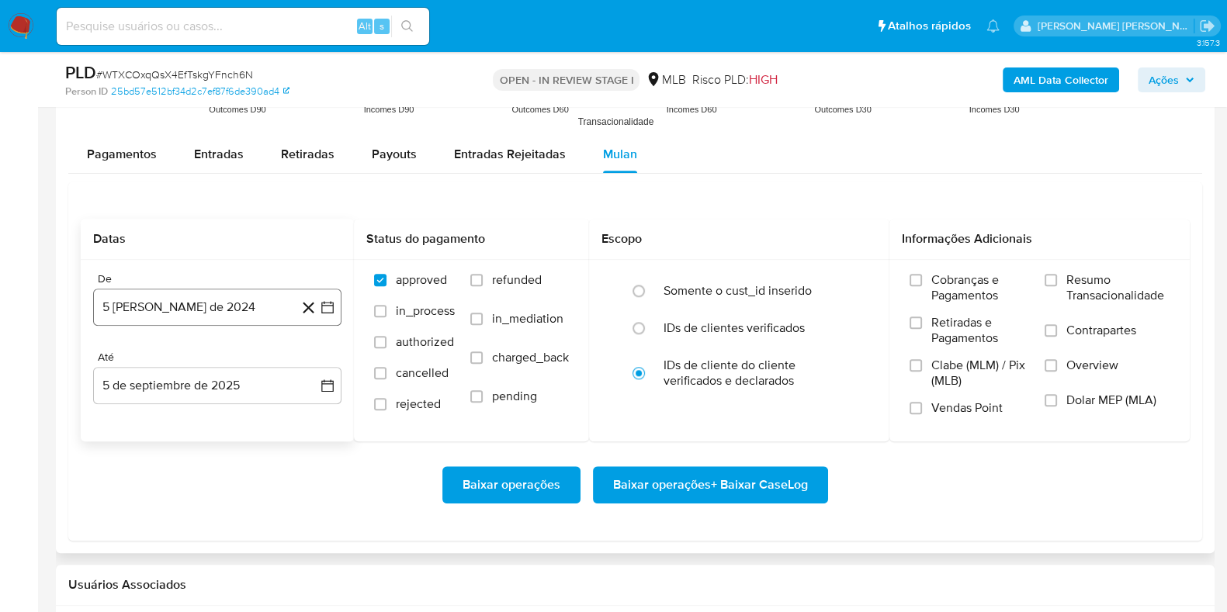
click at [200, 301] on button "5 [PERSON_NAME] de 2024" at bounding box center [217, 307] width 248 height 37
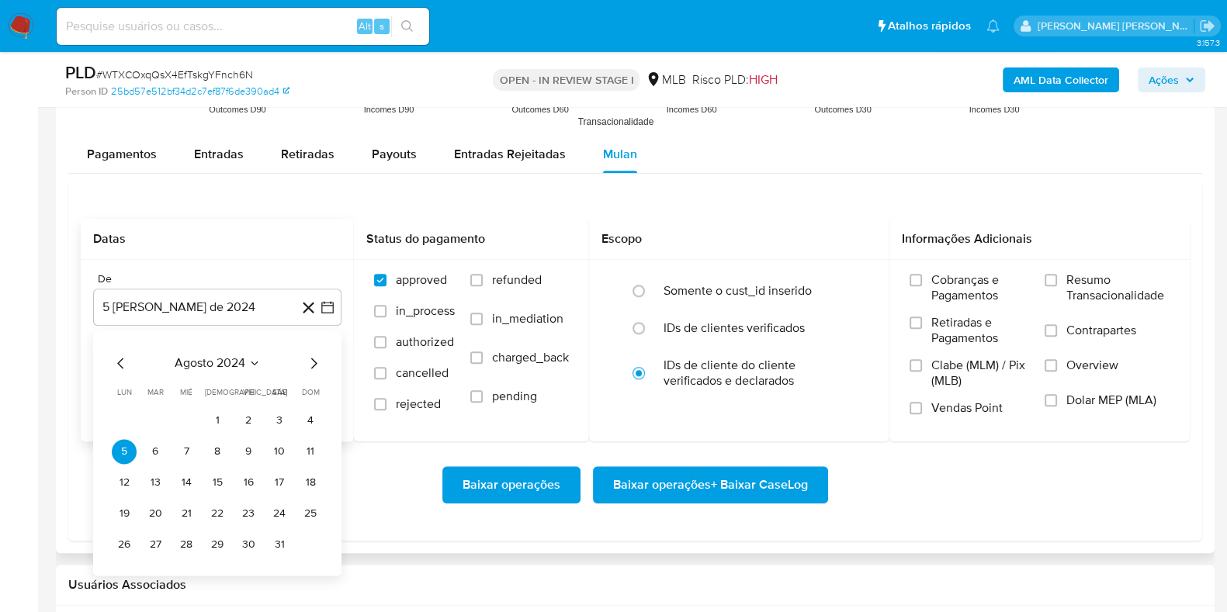
click at [216, 358] on span "agosto 2024" at bounding box center [210, 364] width 71 height 16
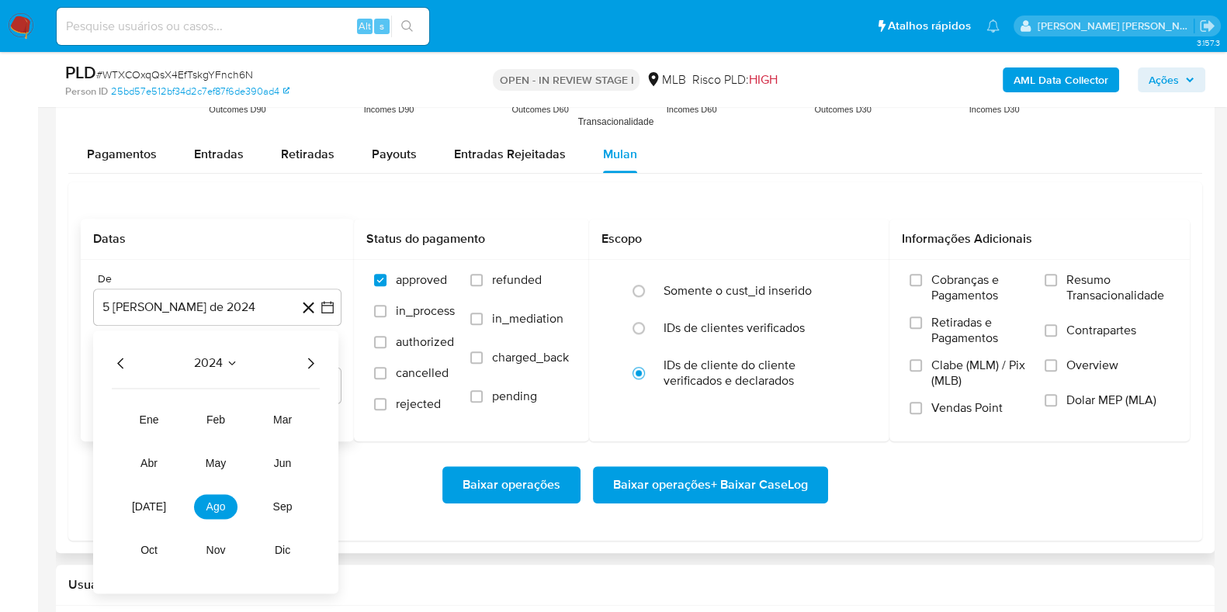
click at [318, 357] on icon "Año siguiente" at bounding box center [310, 363] width 19 height 19
click at [146, 506] on span "[DATE]" at bounding box center [149, 507] width 34 height 12
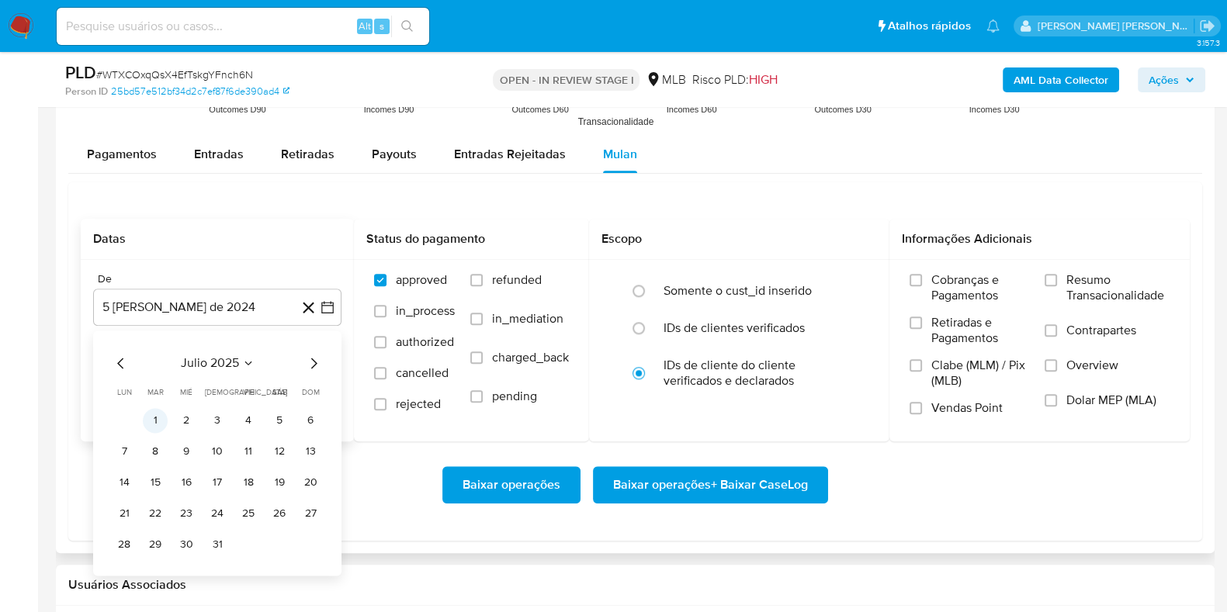
click at [156, 417] on button "1" at bounding box center [155, 420] width 25 height 25
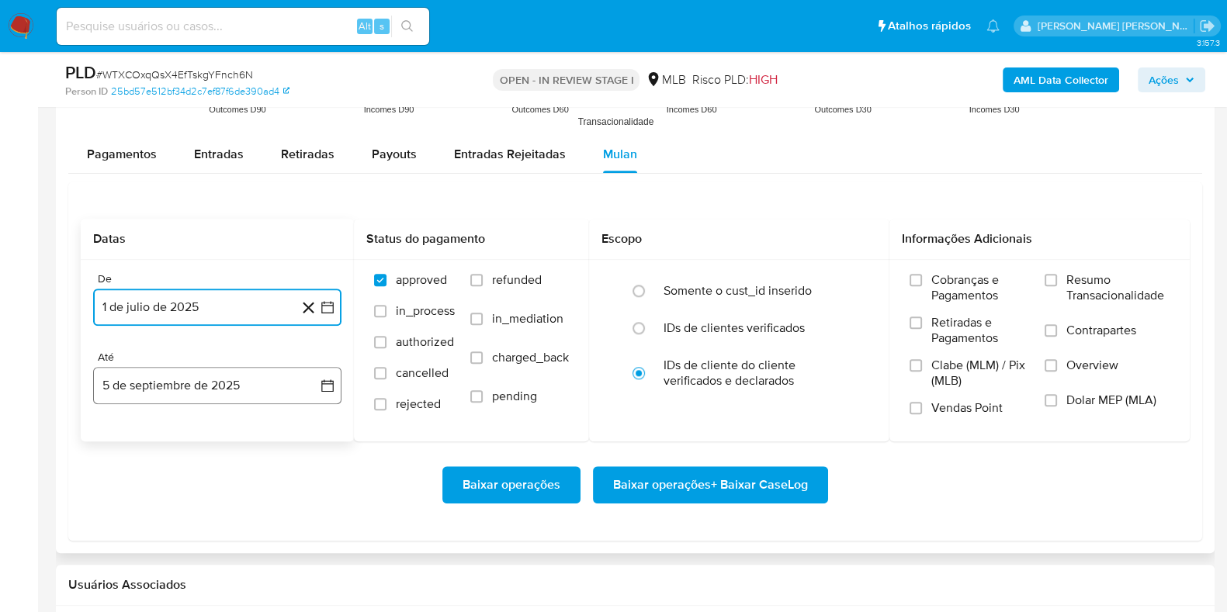
click at [168, 397] on button "5 de septiembre de 2025" at bounding box center [217, 385] width 248 height 37
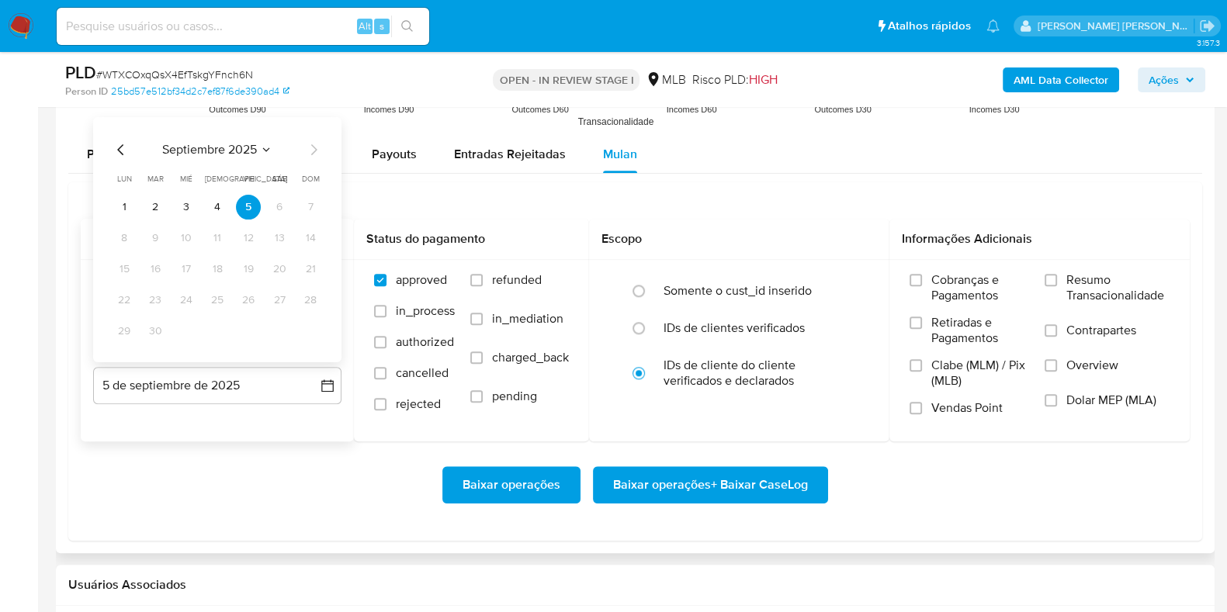
click at [101, 141] on div "septiembre 2025 septiembre 2025 lun lunes mar martes mié miércoles jue jueves v…" at bounding box center [217, 238] width 248 height 245
click at [120, 151] on icon "Mes anterior" at bounding box center [120, 149] width 6 height 11
click at [154, 241] on button "8" at bounding box center [155, 237] width 25 height 25
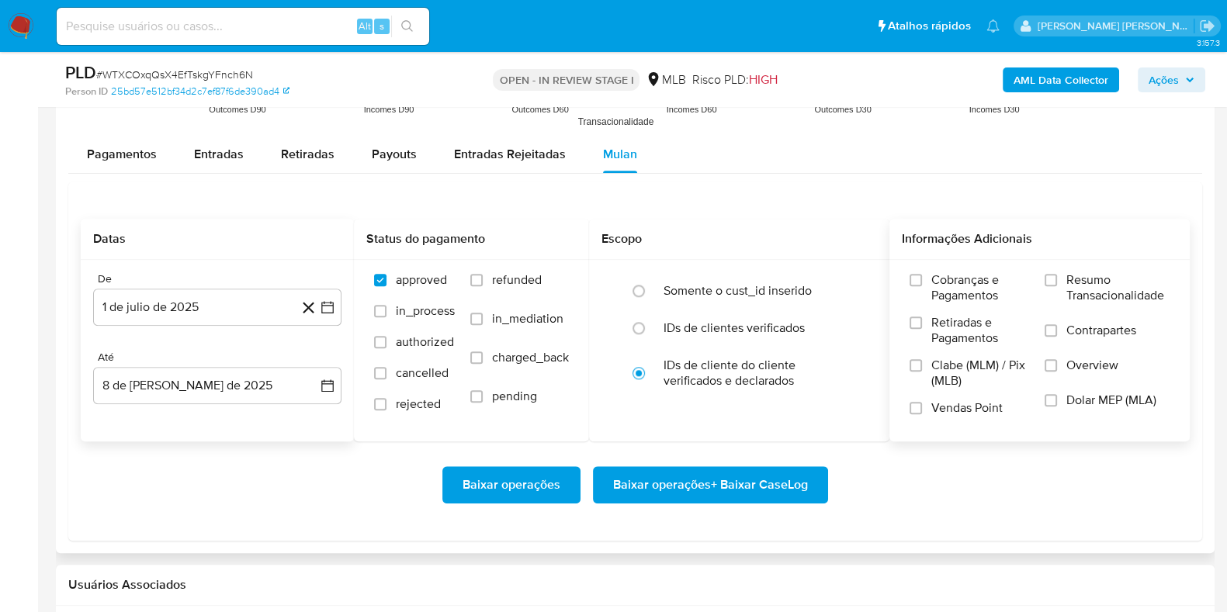
click at [1080, 283] on span "Resumo Transacionalidade" at bounding box center [1118, 287] width 103 height 31
click at [1057, 283] on input "Resumo Transacionalidade" at bounding box center [1051, 280] width 12 height 12
click at [1075, 335] on span "Contrapartes" at bounding box center [1102, 331] width 70 height 16
click at [1057, 335] on input "Contrapartes" at bounding box center [1051, 330] width 12 height 12
click at [732, 474] on span "Baixar operações + Baixar CaseLog" at bounding box center [710, 485] width 195 height 34
